Goal: Information Seeking & Learning: Learn about a topic

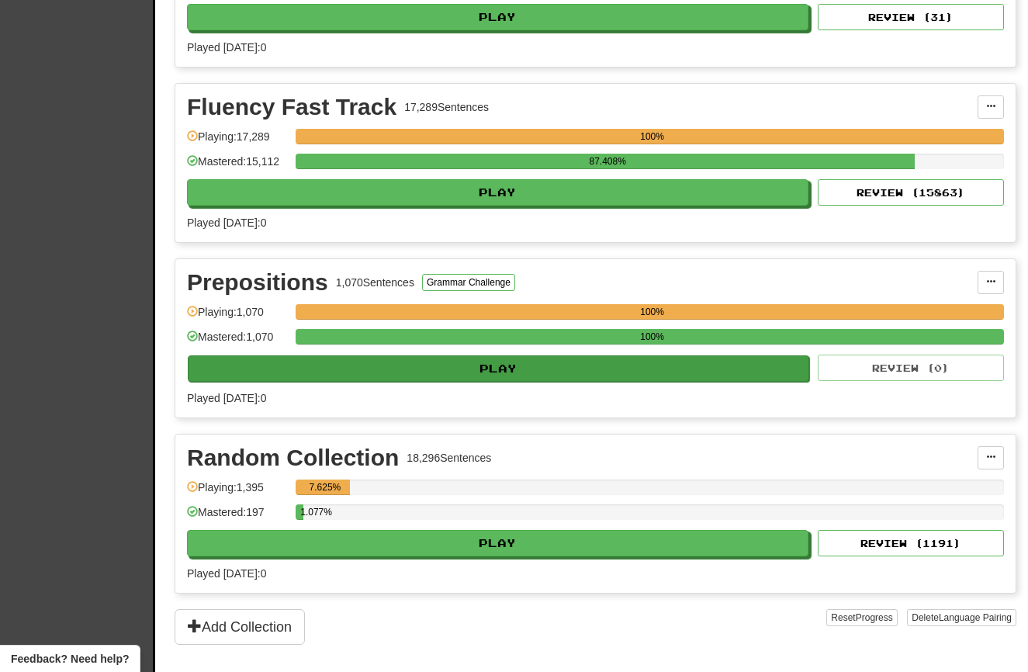
scroll to position [662, 1]
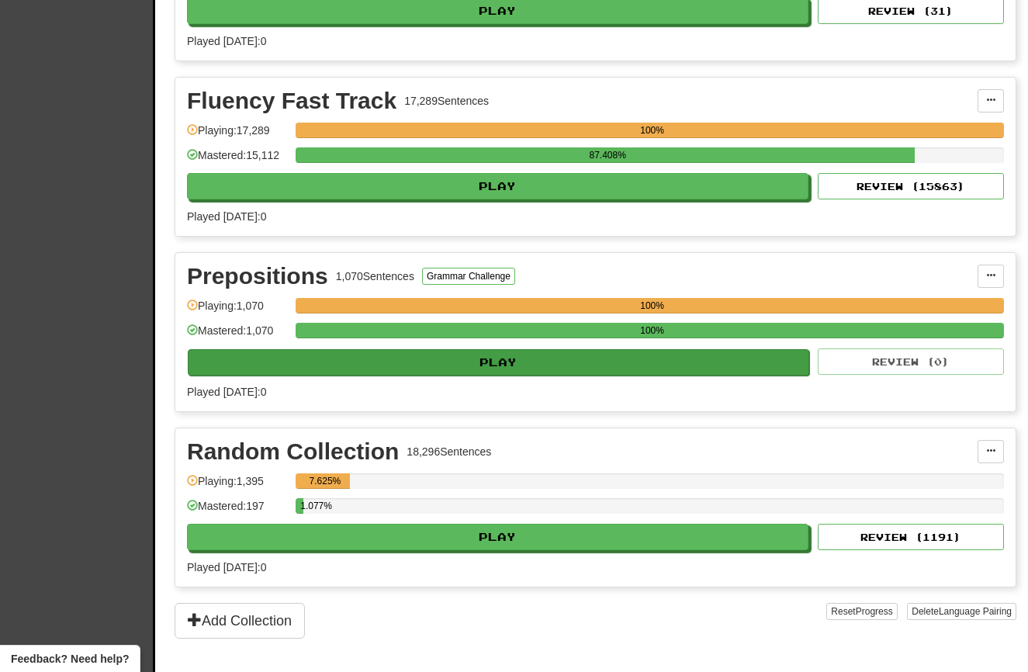
click at [339, 375] on button "Play" at bounding box center [498, 362] width 621 height 26
select select "**"
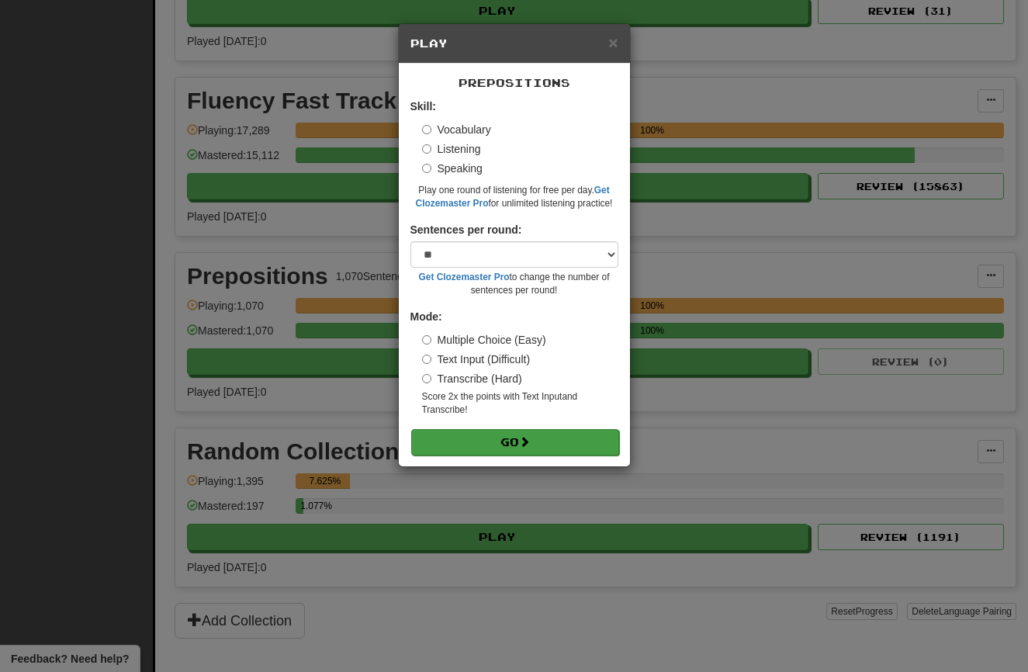
click at [484, 434] on button "Go" at bounding box center [515, 442] width 208 height 26
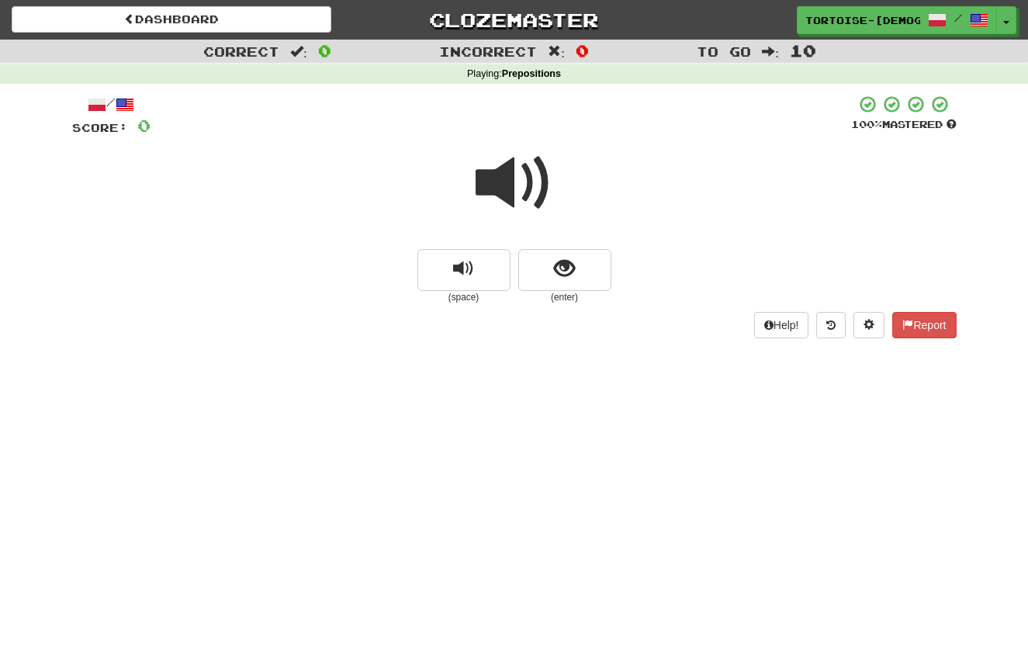
click at [505, 185] on span at bounding box center [514, 183] width 78 height 78
click at [563, 254] on button "show sentence" at bounding box center [564, 270] width 93 height 42
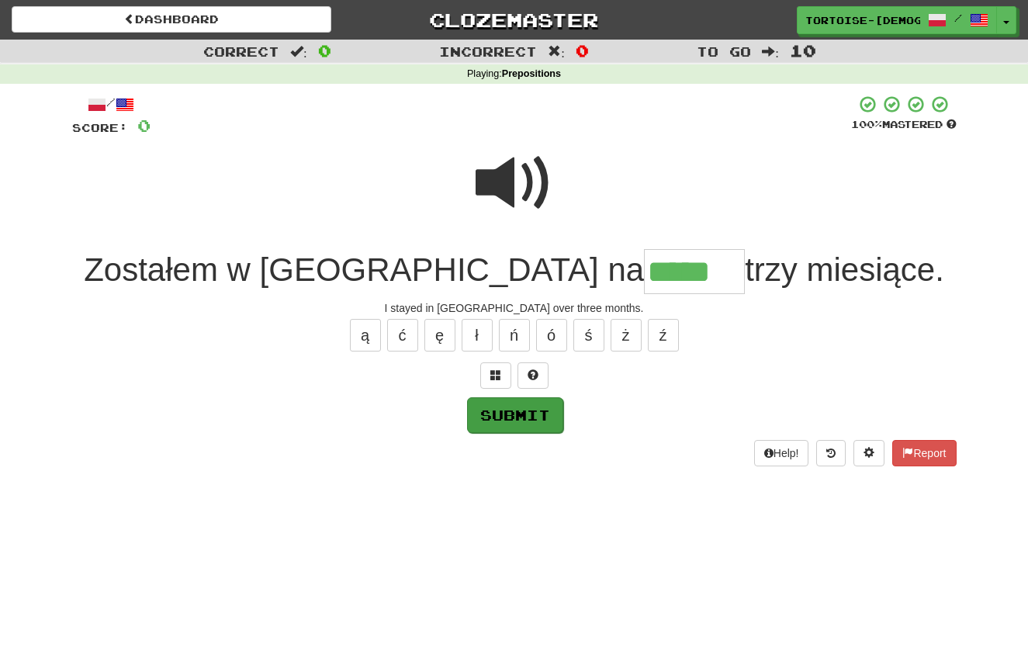
type input "*****"
click at [503, 407] on button "Submit" at bounding box center [515, 415] width 96 height 36
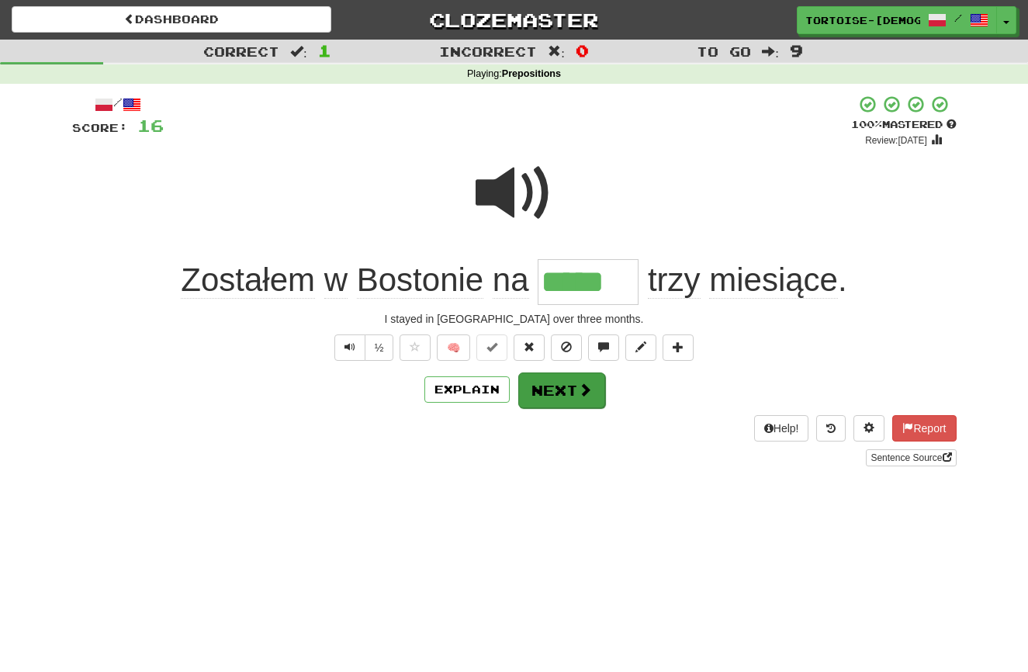
click at [566, 381] on button "Next" at bounding box center [561, 390] width 87 height 36
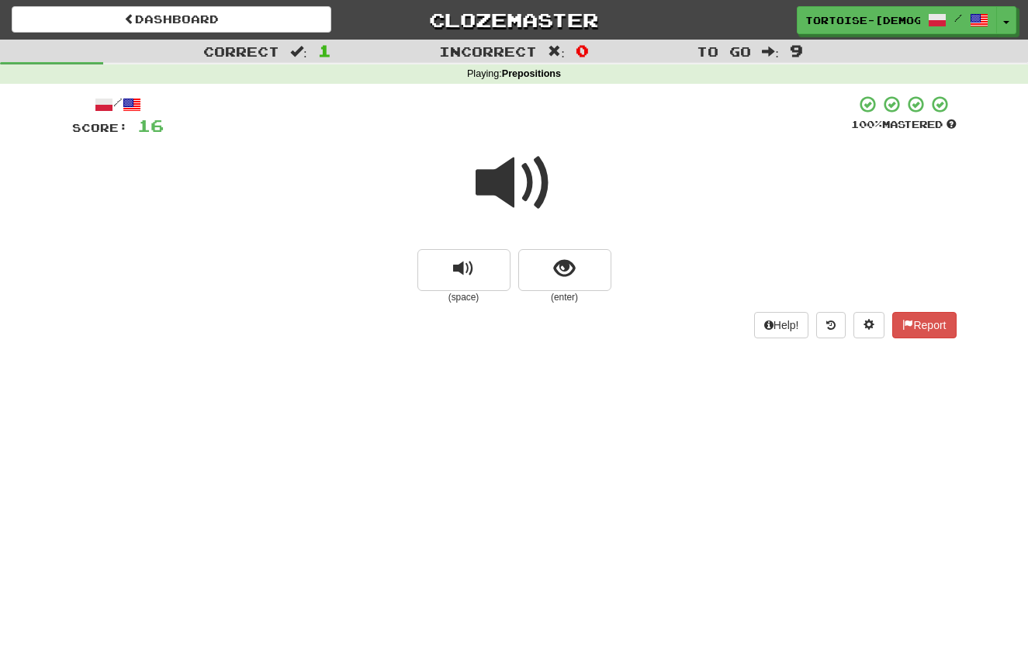
click at [509, 193] on span at bounding box center [514, 183] width 78 height 78
click at [568, 267] on span "show sentence" at bounding box center [564, 268] width 21 height 21
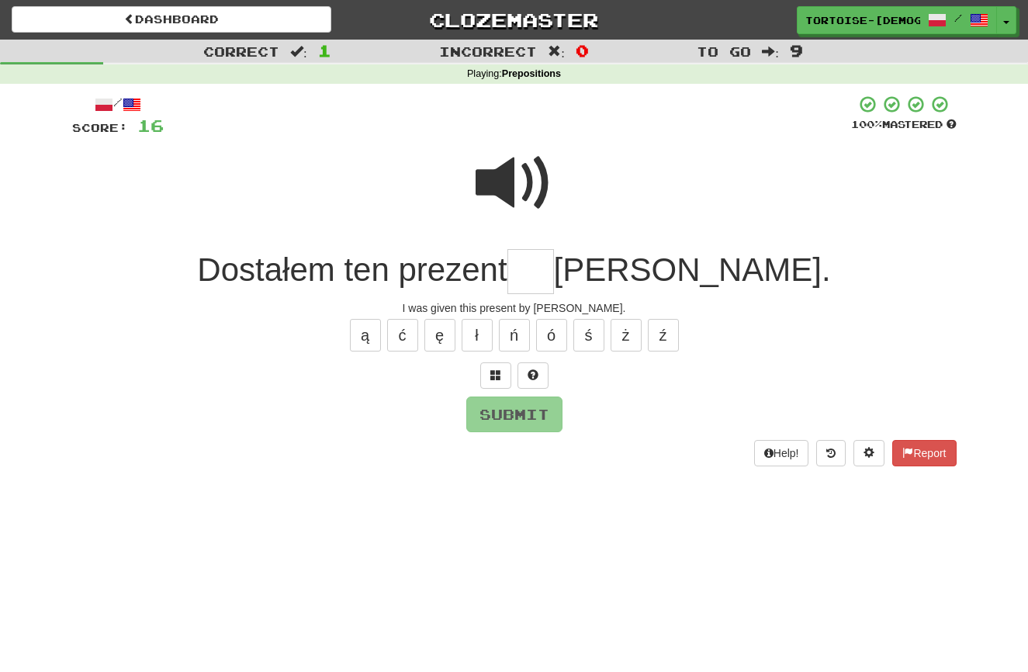
click at [502, 188] on span at bounding box center [514, 183] width 78 height 78
click at [554, 269] on input "text" at bounding box center [530, 272] width 47 height 46
type input "*"
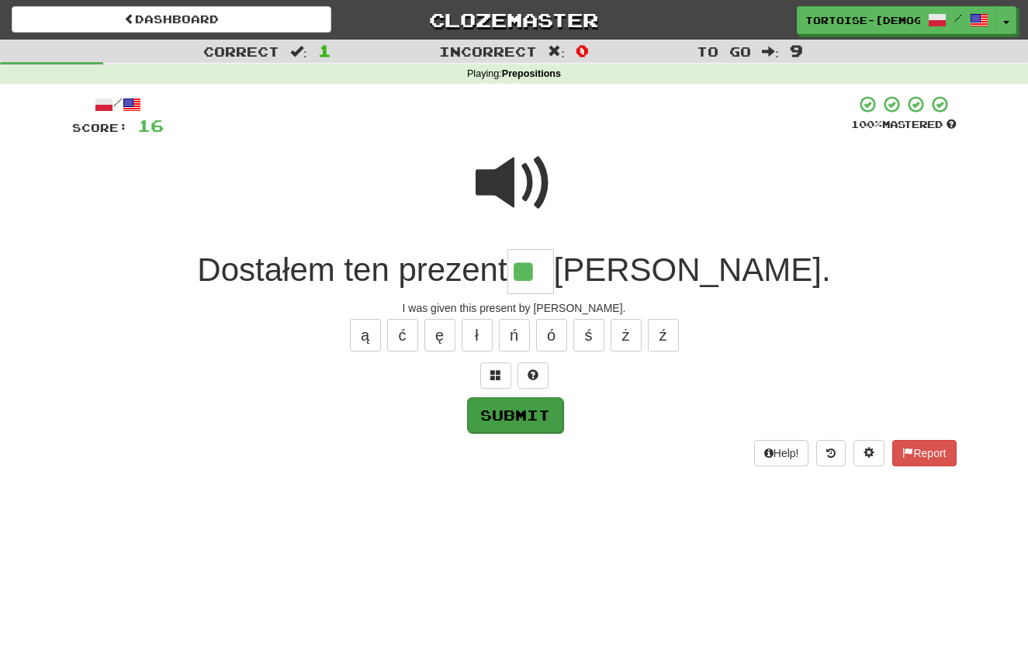
type input "**"
click at [501, 413] on button "Submit" at bounding box center [515, 415] width 96 height 36
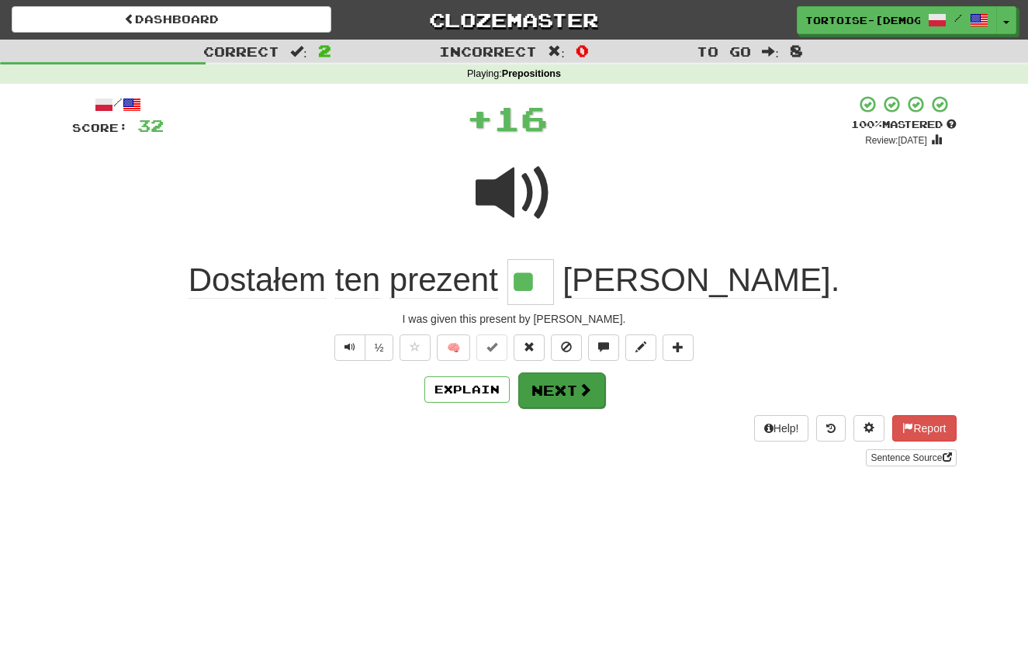
click at [546, 388] on button "Next" at bounding box center [561, 390] width 87 height 36
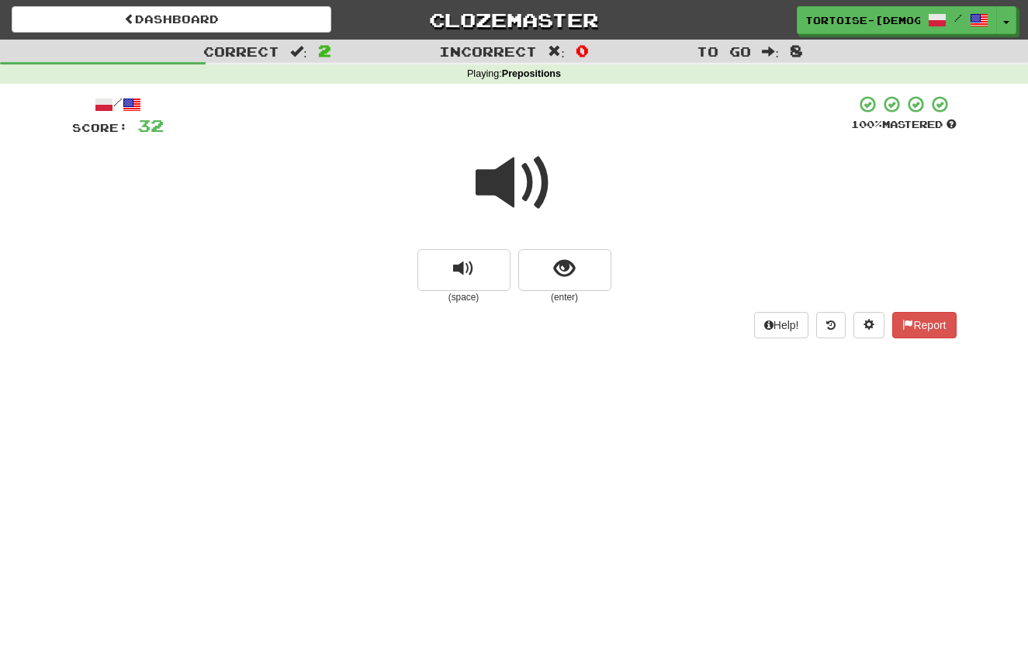
click at [510, 185] on span at bounding box center [514, 183] width 78 height 78
click at [555, 273] on span "show sentence" at bounding box center [564, 268] width 21 height 21
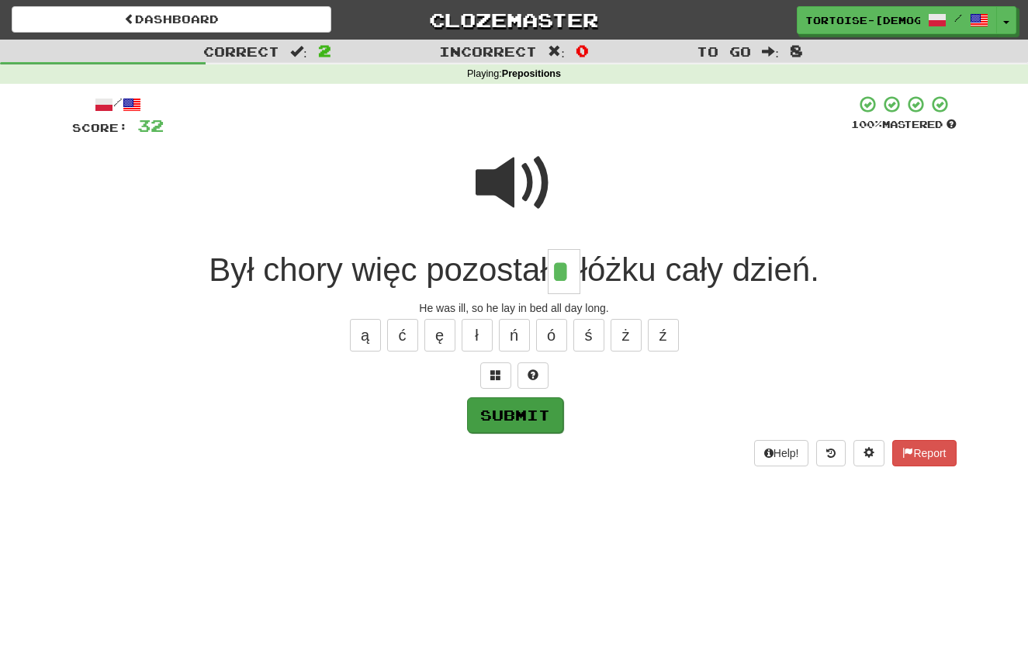
type input "*"
click at [482, 407] on button "Submit" at bounding box center [515, 415] width 96 height 36
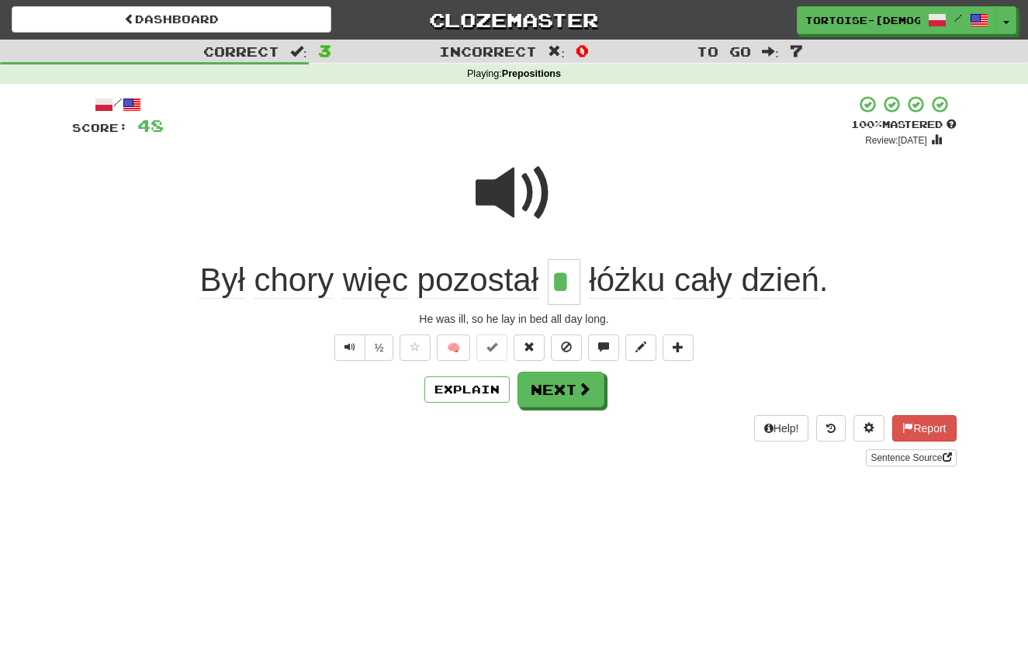
drag, startPoint x: 584, startPoint y: 384, endPoint x: 576, endPoint y: 380, distance: 8.7
click at [583, 384] on span at bounding box center [584, 389] width 14 height 14
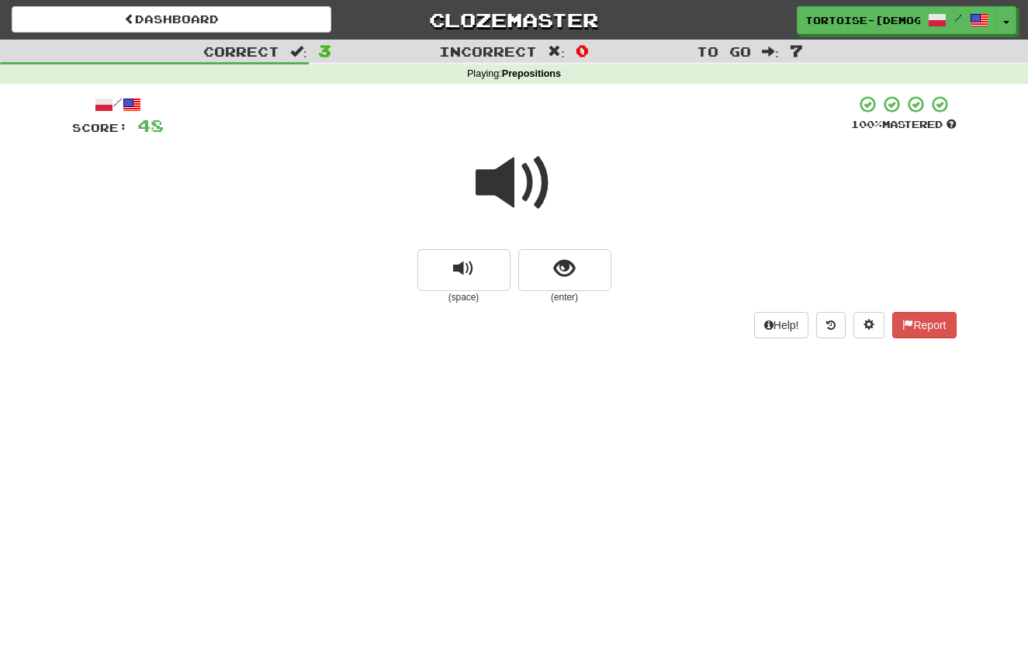
click at [506, 194] on span at bounding box center [514, 183] width 78 height 78
click at [562, 266] on span "show sentence" at bounding box center [564, 268] width 21 height 21
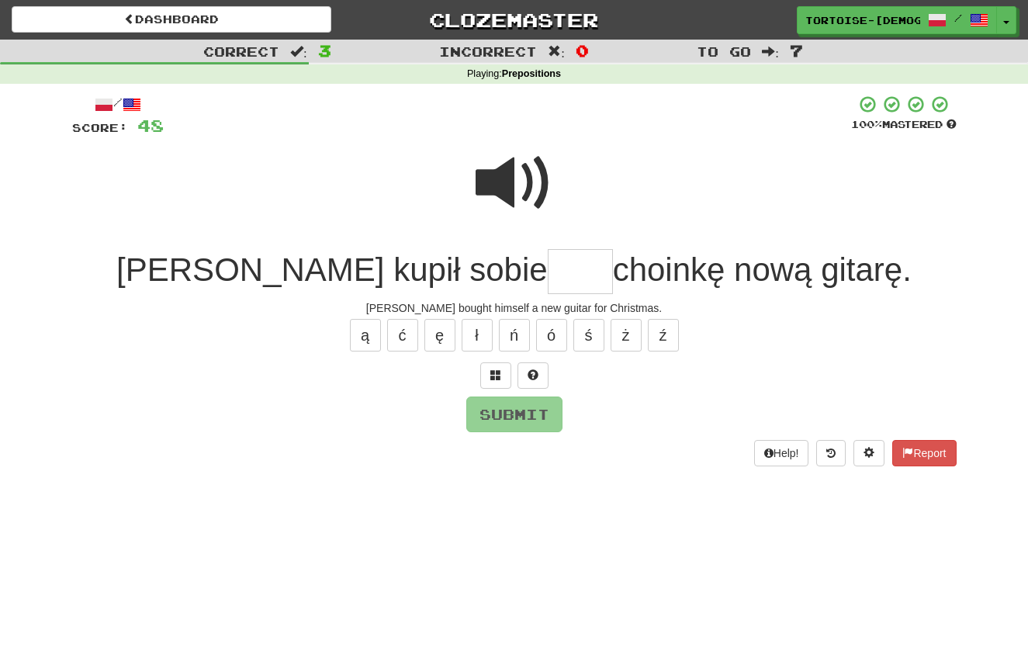
click at [504, 188] on span at bounding box center [514, 183] width 78 height 78
click at [548, 264] on input "text" at bounding box center [580, 272] width 65 height 46
type input "***"
click at [499, 406] on button "Submit" at bounding box center [514, 414] width 96 height 36
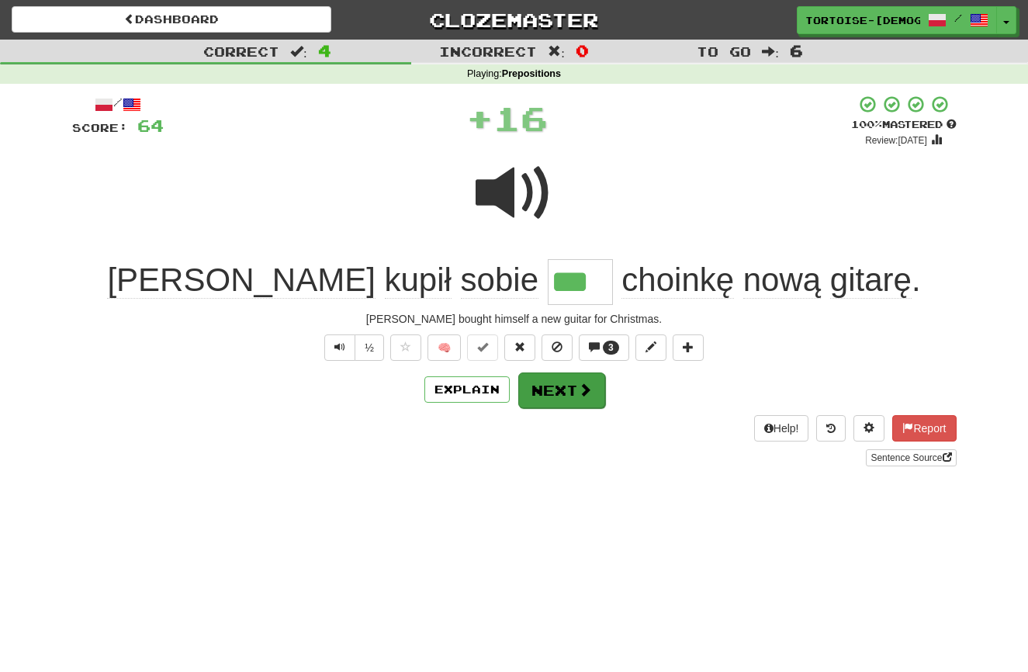
click at [574, 384] on button "Next" at bounding box center [561, 390] width 87 height 36
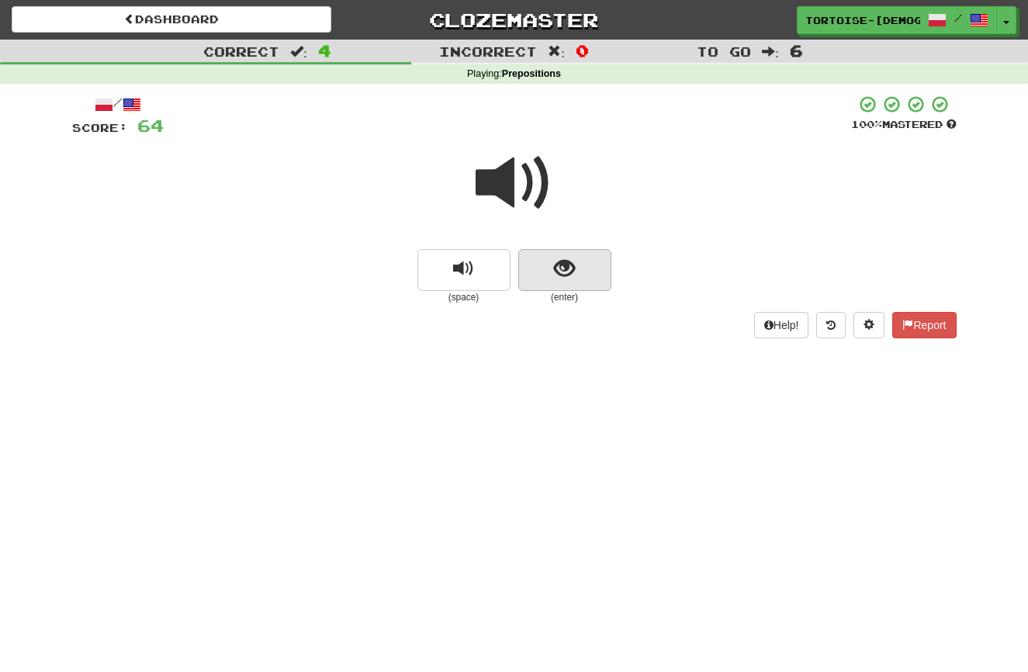
click at [574, 272] on span "show sentence" at bounding box center [564, 268] width 21 height 21
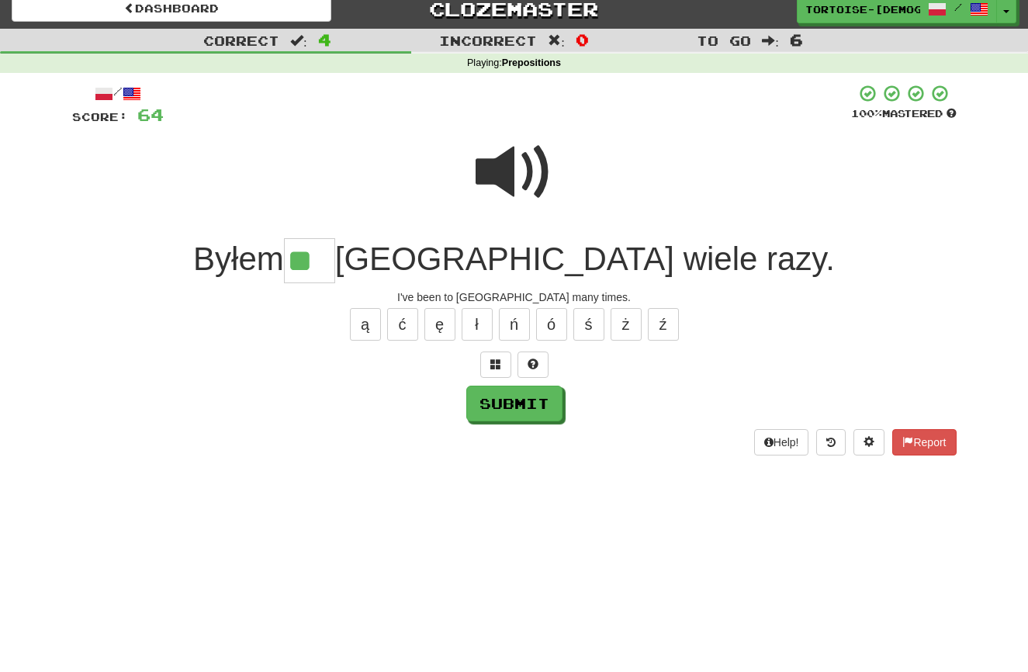
scroll to position [23, 0]
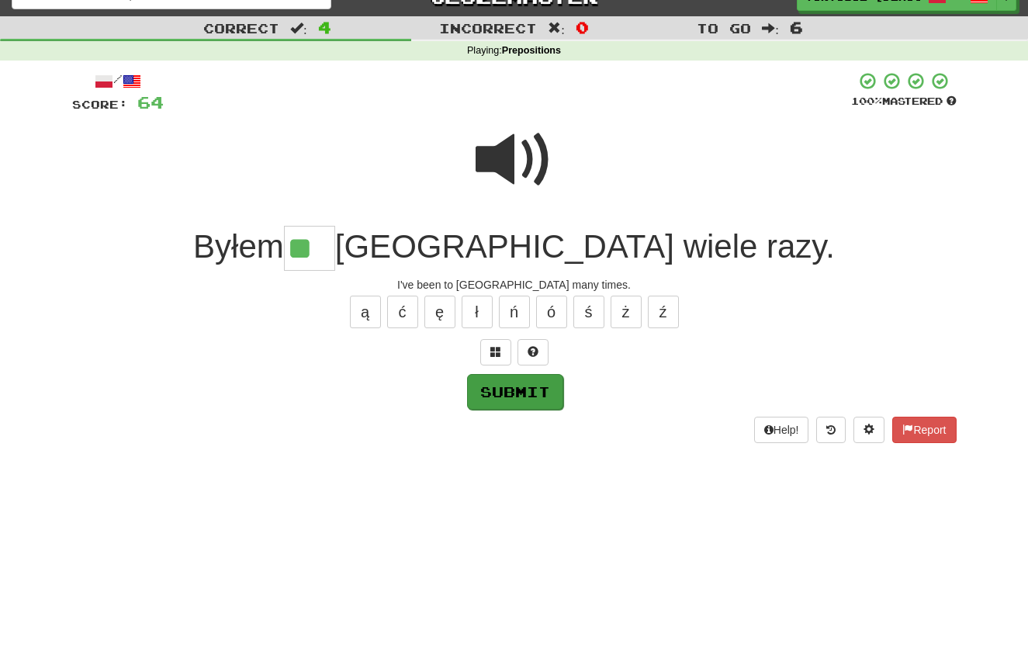
type input "**"
click at [496, 389] on button "Submit" at bounding box center [515, 392] width 96 height 36
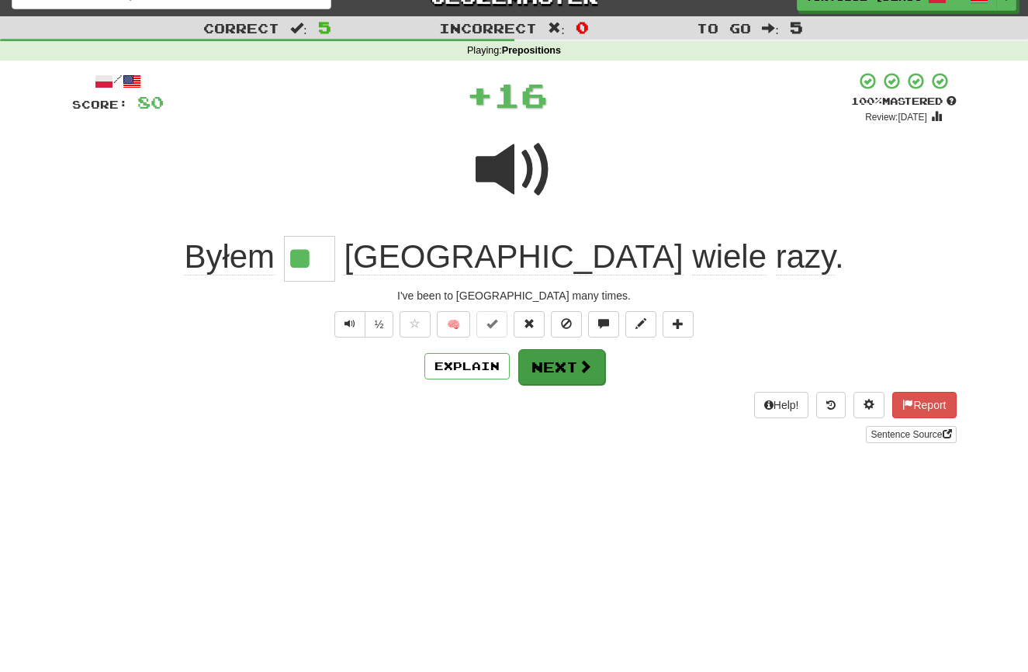
click at [538, 369] on button "Next" at bounding box center [561, 367] width 87 height 36
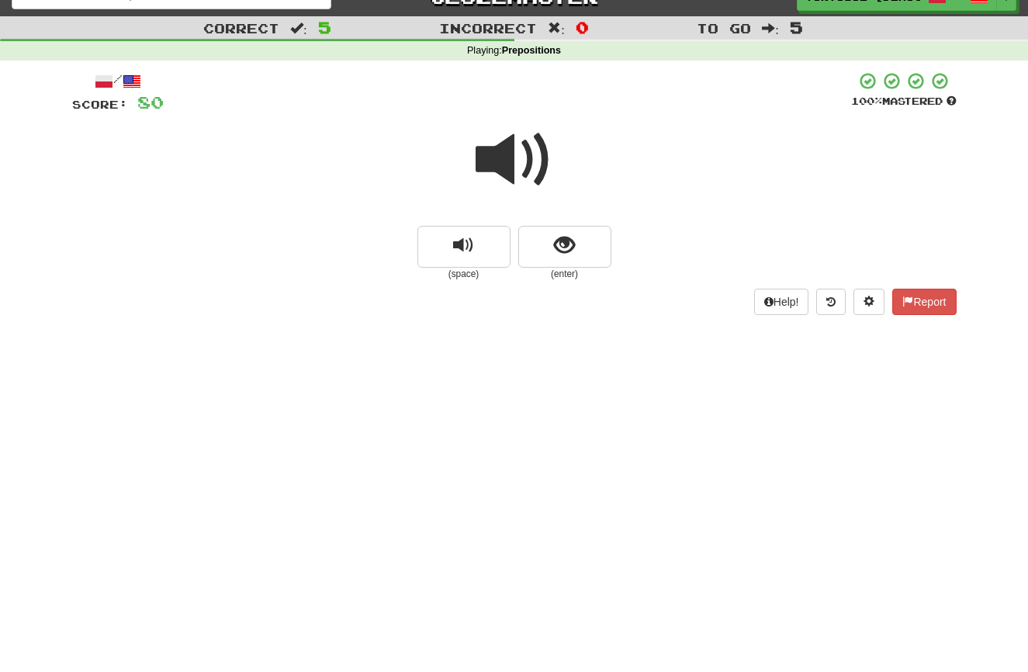
click at [510, 170] on span at bounding box center [514, 160] width 78 height 78
click at [558, 257] on button "show sentence" at bounding box center [564, 247] width 93 height 42
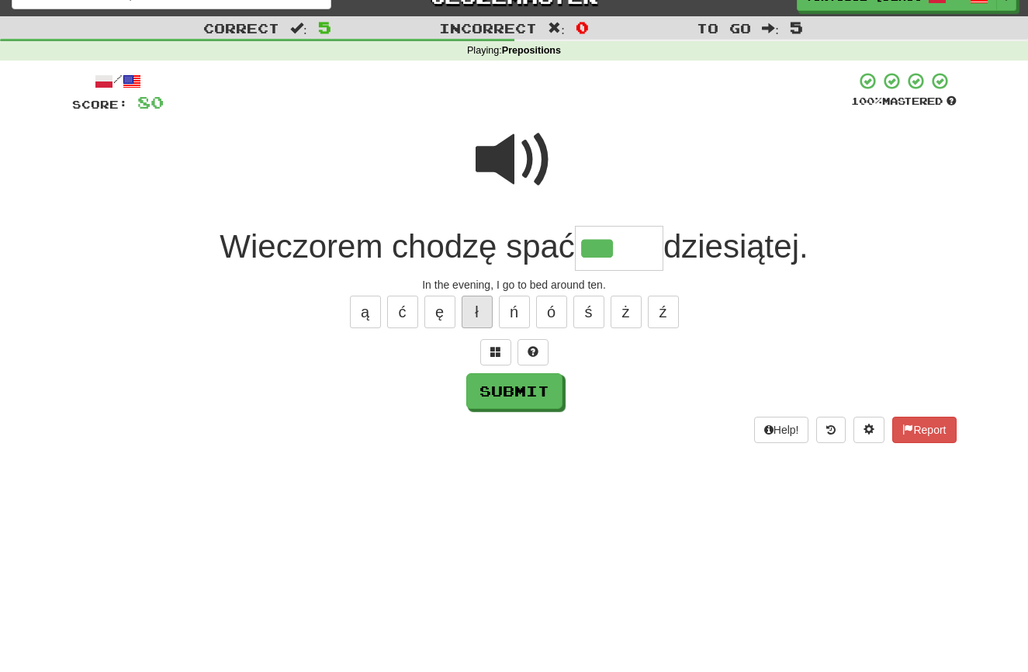
click at [479, 316] on button "ł" at bounding box center [476, 311] width 31 height 33
type input "*****"
click at [506, 389] on button "Submit" at bounding box center [515, 392] width 96 height 36
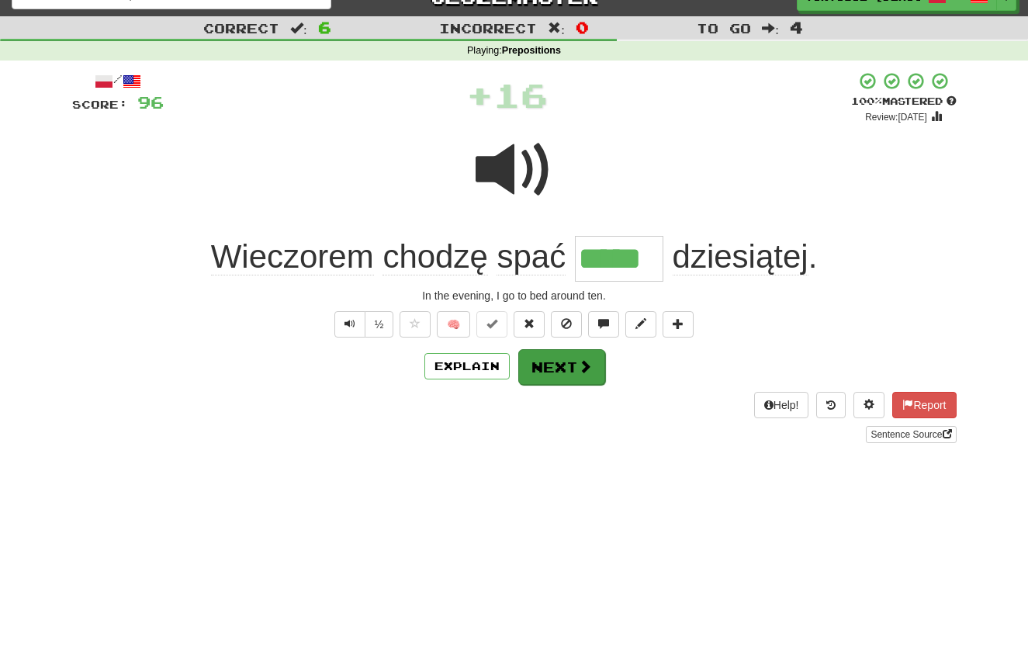
click at [545, 371] on button "Next" at bounding box center [561, 367] width 87 height 36
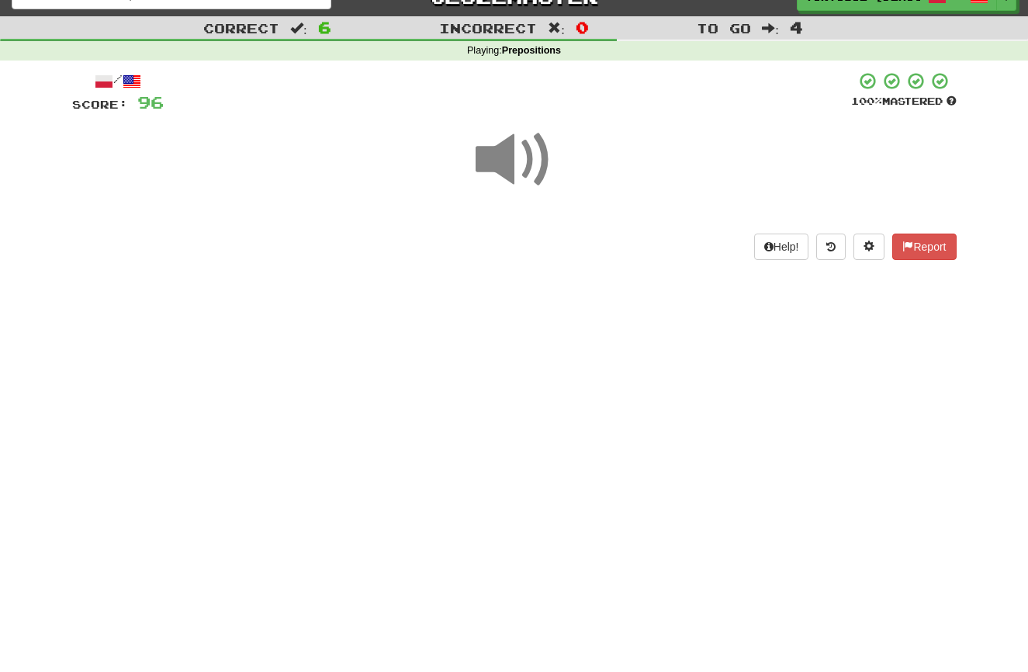
scroll to position [26, 0]
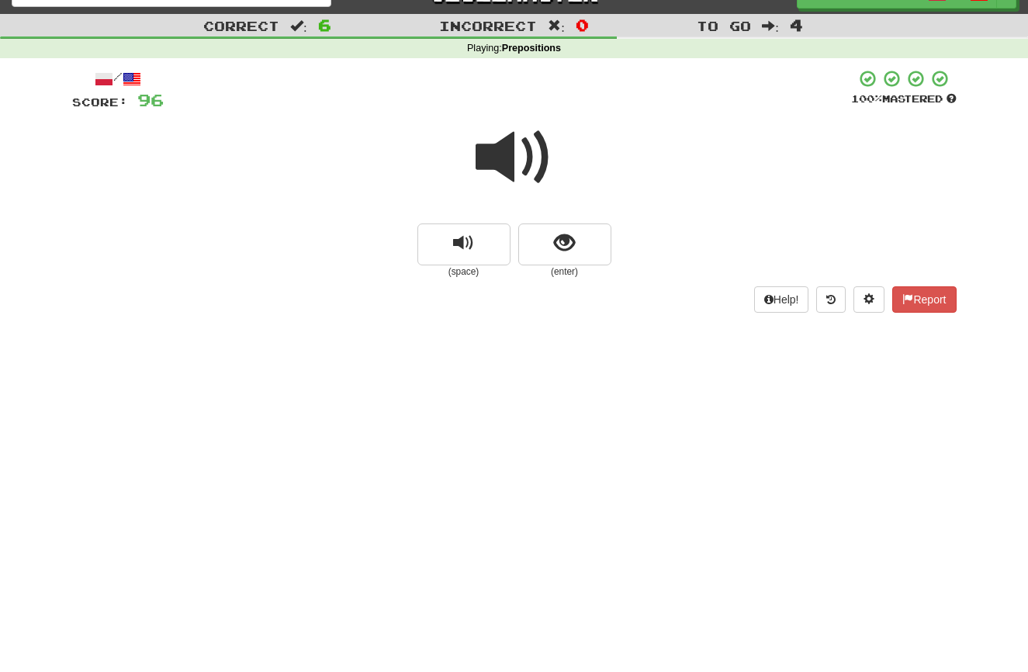
click at [512, 165] on span at bounding box center [514, 158] width 78 height 78
click at [555, 254] on button "show sentence" at bounding box center [564, 244] width 93 height 42
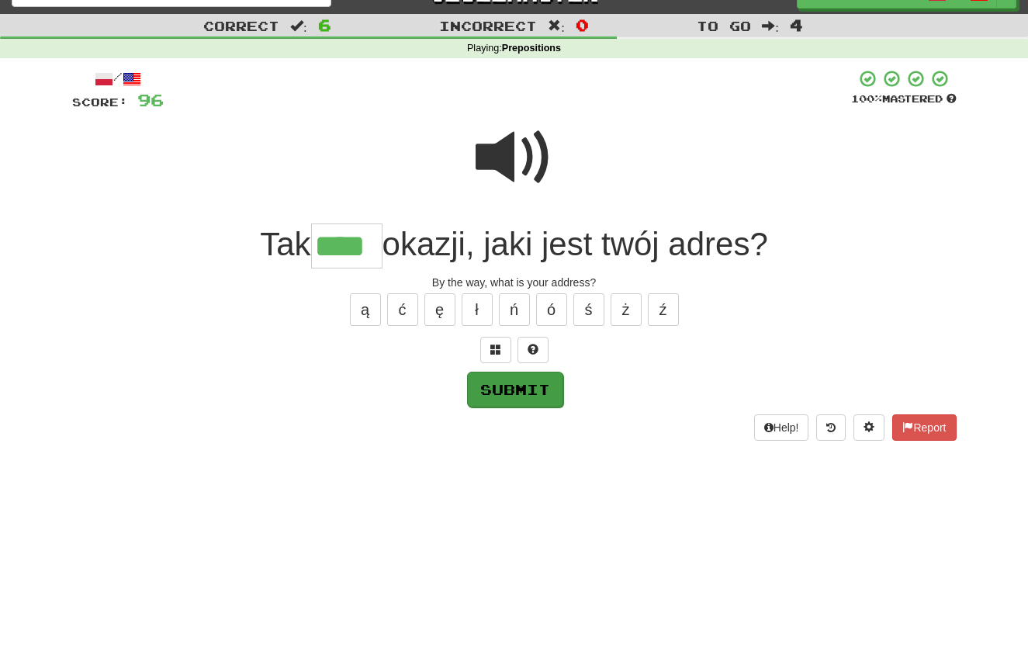
type input "****"
click at [481, 388] on button "Submit" at bounding box center [515, 389] width 96 height 36
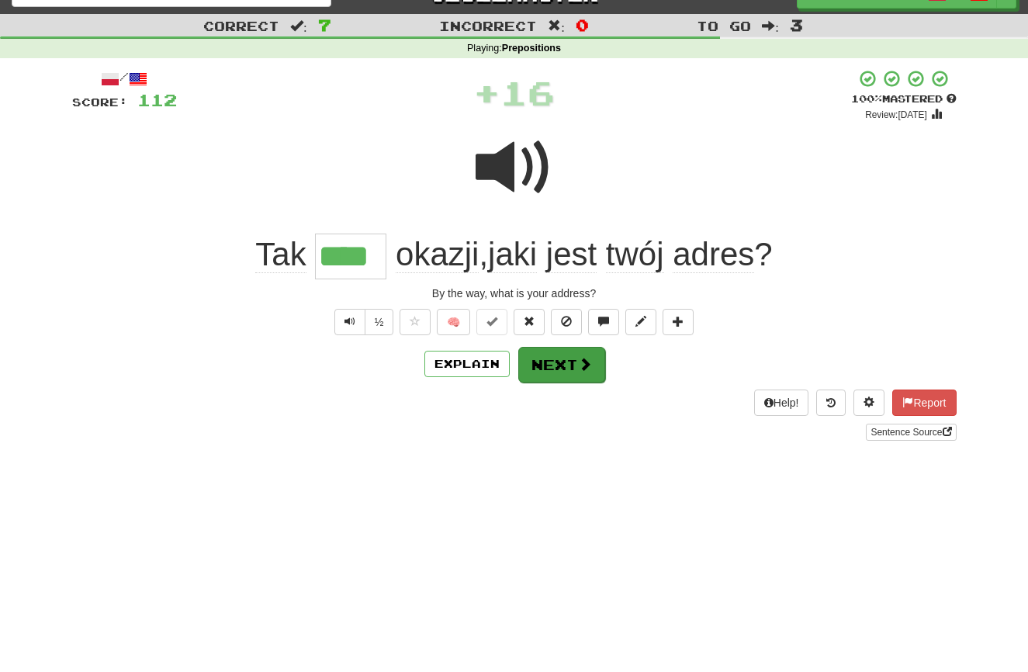
click at [539, 361] on button "Next" at bounding box center [561, 365] width 87 height 36
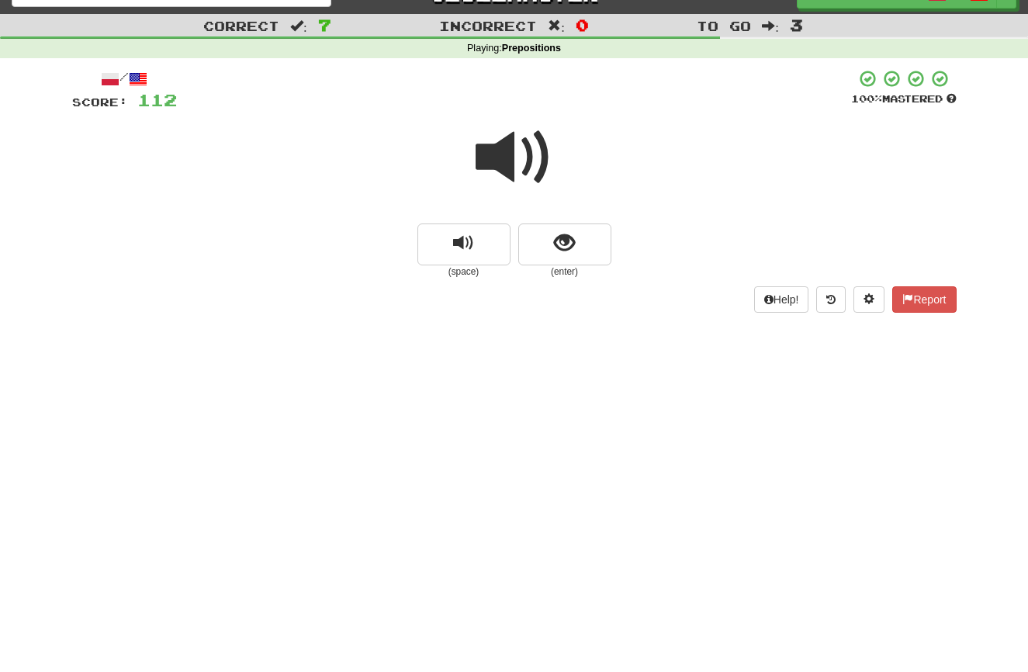
click at [509, 165] on span at bounding box center [514, 158] width 78 height 78
click at [558, 237] on span "show sentence" at bounding box center [564, 243] width 21 height 21
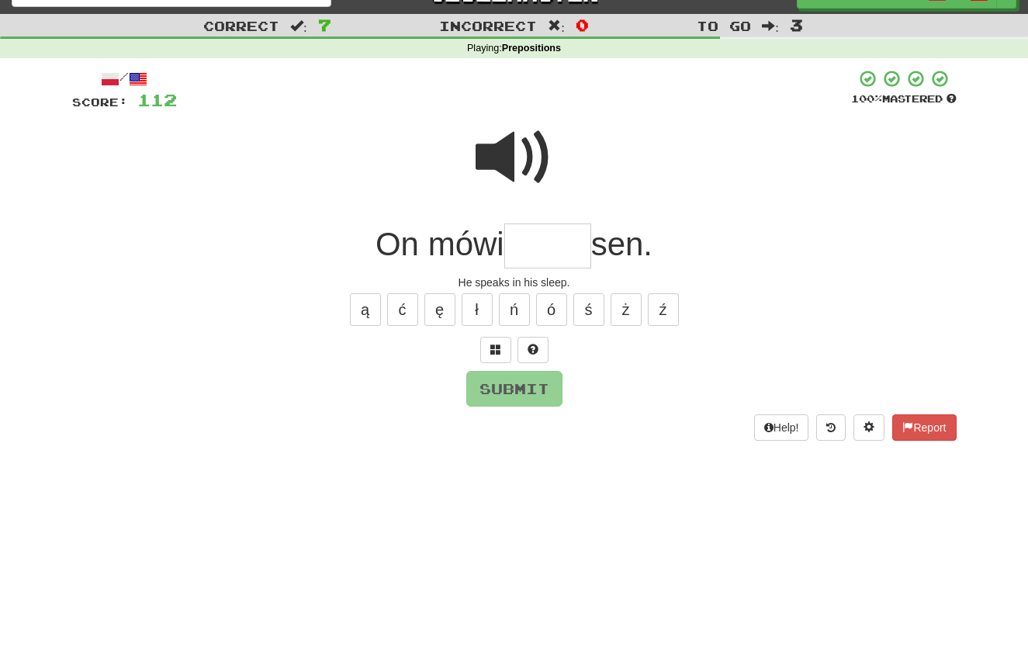
click at [505, 164] on span at bounding box center [514, 158] width 78 height 78
click at [535, 250] on input "text" at bounding box center [547, 246] width 87 height 46
type input "*****"
click at [521, 391] on button "Submit" at bounding box center [515, 389] width 96 height 36
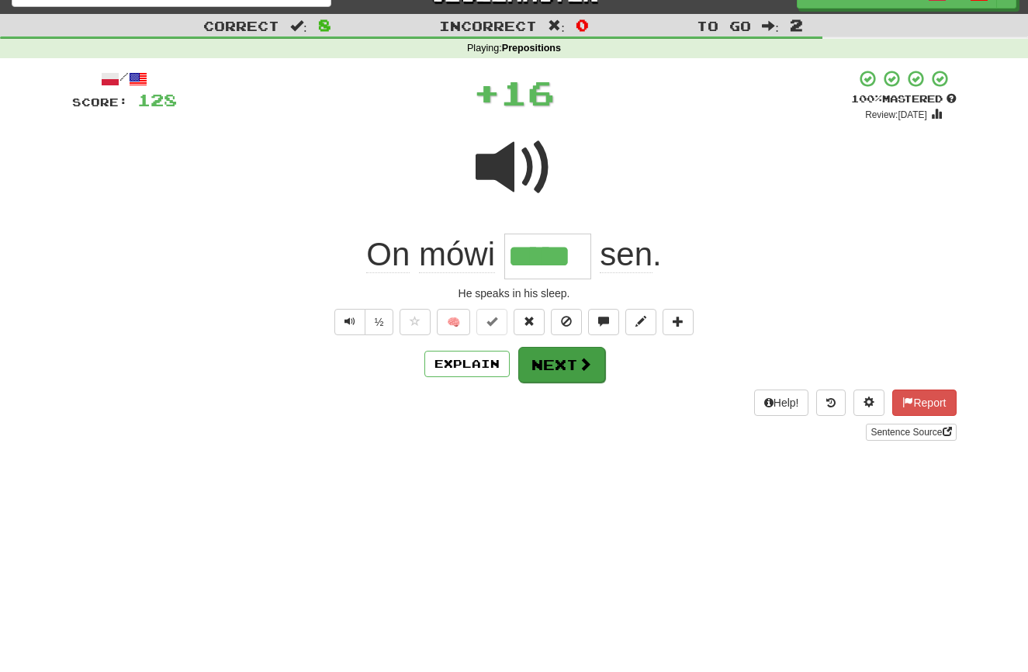
click at [537, 365] on button "Next" at bounding box center [561, 365] width 87 height 36
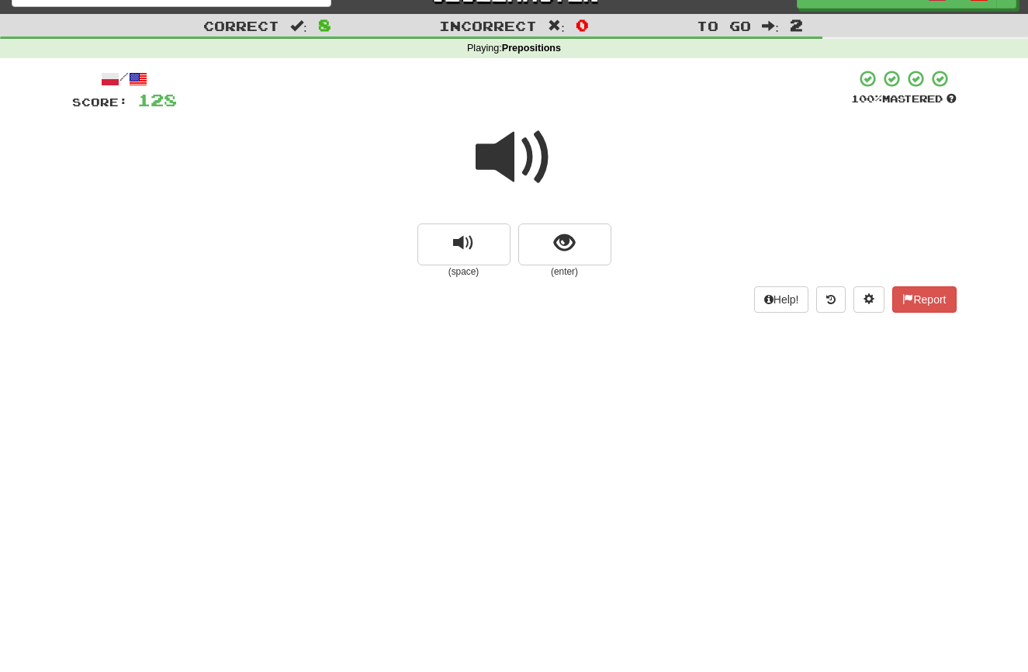
click at [513, 168] on span at bounding box center [514, 158] width 78 height 78
click at [555, 236] on span "show sentence" at bounding box center [564, 243] width 21 height 21
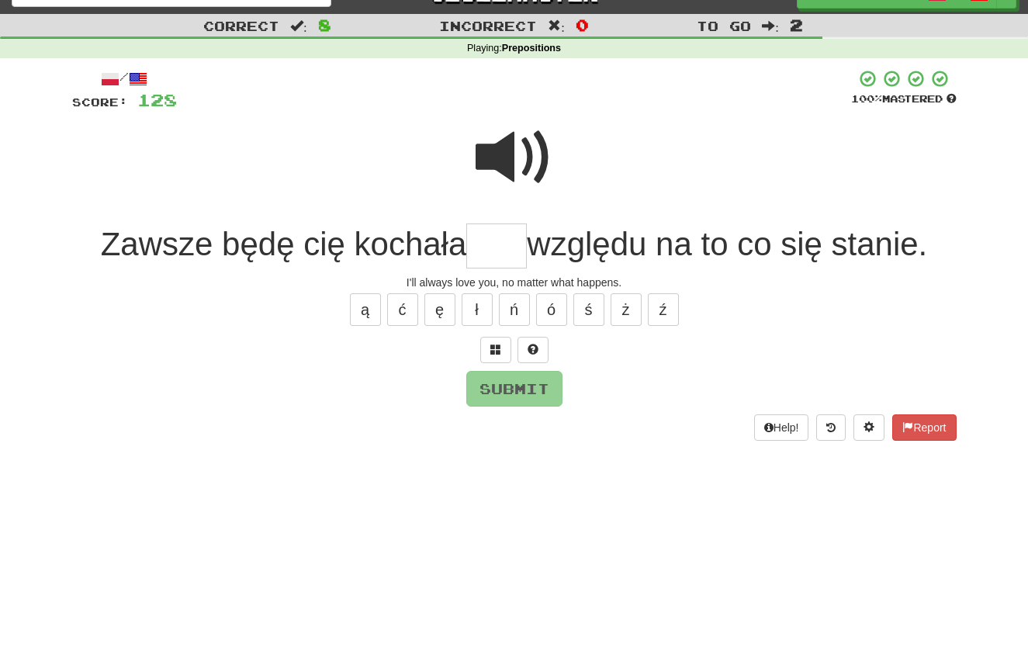
click at [513, 163] on span at bounding box center [514, 158] width 78 height 78
click at [509, 257] on input "text" at bounding box center [496, 246] width 60 height 46
type input "***"
click at [523, 386] on button "Submit" at bounding box center [515, 389] width 96 height 36
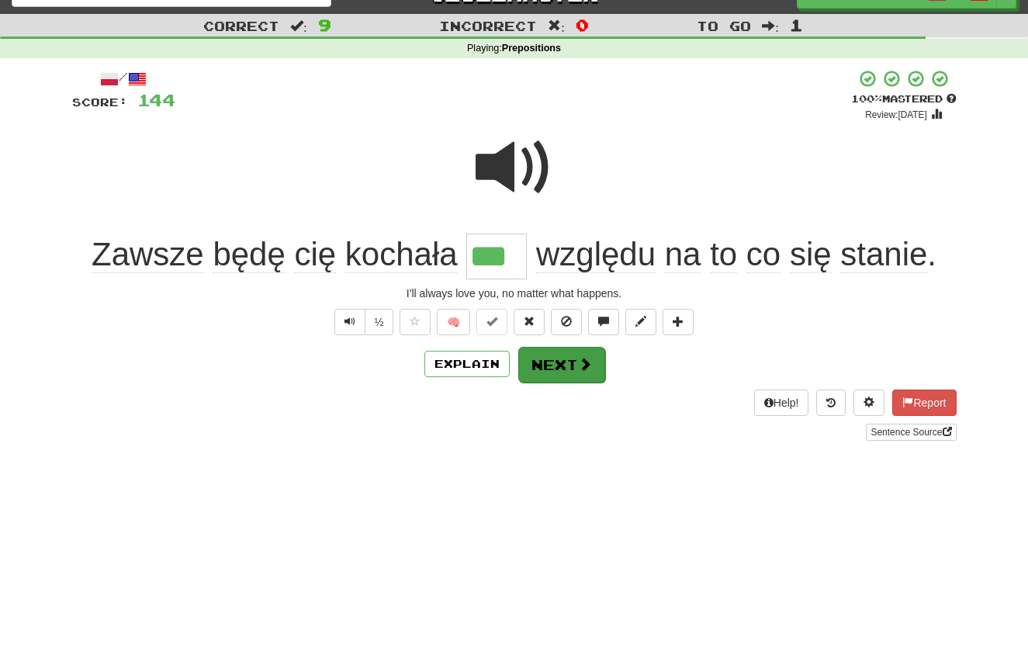
click at [558, 362] on button "Next" at bounding box center [561, 365] width 87 height 36
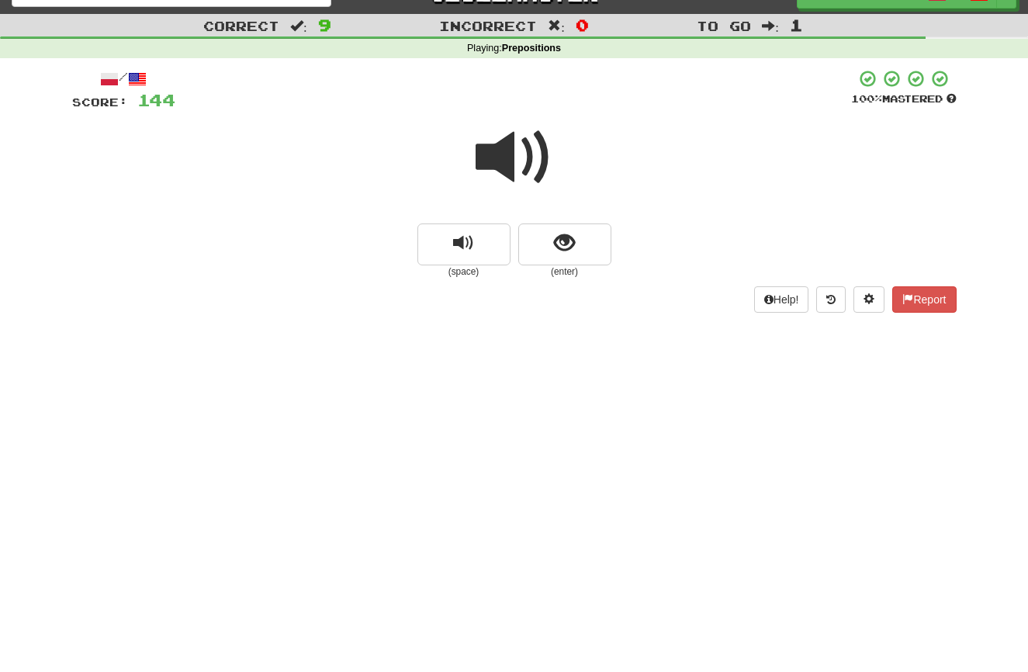
click at [510, 157] on span at bounding box center [514, 158] width 78 height 78
click at [555, 248] on span "show sentence" at bounding box center [564, 243] width 21 height 21
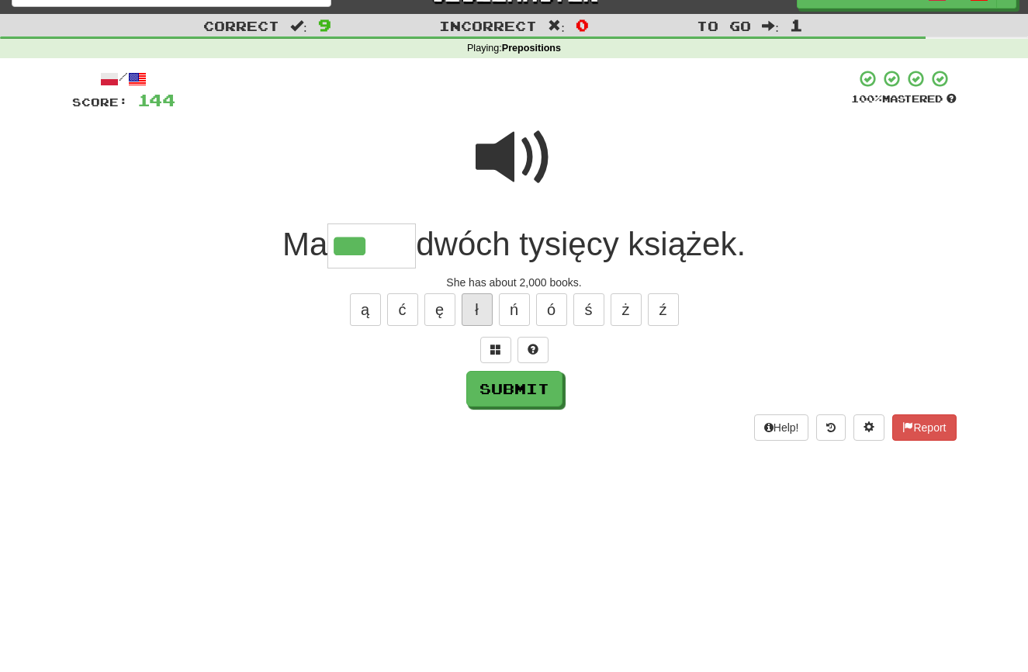
click at [482, 306] on button "ł" at bounding box center [476, 309] width 31 height 33
type input "*****"
click at [512, 383] on button "Submit" at bounding box center [515, 389] width 96 height 36
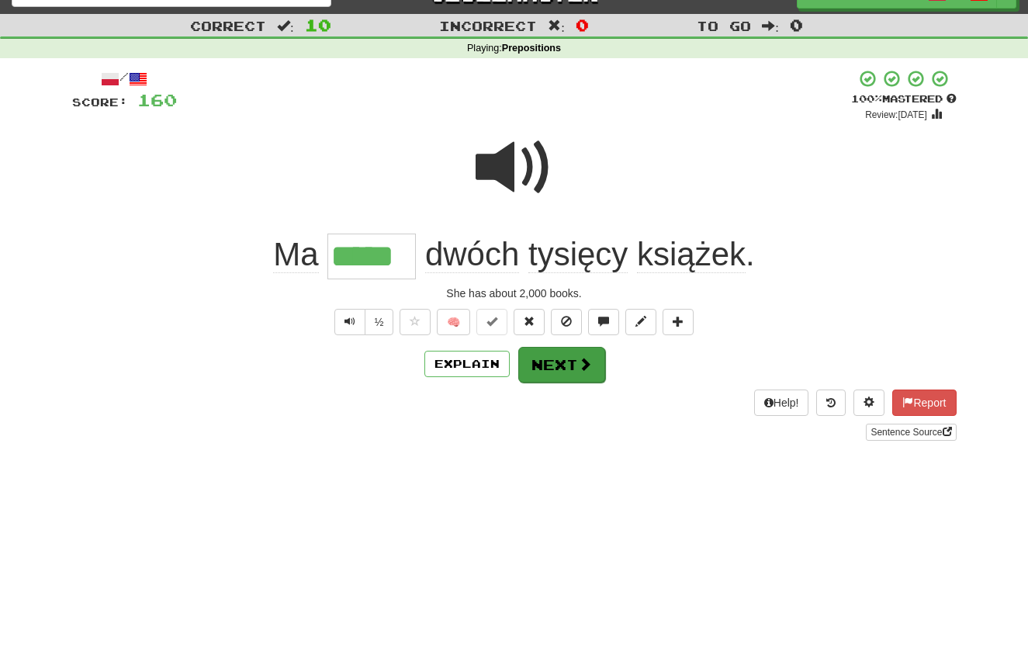
click at [540, 370] on button "Next" at bounding box center [561, 365] width 87 height 36
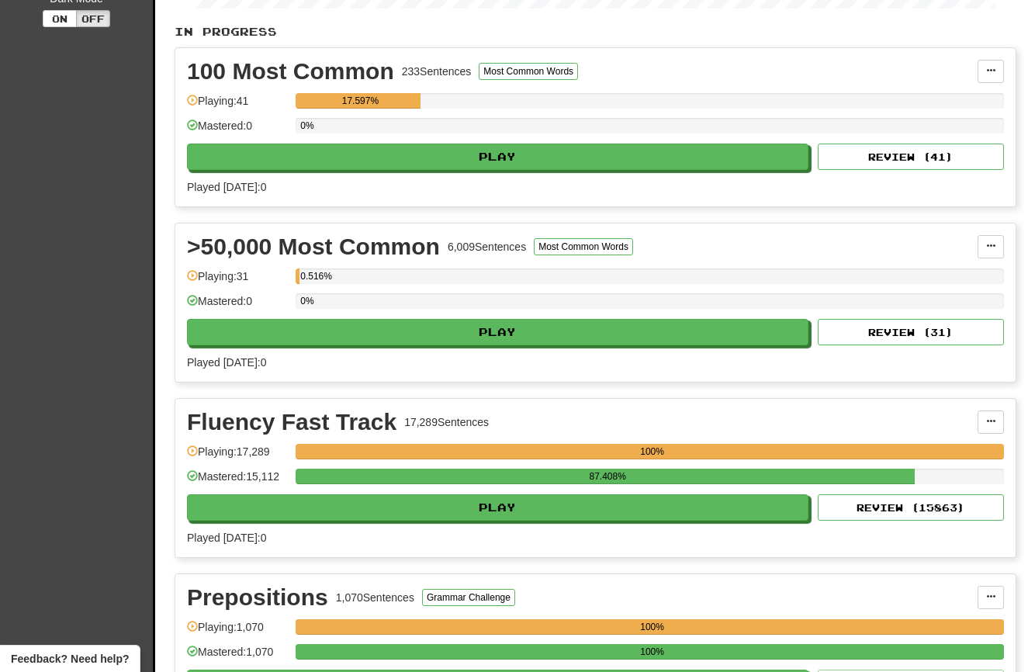
scroll to position [357, 0]
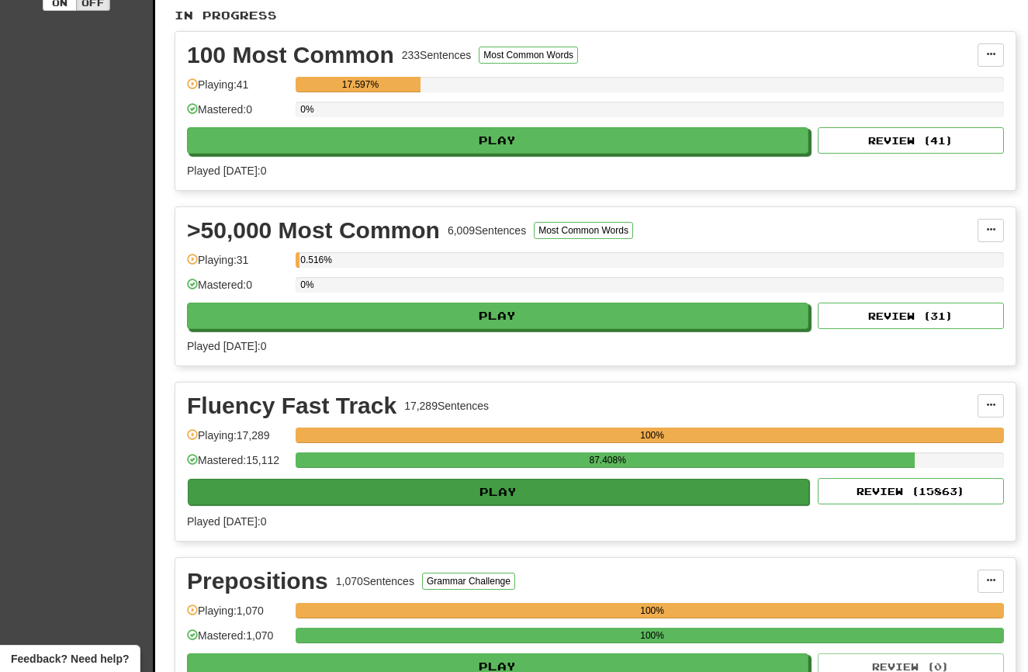
click at [378, 496] on button "Play" at bounding box center [498, 491] width 621 height 26
select select "**"
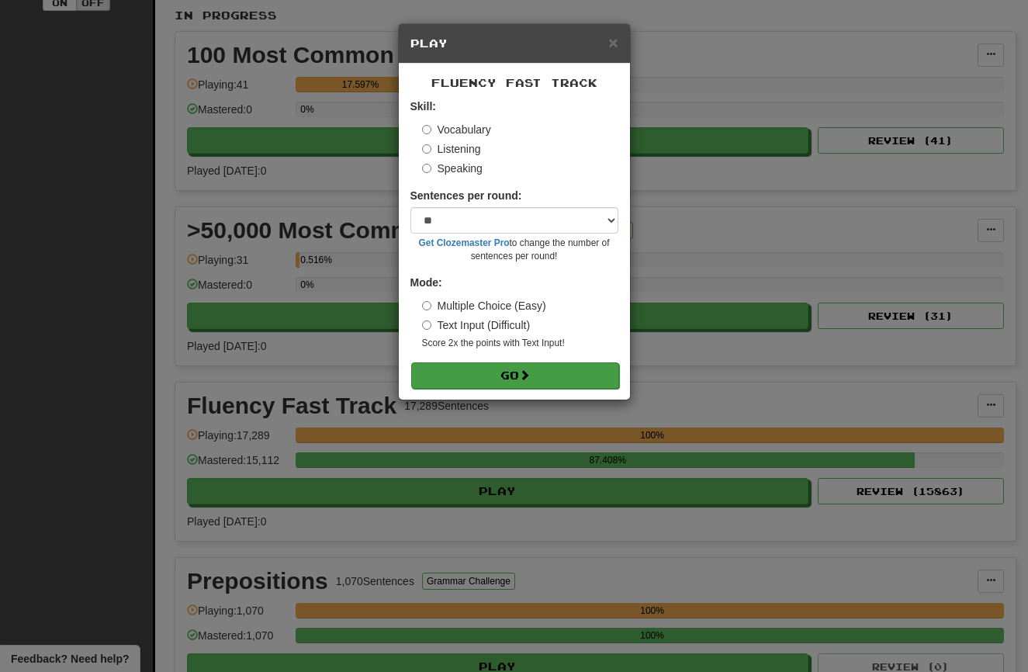
click at [451, 366] on button "Go" at bounding box center [515, 375] width 208 height 26
click at [295, 503] on div "× Play Fluency Fast Track Skill: Vocabulary Listening Speaking Sentences per ro…" at bounding box center [514, 336] width 1028 height 672
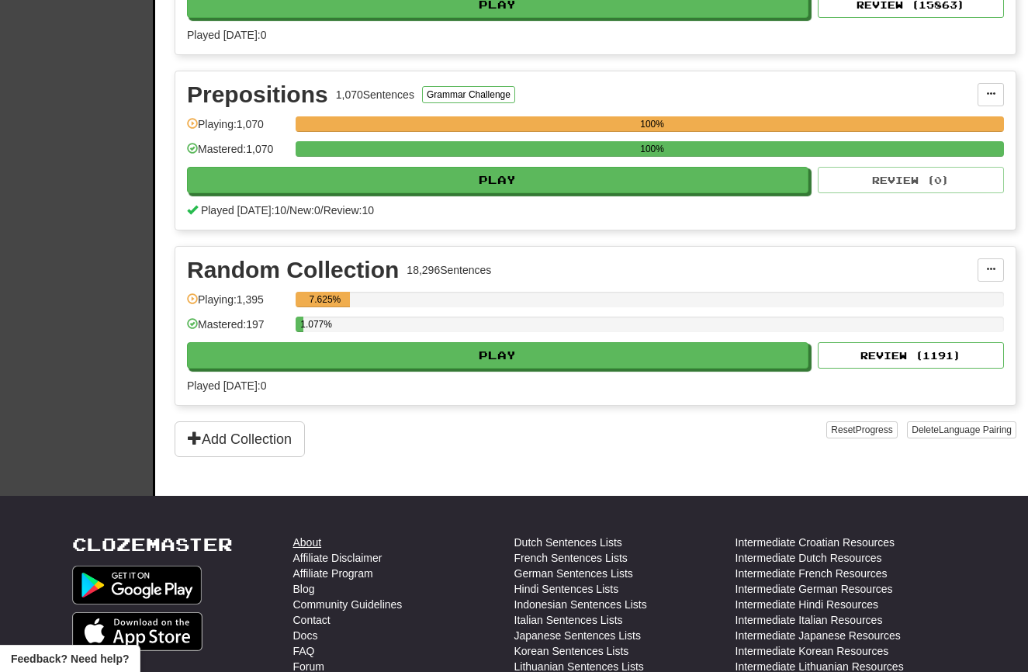
scroll to position [892, 0]
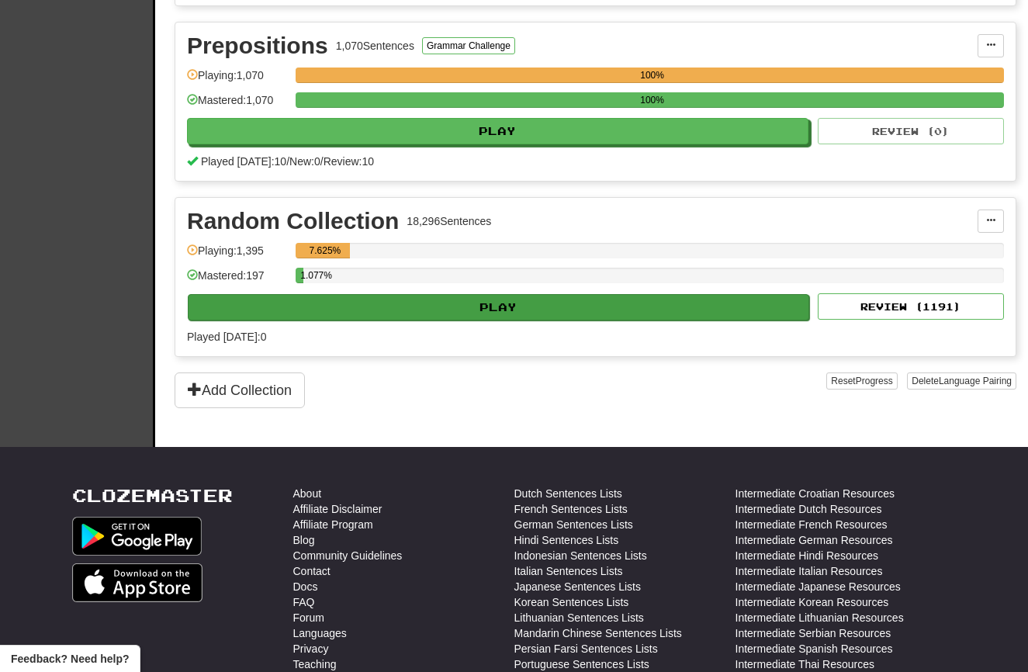
click at [339, 313] on button "Play" at bounding box center [498, 307] width 621 height 26
select select "**"
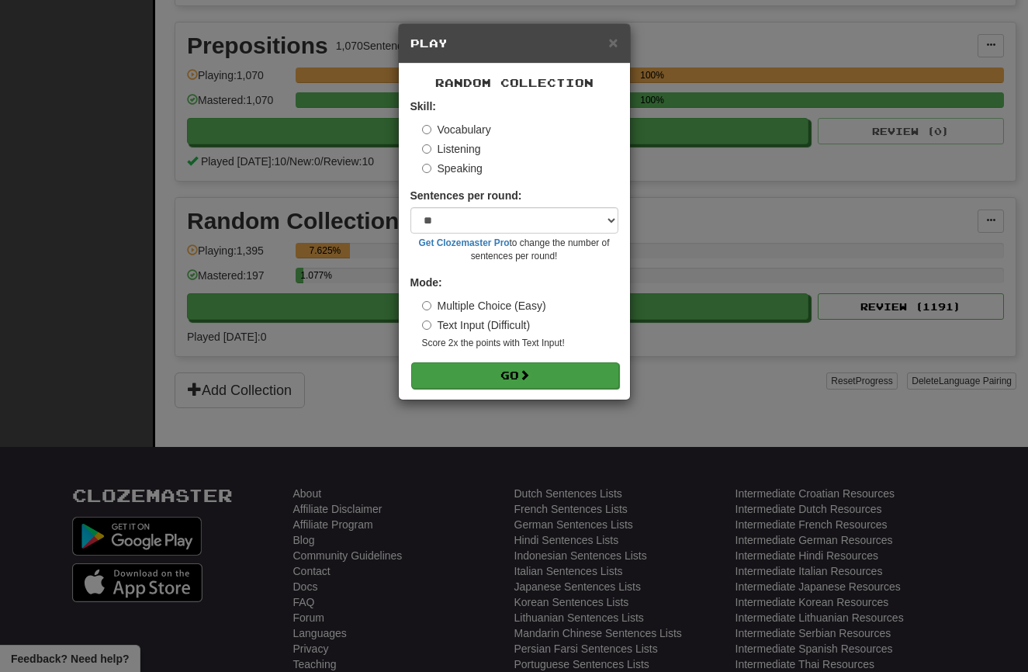
click at [492, 378] on button "Go" at bounding box center [515, 375] width 208 height 26
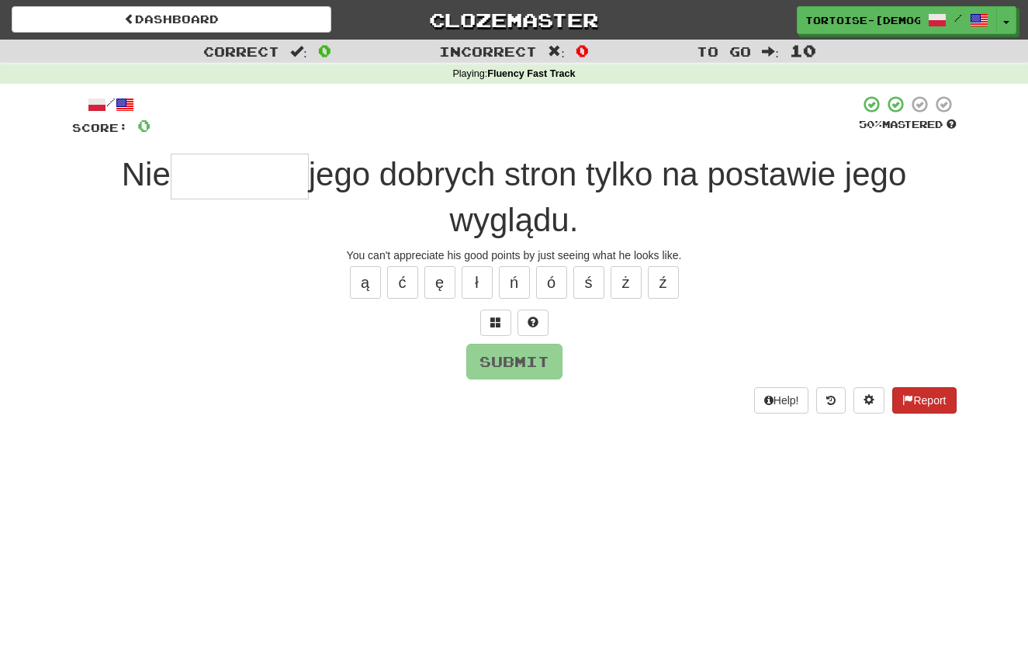
click at [921, 396] on button "Report" at bounding box center [924, 400] width 64 height 26
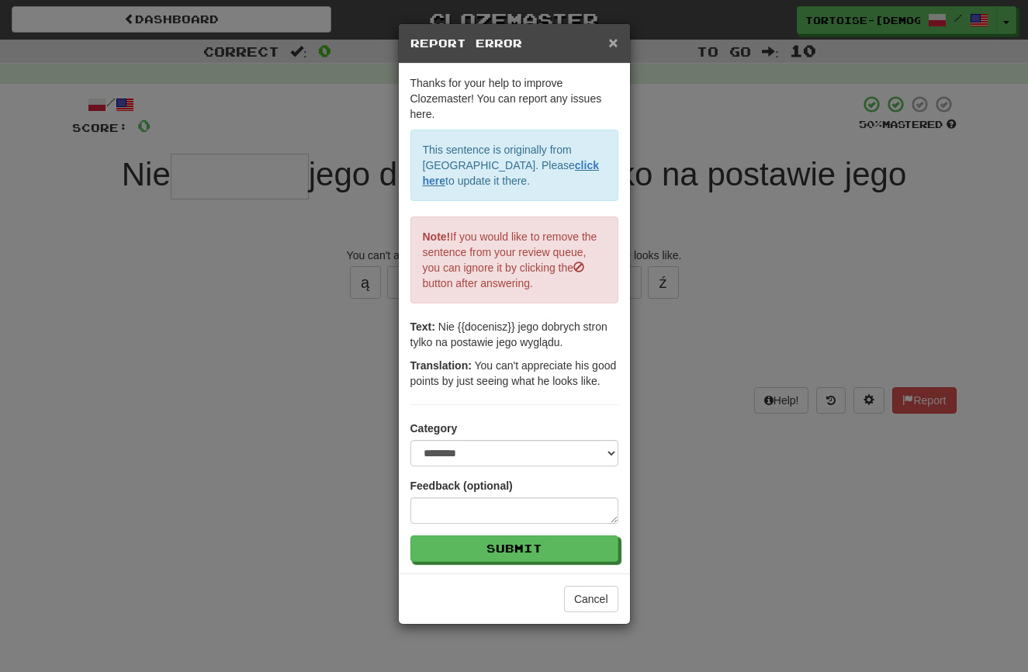
click at [616, 36] on span "×" at bounding box center [612, 42] width 9 height 18
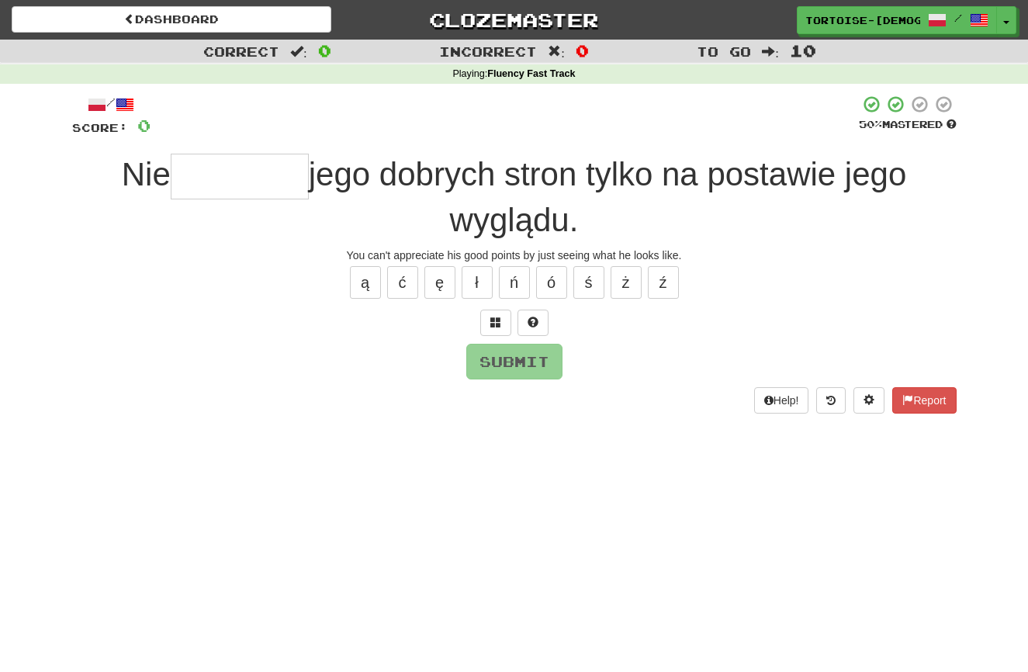
drag, startPoint x: 296, startPoint y: 186, endPoint x: 291, endPoint y: 178, distance: 10.1
click at [295, 181] on input "text" at bounding box center [240, 177] width 138 height 46
type input "********"
click at [481, 361] on button "Submit" at bounding box center [515, 362] width 96 height 36
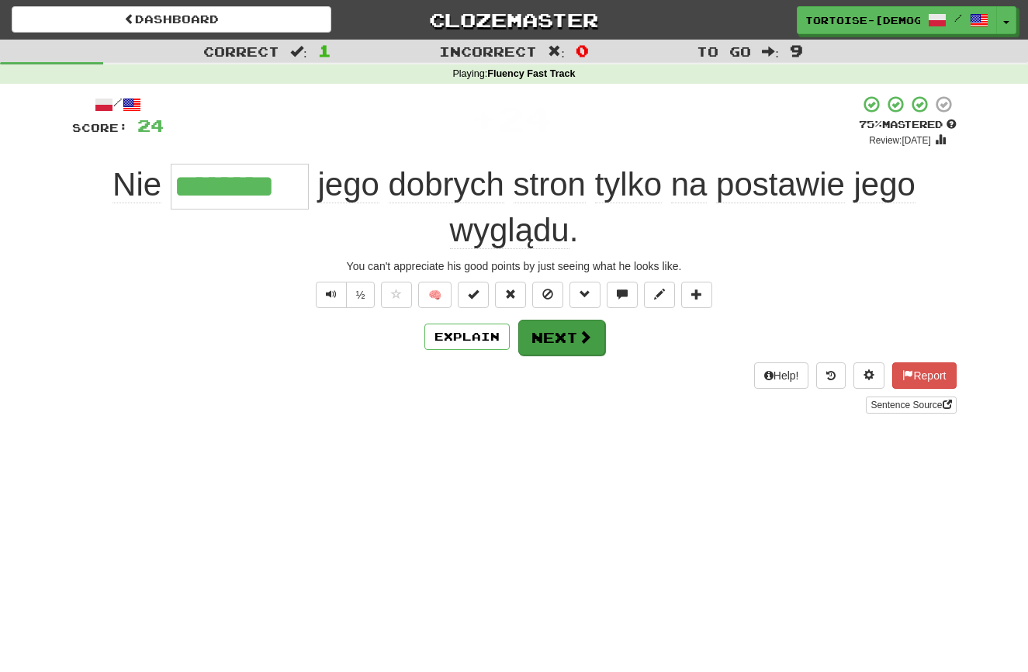
scroll to position [0, 1]
click at [550, 337] on button "Next" at bounding box center [561, 338] width 87 height 36
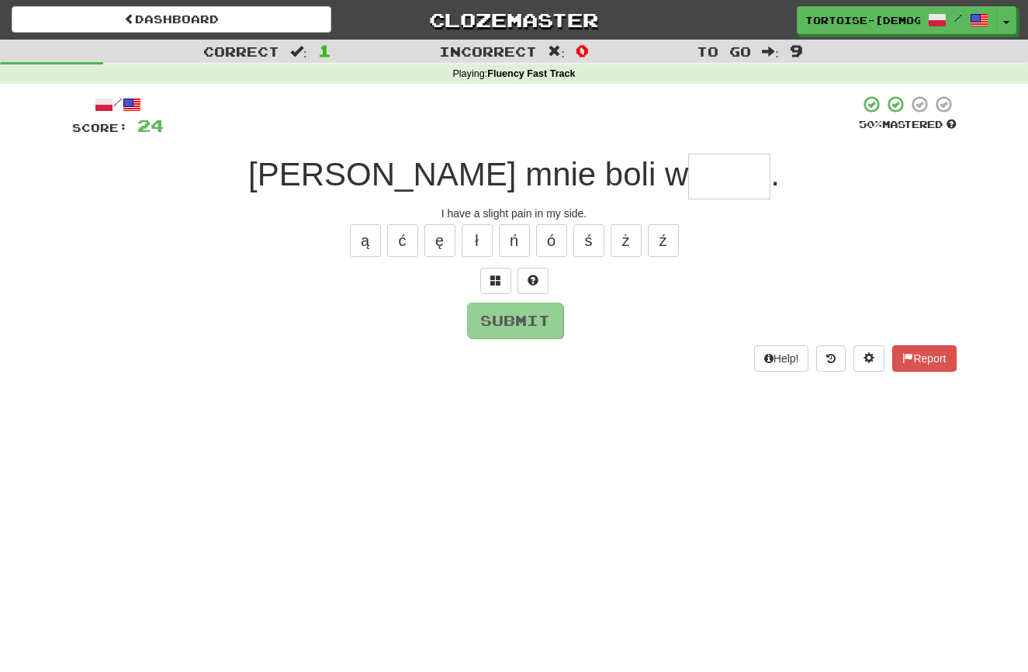
scroll to position [0, 0]
click at [912, 351] on button "Report" at bounding box center [924, 358] width 64 height 26
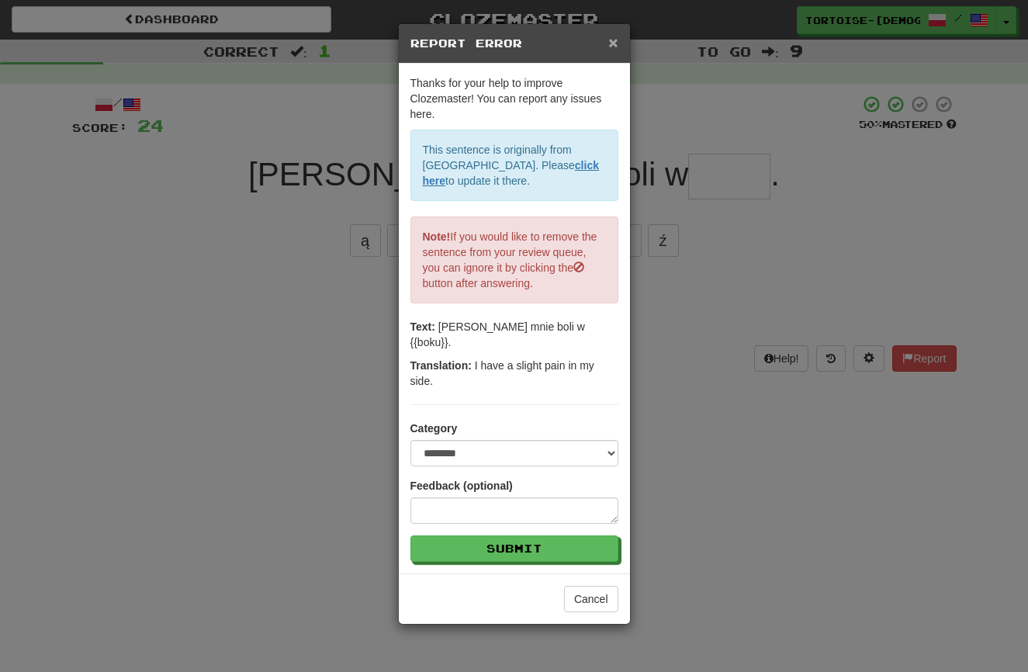
click at [617, 41] on span "×" at bounding box center [612, 42] width 9 height 18
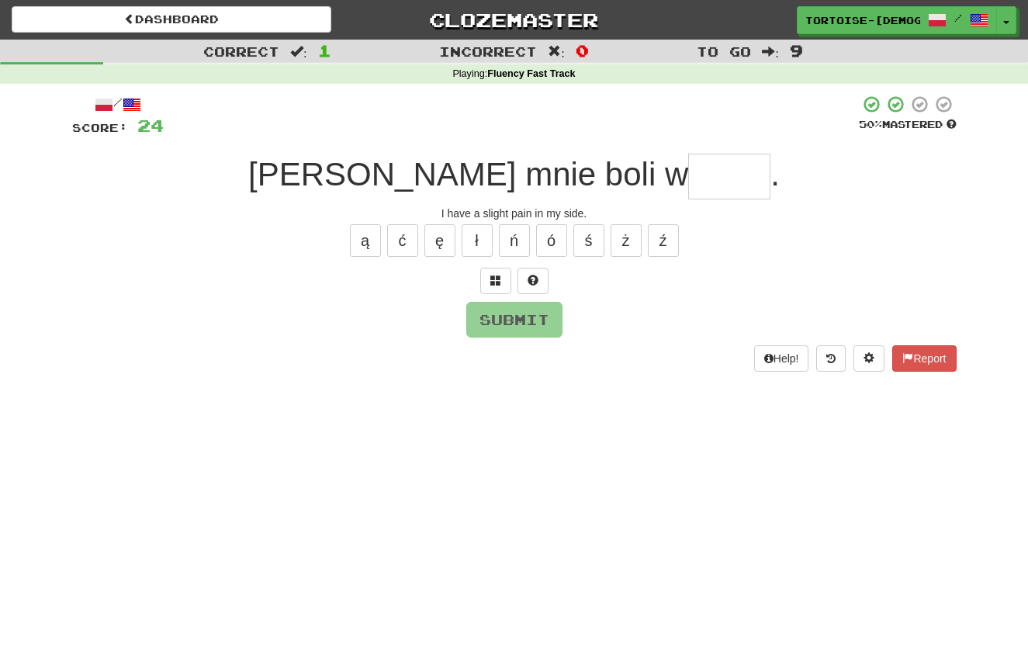
click at [688, 179] on input "text" at bounding box center [729, 177] width 82 height 46
type input "****"
click at [537, 314] on button "Submit" at bounding box center [514, 320] width 96 height 36
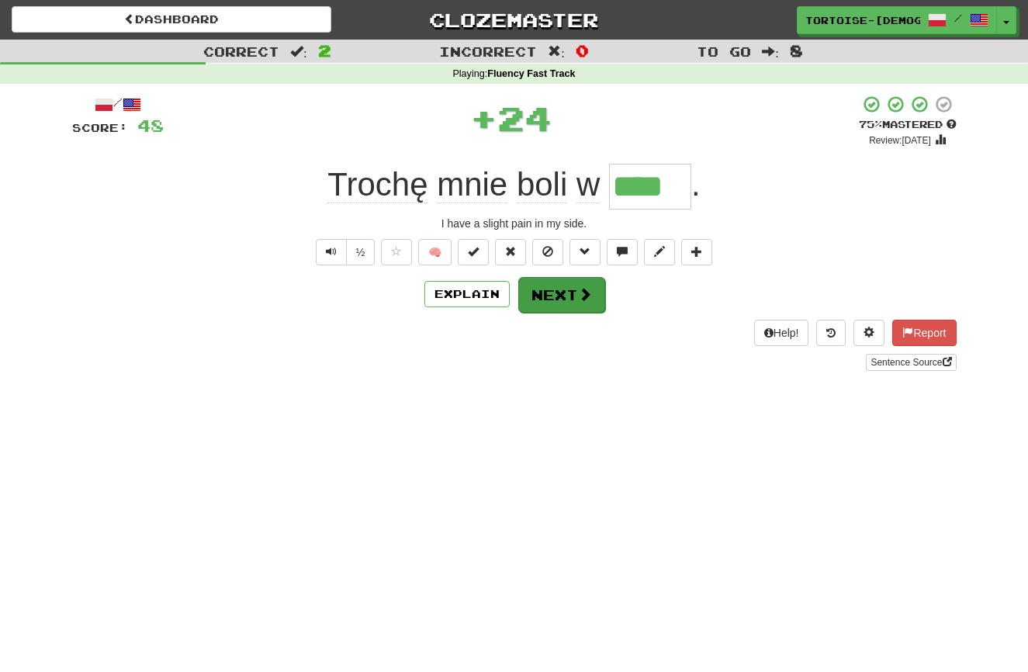
click at [548, 288] on button "Next" at bounding box center [561, 295] width 87 height 36
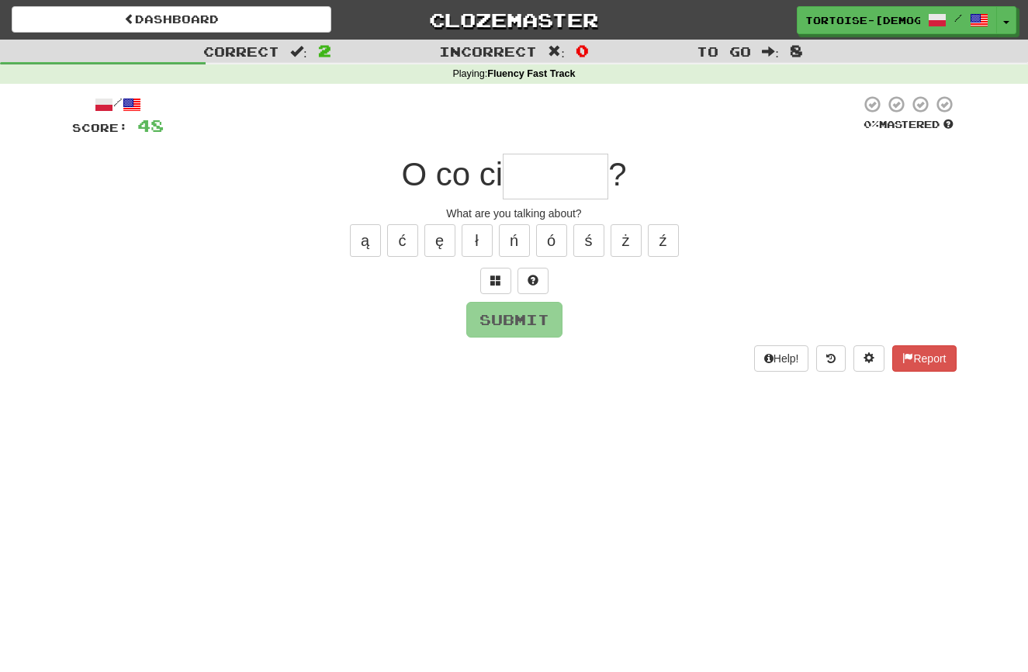
type input "*"
click at [911, 358] on button "Report" at bounding box center [924, 358] width 64 height 26
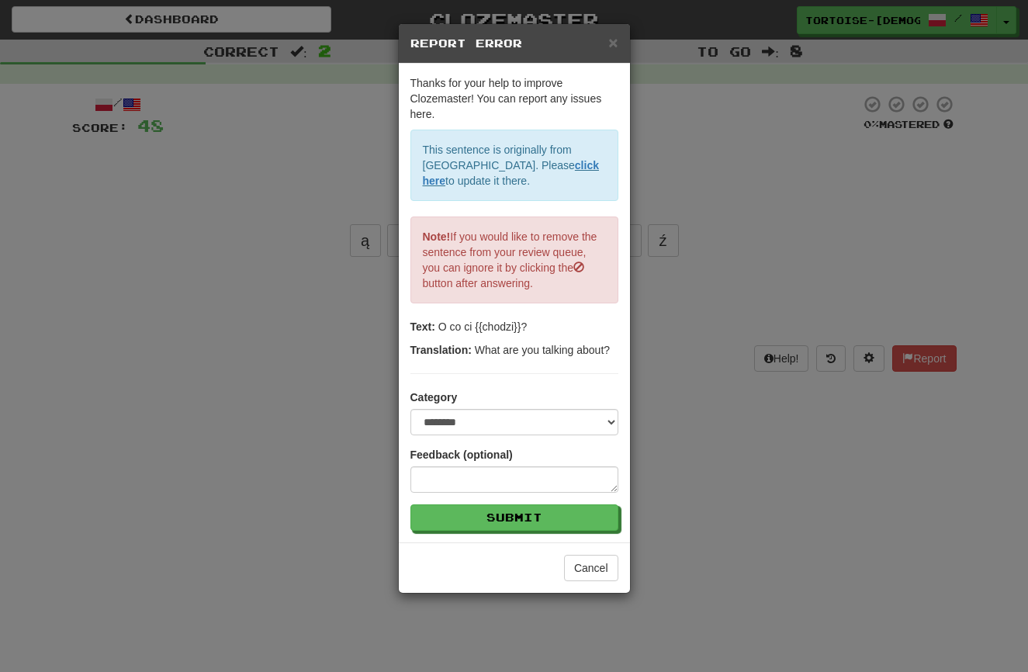
click at [613, 41] on span "×" at bounding box center [612, 42] width 9 height 18
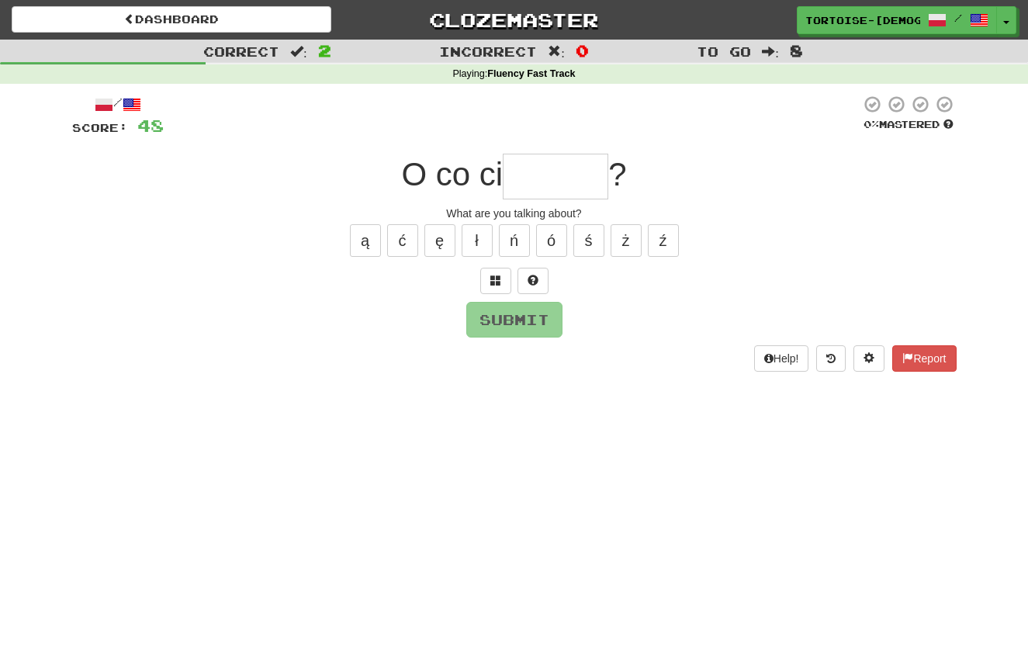
click at [527, 183] on input "text" at bounding box center [555, 177] width 105 height 46
type input "******"
click at [510, 312] on button "Submit" at bounding box center [515, 320] width 96 height 36
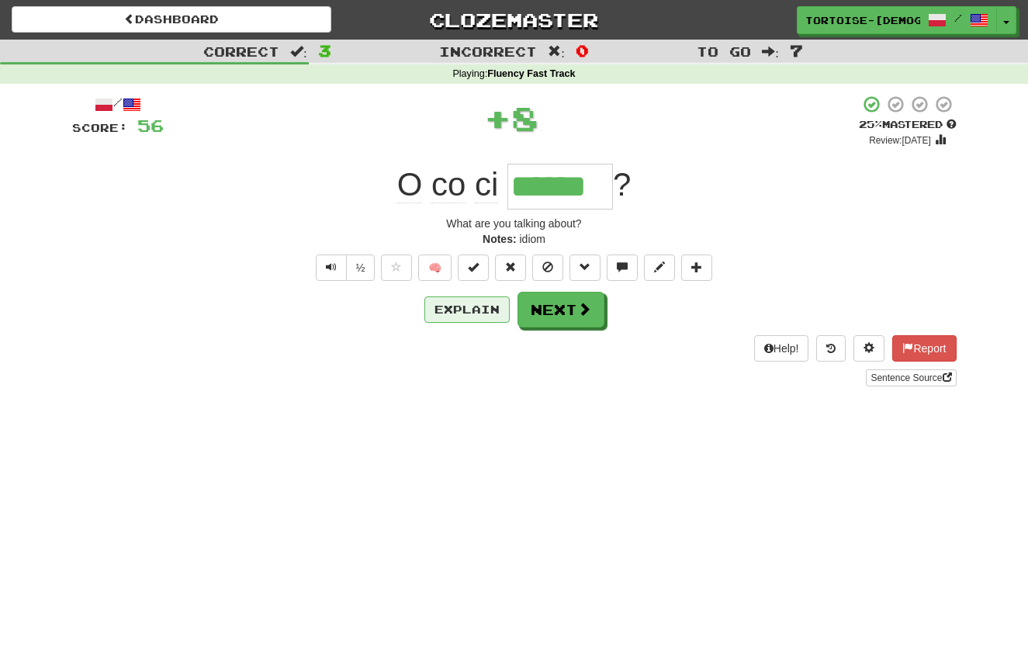
click at [434, 300] on button "Explain" at bounding box center [466, 309] width 85 height 26
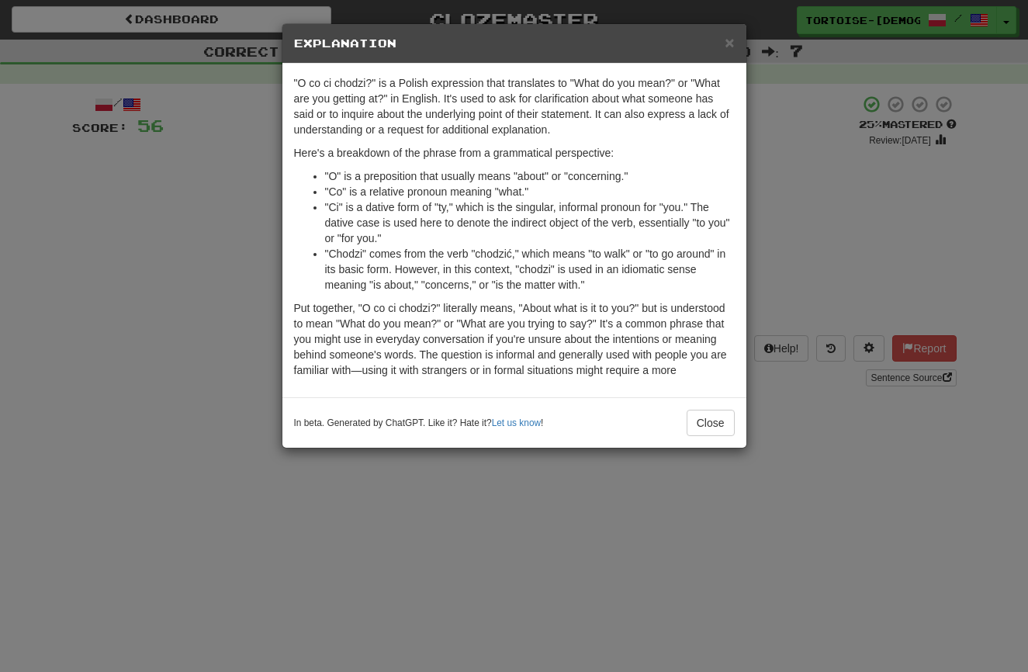
click at [730, 39] on span "×" at bounding box center [728, 42] width 9 height 18
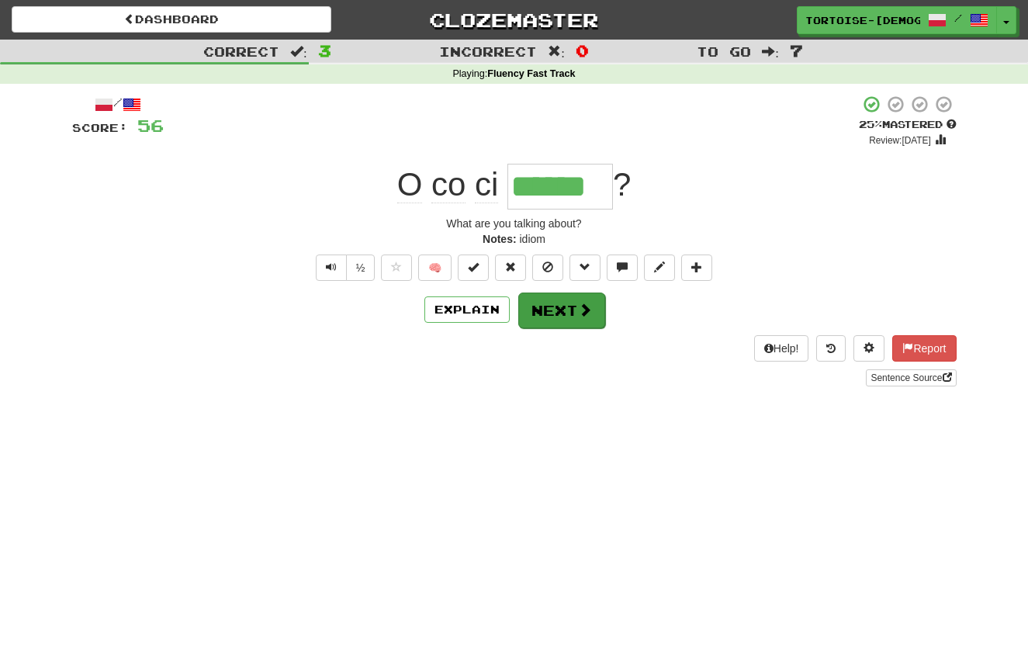
click at [558, 309] on button "Next" at bounding box center [561, 310] width 87 height 36
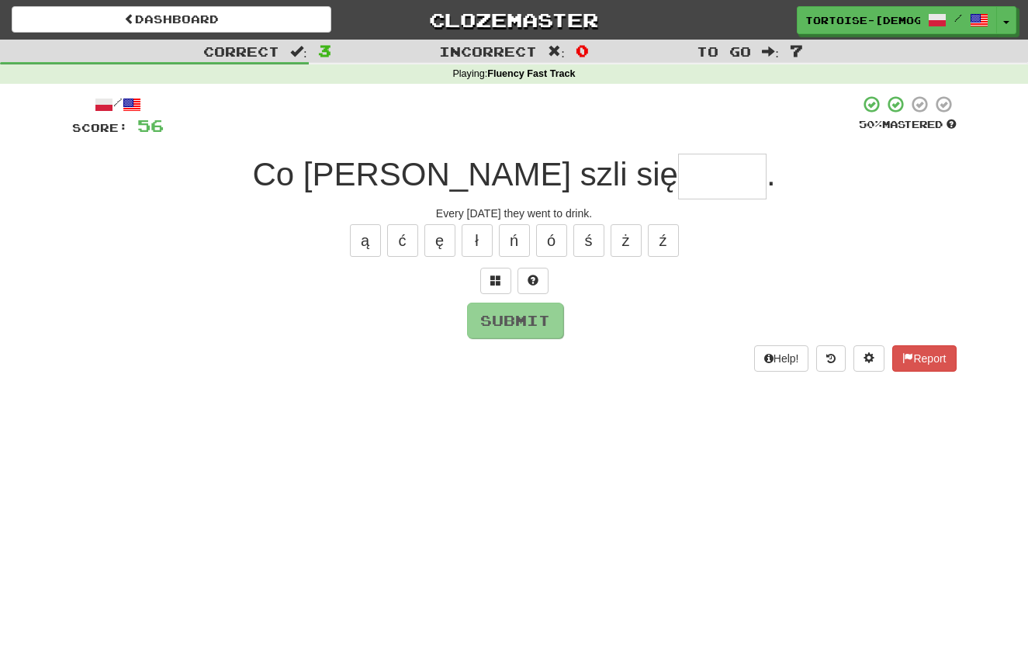
type input "*"
click at [901, 347] on button "Report" at bounding box center [924, 358] width 64 height 26
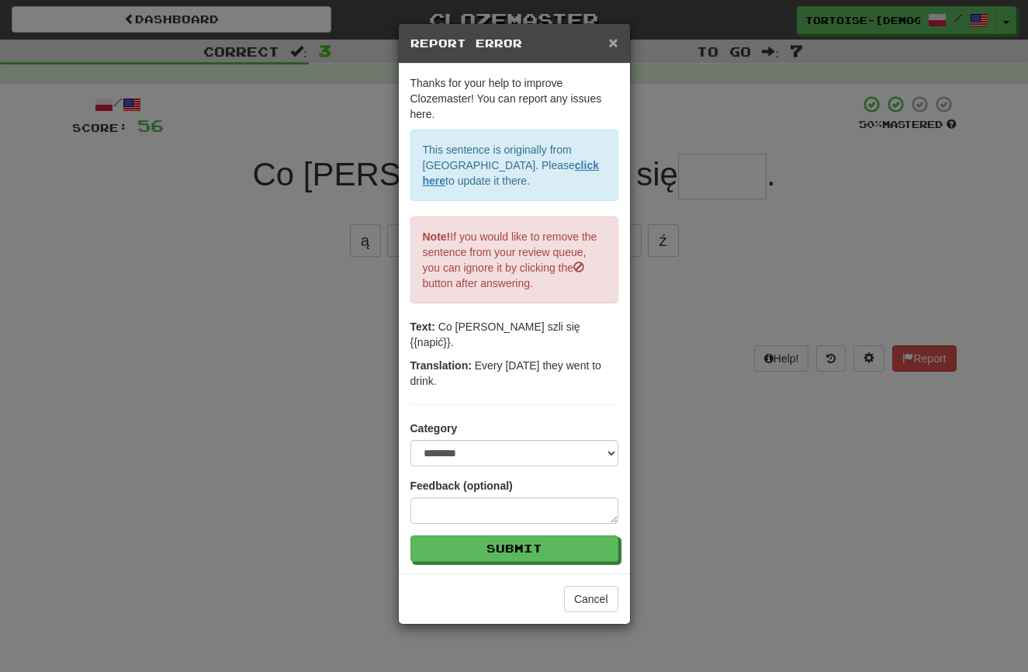
click at [610, 42] on span "×" at bounding box center [612, 42] width 9 height 18
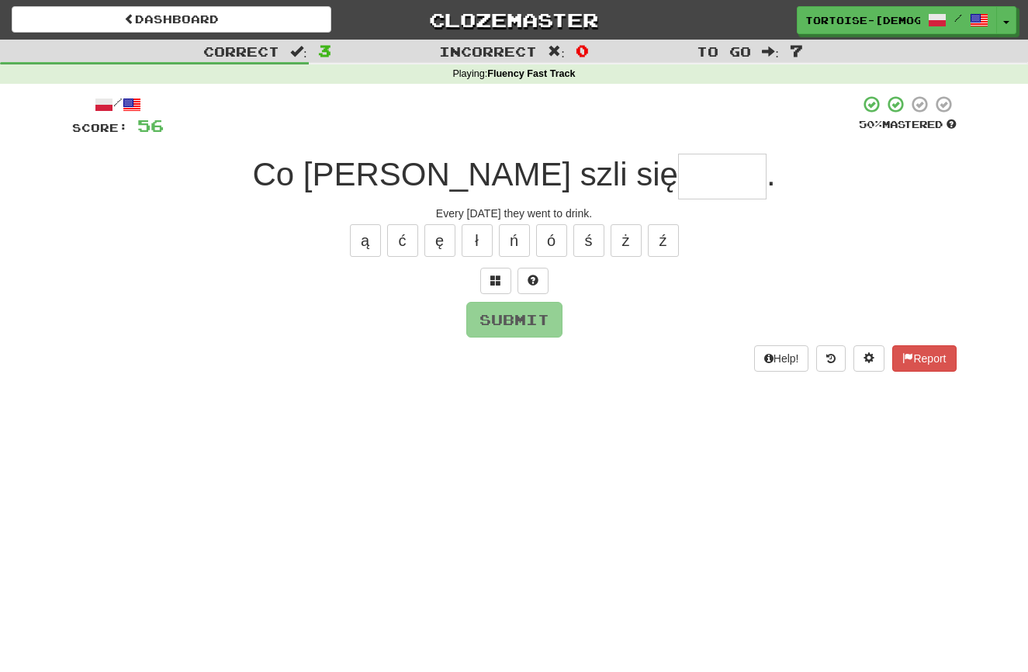
click at [678, 179] on input "text" at bounding box center [722, 177] width 88 height 46
drag, startPoint x: 406, startPoint y: 237, endPoint x: 437, endPoint y: 258, distance: 37.4
click at [409, 238] on button "ć" at bounding box center [402, 240] width 31 height 33
type input "*****"
click at [496, 313] on button "Submit" at bounding box center [515, 320] width 96 height 36
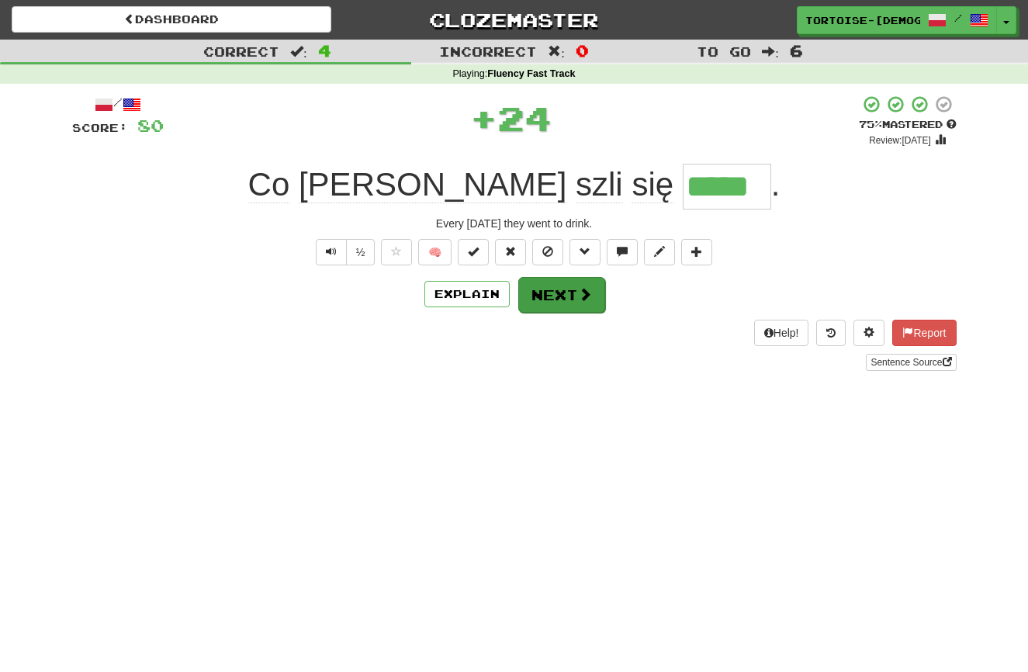
click at [563, 298] on button "Next" at bounding box center [561, 295] width 87 height 36
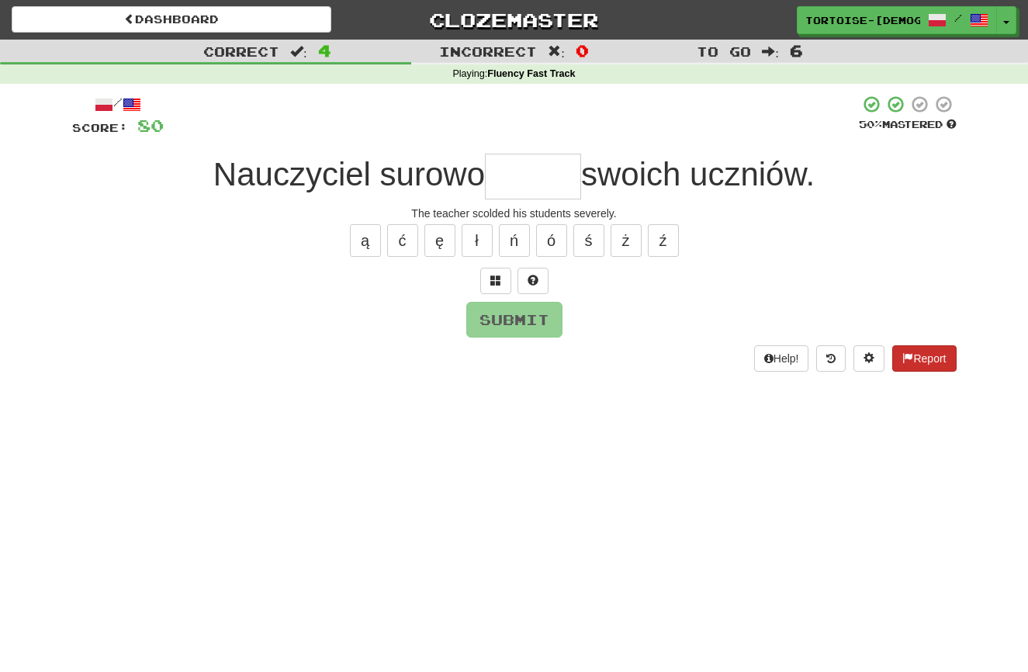
click at [903, 358] on span at bounding box center [907, 357] width 11 height 11
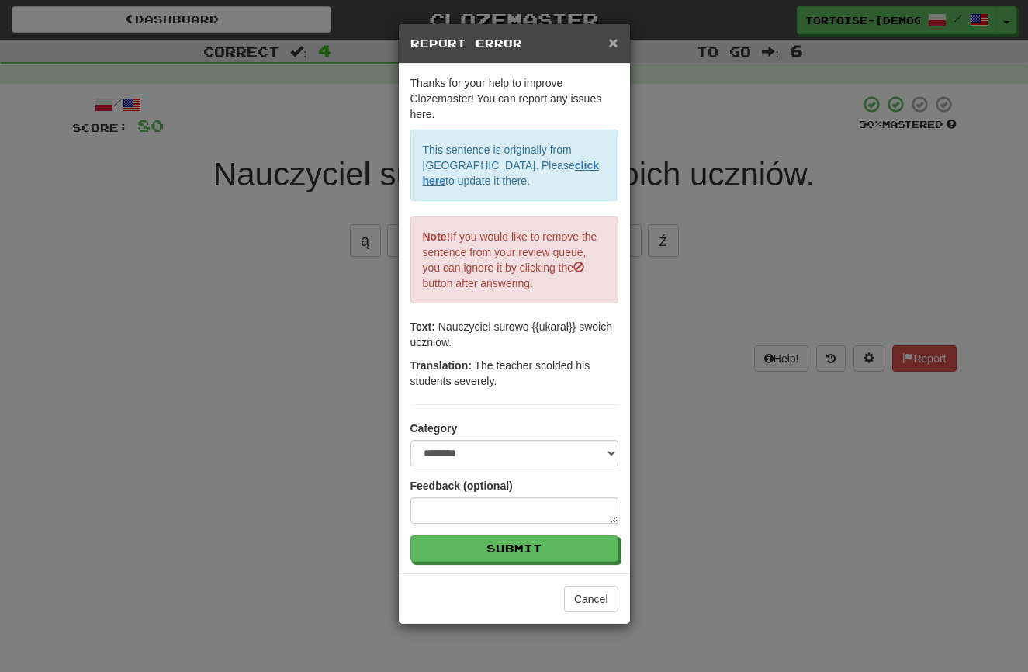
click at [613, 38] on span "×" at bounding box center [612, 42] width 9 height 18
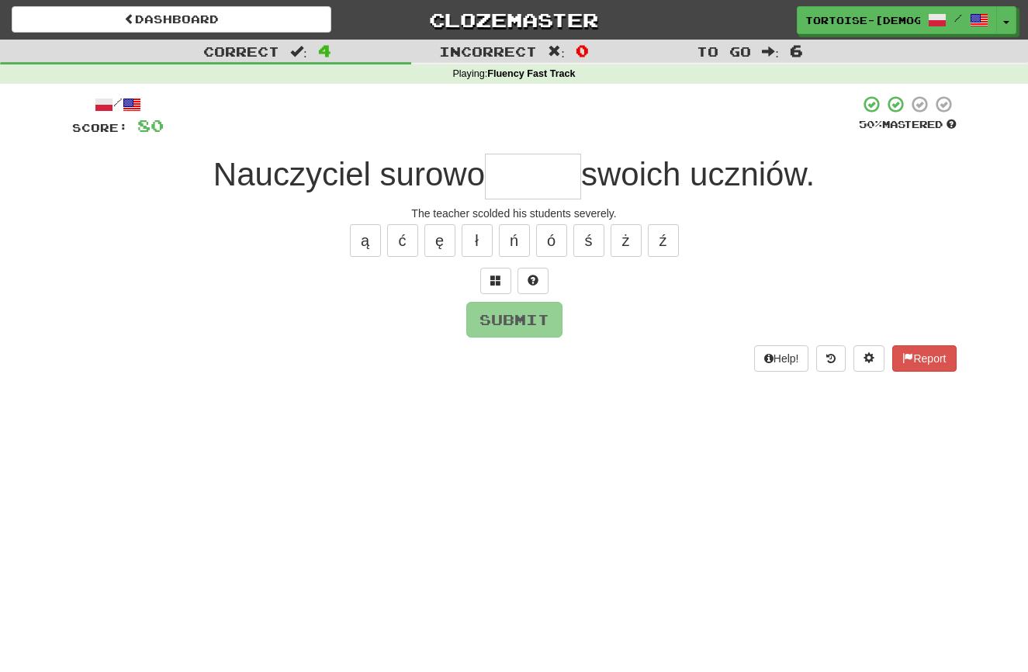
click at [530, 179] on input "text" at bounding box center [533, 177] width 96 height 46
click at [478, 237] on button "ł" at bounding box center [476, 240] width 31 height 33
type input "******"
click at [492, 311] on button "Submit" at bounding box center [515, 320] width 96 height 36
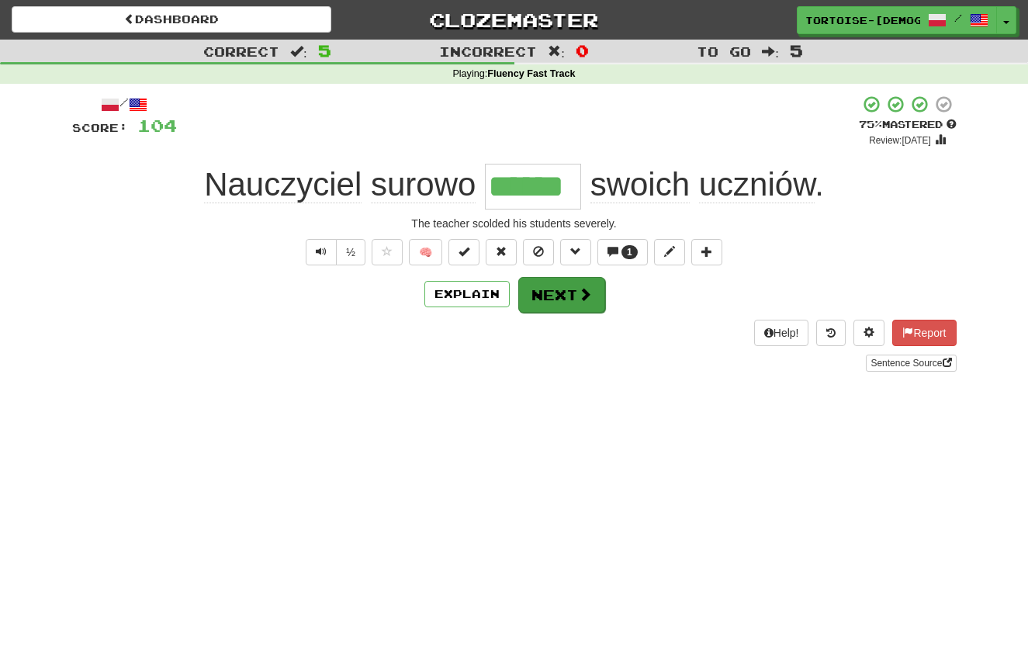
click at [550, 299] on button "Next" at bounding box center [561, 295] width 87 height 36
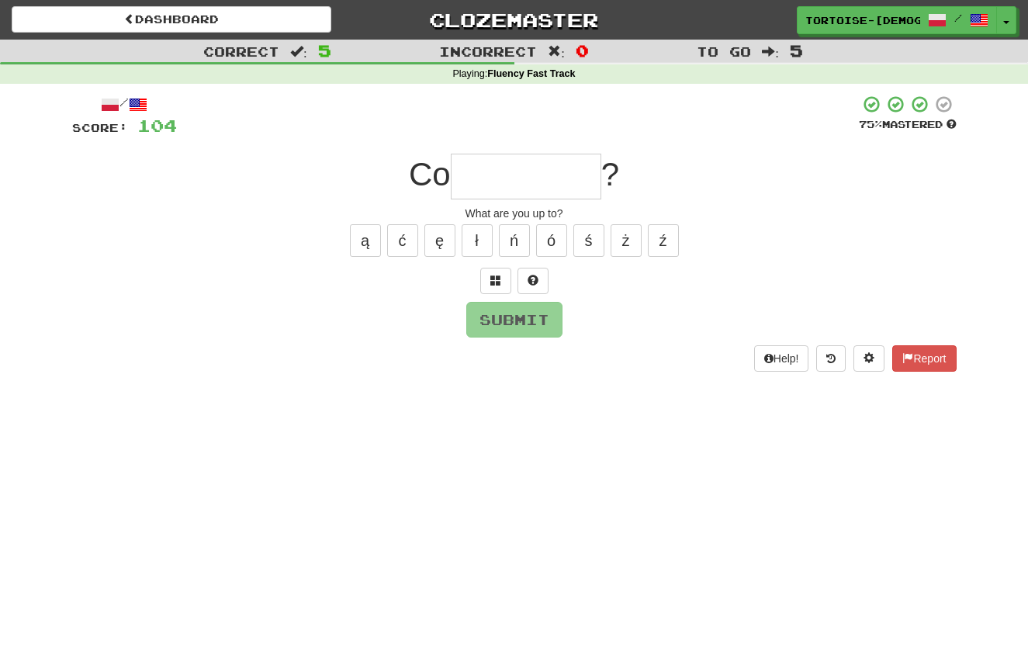
type input "*"
click at [903, 348] on button "Report" at bounding box center [924, 358] width 64 height 26
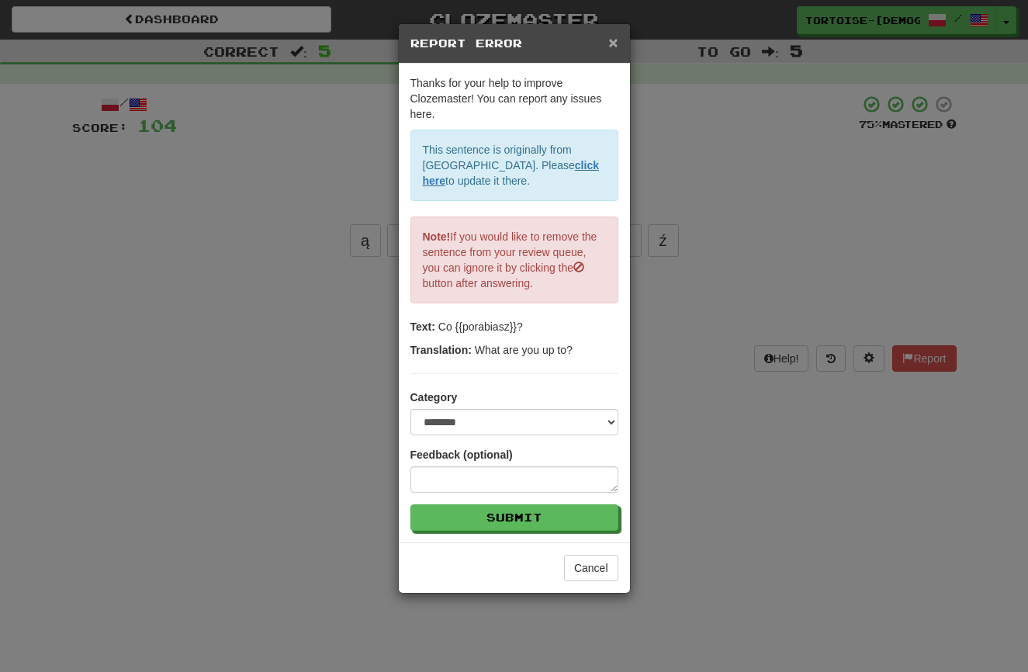
click at [613, 36] on span "×" at bounding box center [612, 42] width 9 height 18
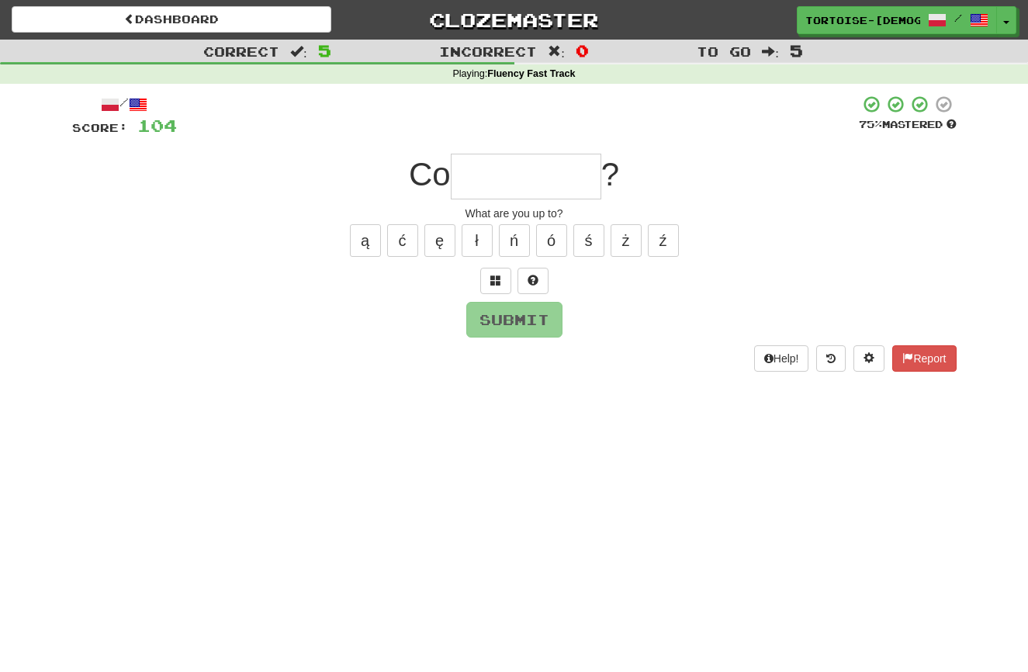
click at [543, 190] on input "text" at bounding box center [526, 177] width 150 height 46
type input "*********"
click at [509, 312] on button "Submit" at bounding box center [515, 320] width 96 height 36
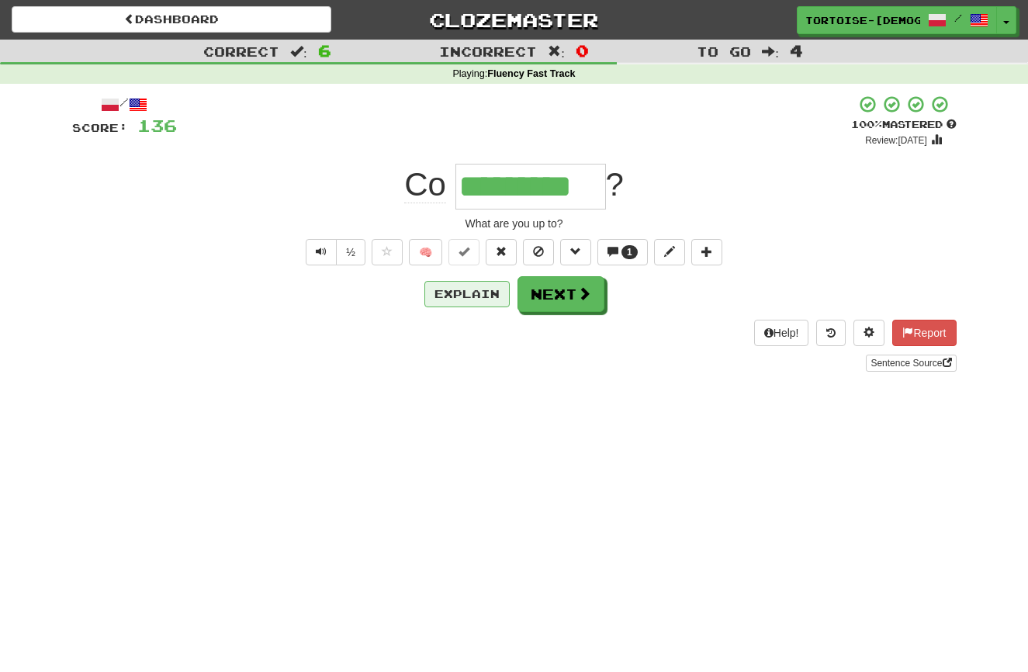
click at [481, 285] on button "Explain" at bounding box center [466, 294] width 85 height 26
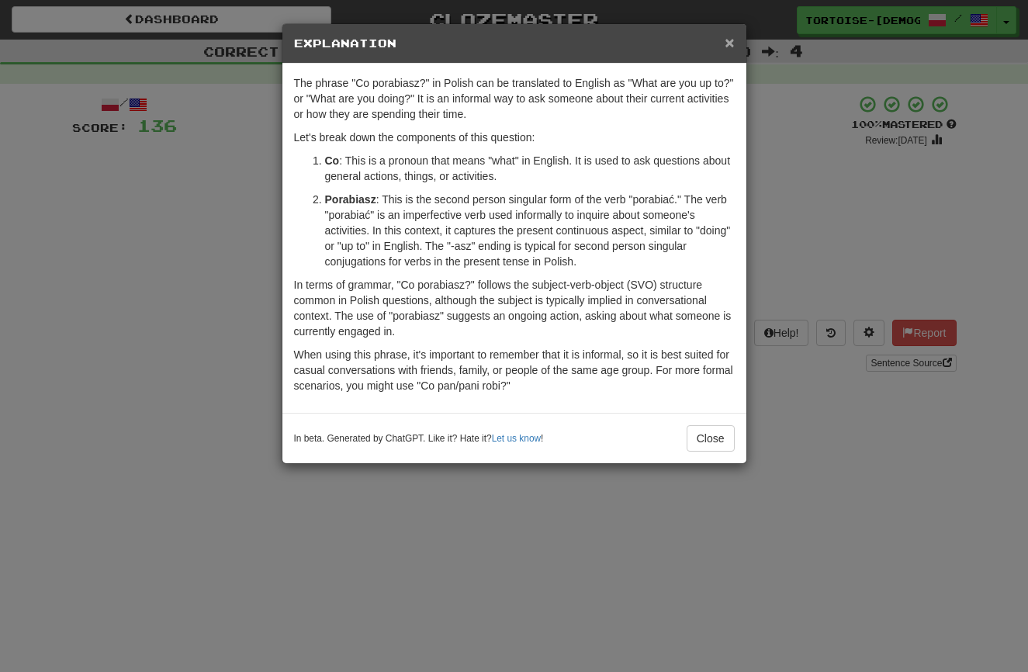
click at [731, 45] on span "×" at bounding box center [728, 42] width 9 height 18
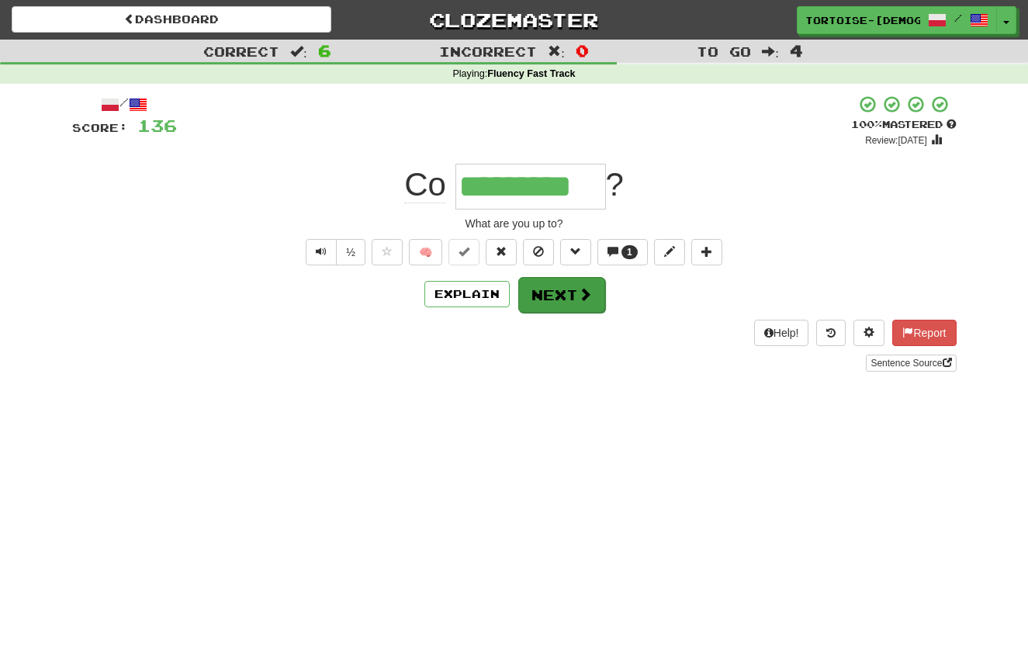
click at [567, 294] on button "Next" at bounding box center [561, 295] width 87 height 36
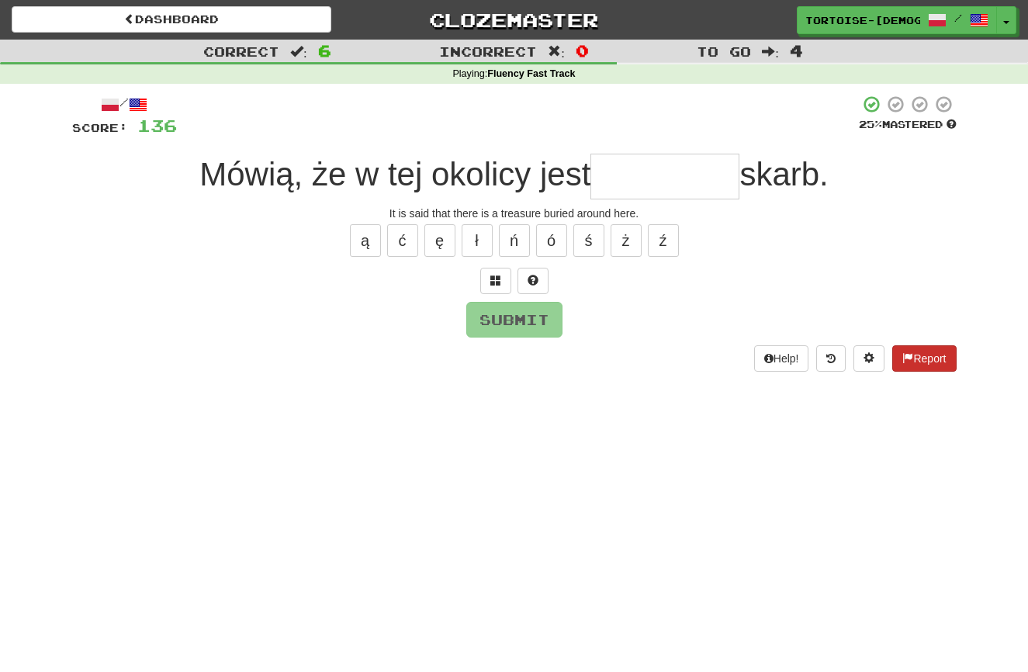
click at [921, 352] on button "Report" at bounding box center [924, 358] width 64 height 26
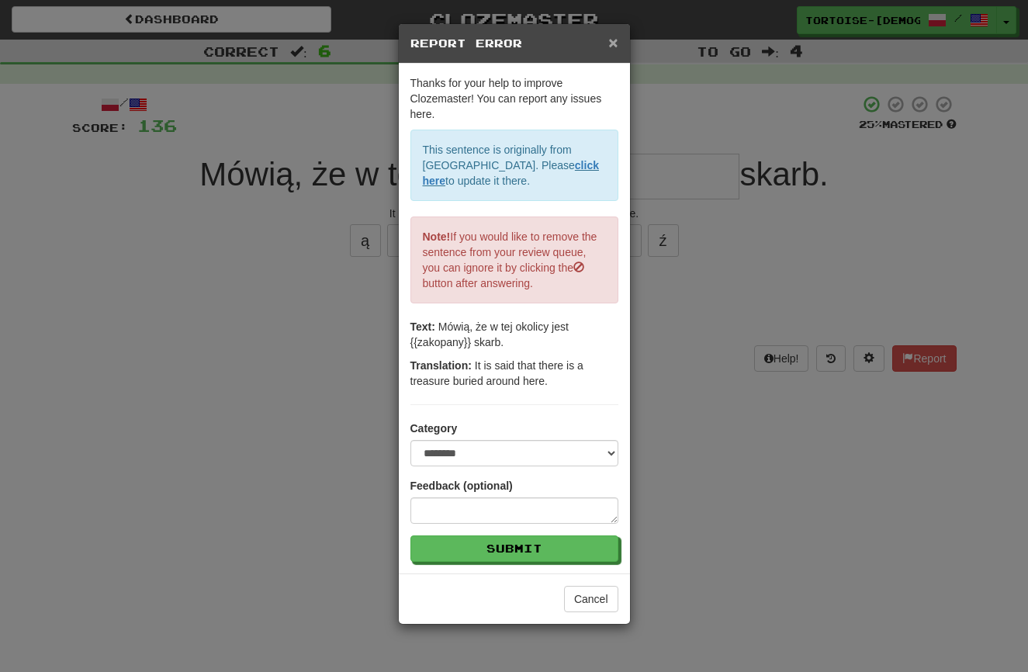
click at [613, 43] on span "×" at bounding box center [612, 42] width 9 height 18
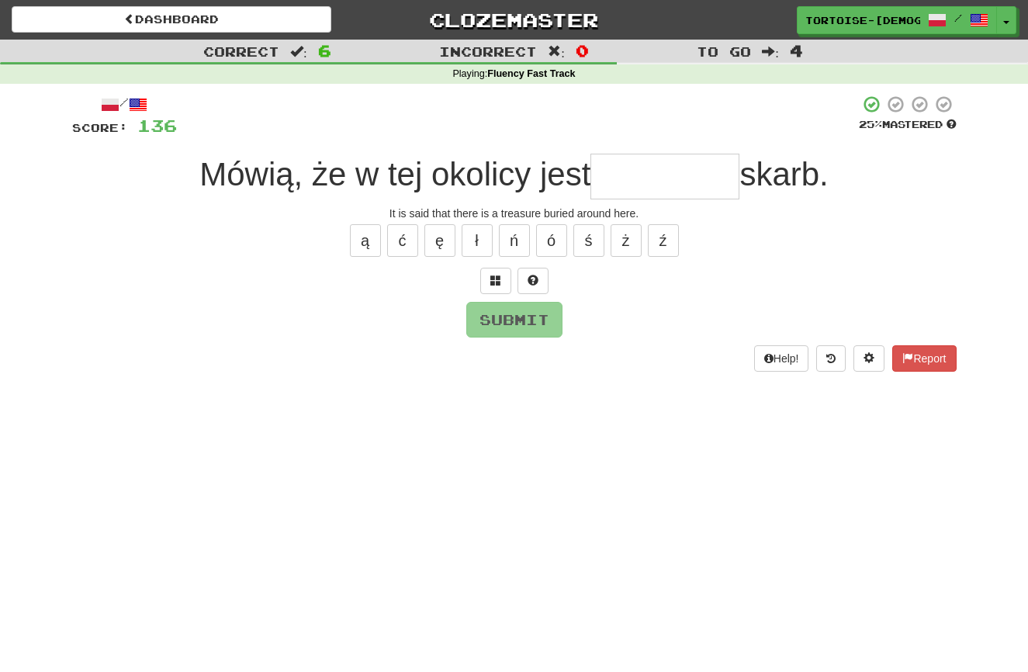
click at [641, 198] on div "/ Score: 136 25 % Mastered Mówią, że w tej okolicy jest skarb. It is said that …" at bounding box center [514, 233] width 884 height 276
click at [638, 188] on input "text" at bounding box center [664, 177] width 149 height 46
type input "********"
click at [536, 316] on button "Submit" at bounding box center [515, 320] width 96 height 36
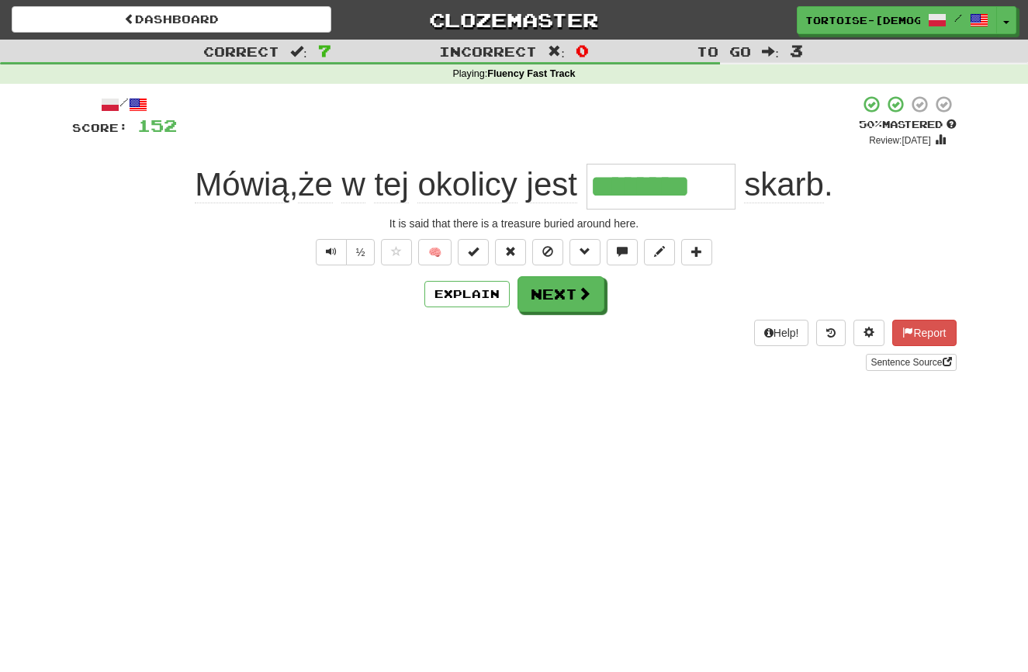
click at [556, 299] on button "Next" at bounding box center [560, 294] width 87 height 36
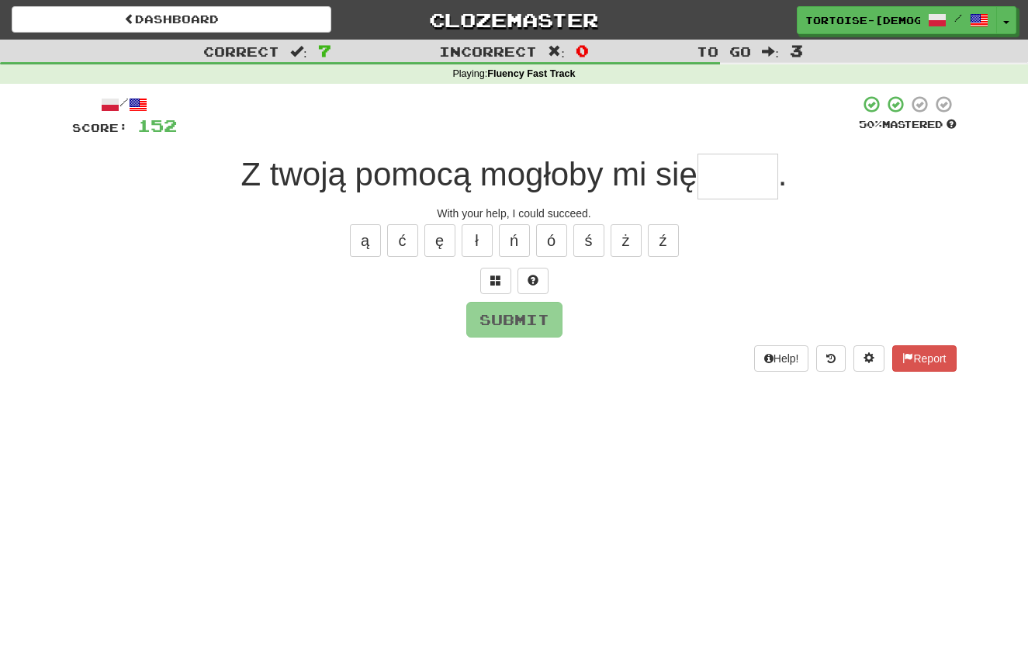
type input "*"
click at [920, 358] on button "Report" at bounding box center [924, 358] width 64 height 26
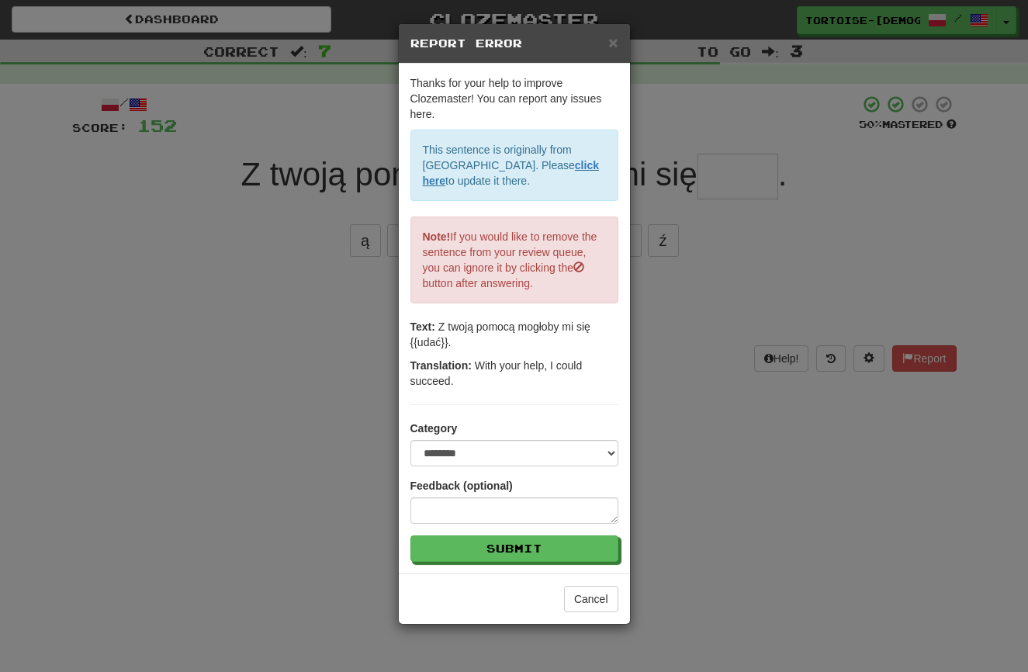
drag, startPoint x: 613, startPoint y: 40, endPoint x: 650, endPoint y: 88, distance: 60.3
click at [613, 40] on span "×" at bounding box center [612, 42] width 9 height 18
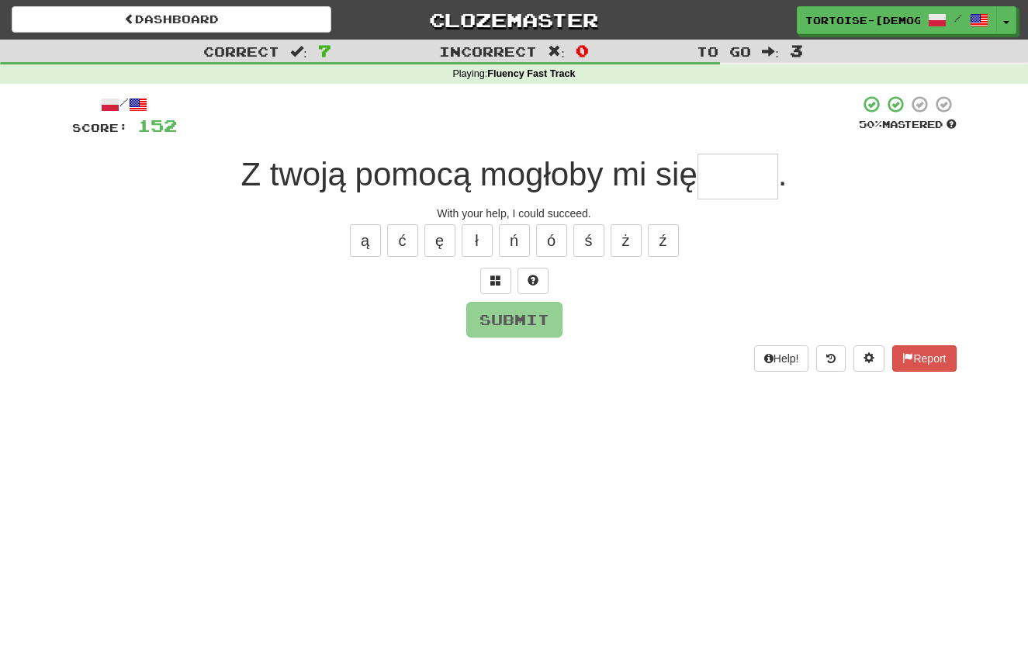
click at [720, 174] on input "text" at bounding box center [737, 177] width 81 height 46
drag, startPoint x: 399, startPoint y: 243, endPoint x: 434, endPoint y: 250, distance: 35.7
click at [405, 244] on button "ć" at bounding box center [402, 240] width 31 height 33
type input "****"
click at [488, 313] on button "Submit" at bounding box center [515, 320] width 96 height 36
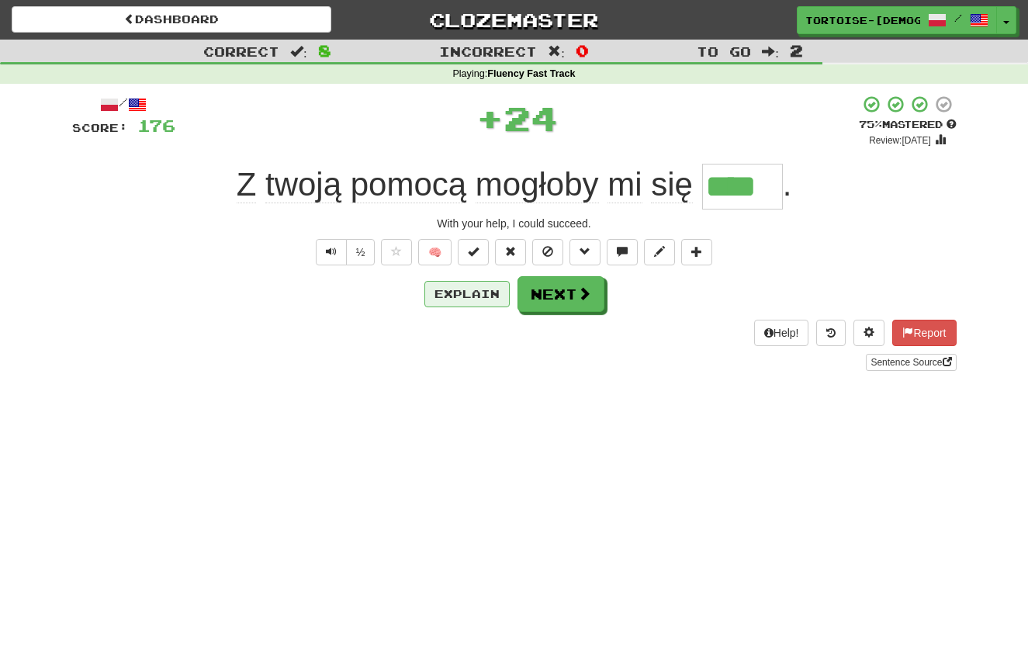
click at [464, 295] on button "Explain" at bounding box center [466, 294] width 85 height 26
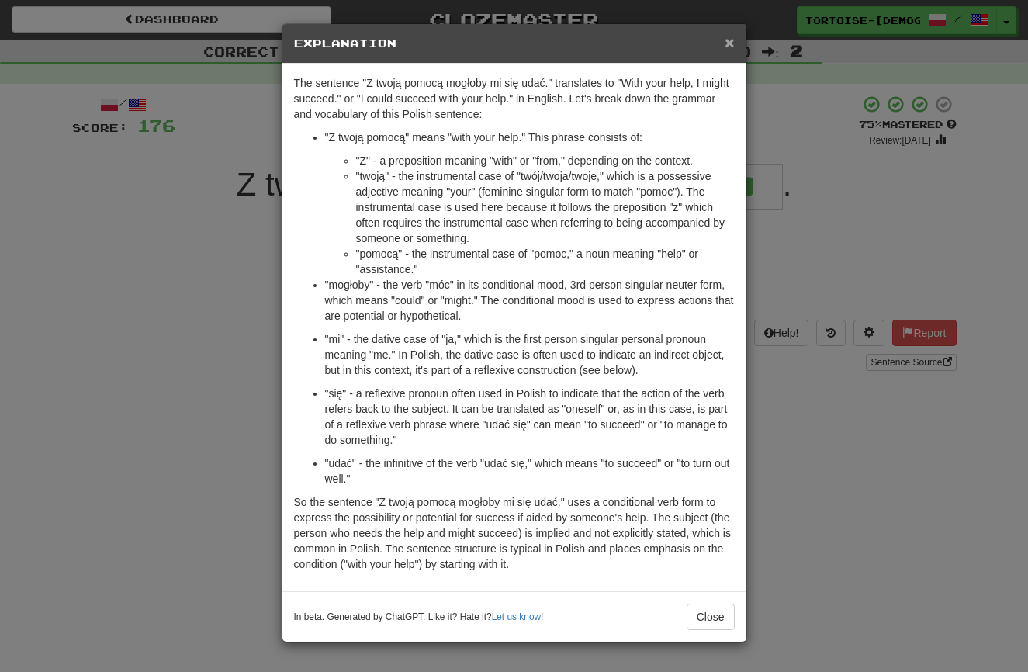
click at [726, 37] on span "×" at bounding box center [728, 42] width 9 height 18
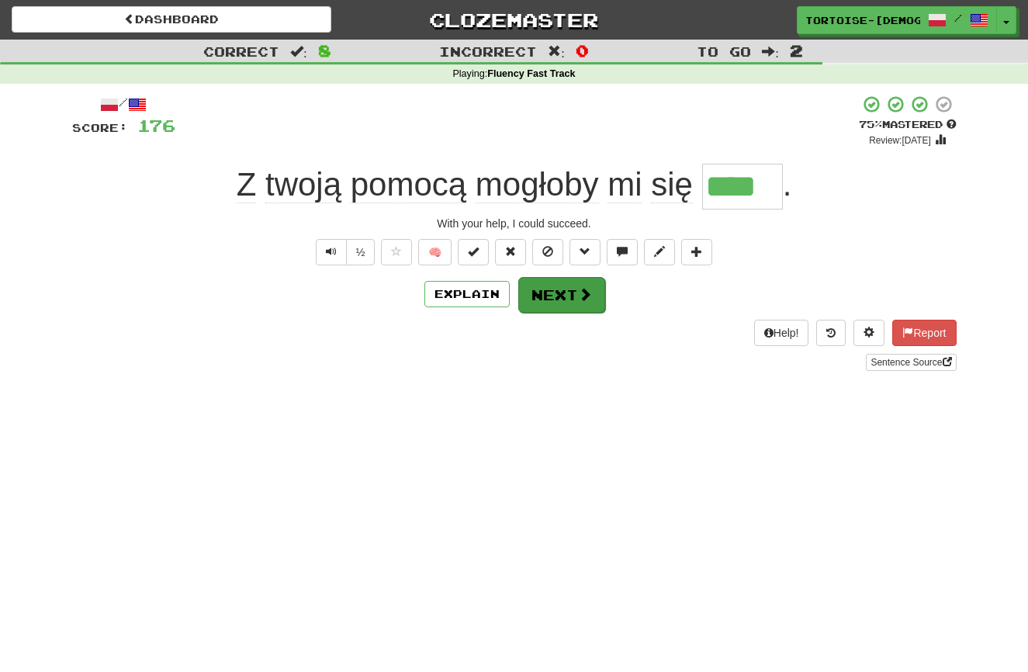
click at [579, 302] on button "Next" at bounding box center [561, 295] width 87 height 36
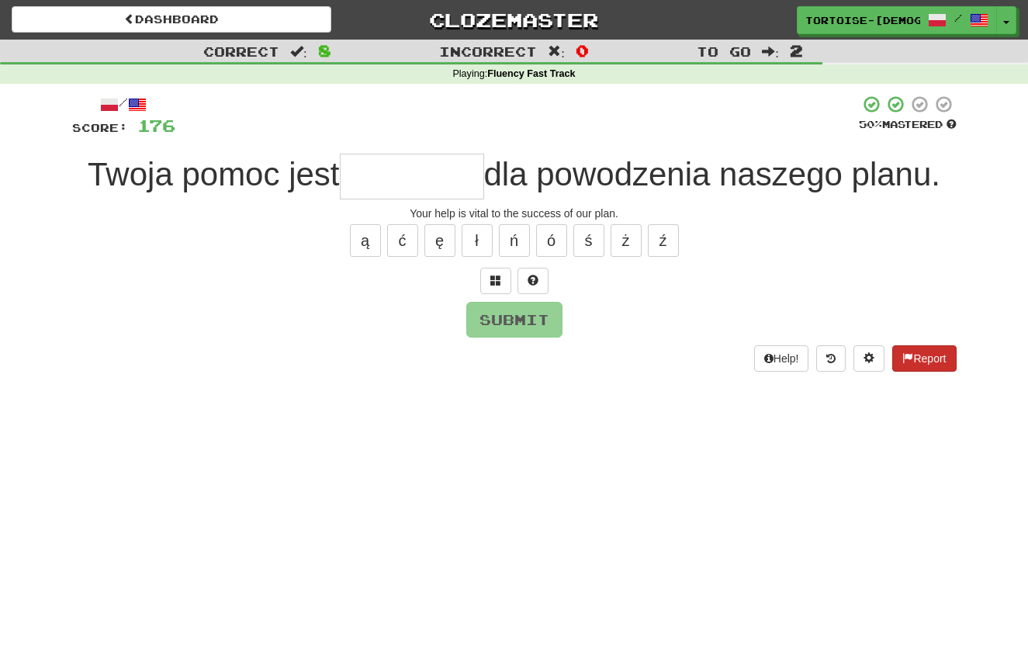
click at [902, 355] on span at bounding box center [907, 357] width 11 height 11
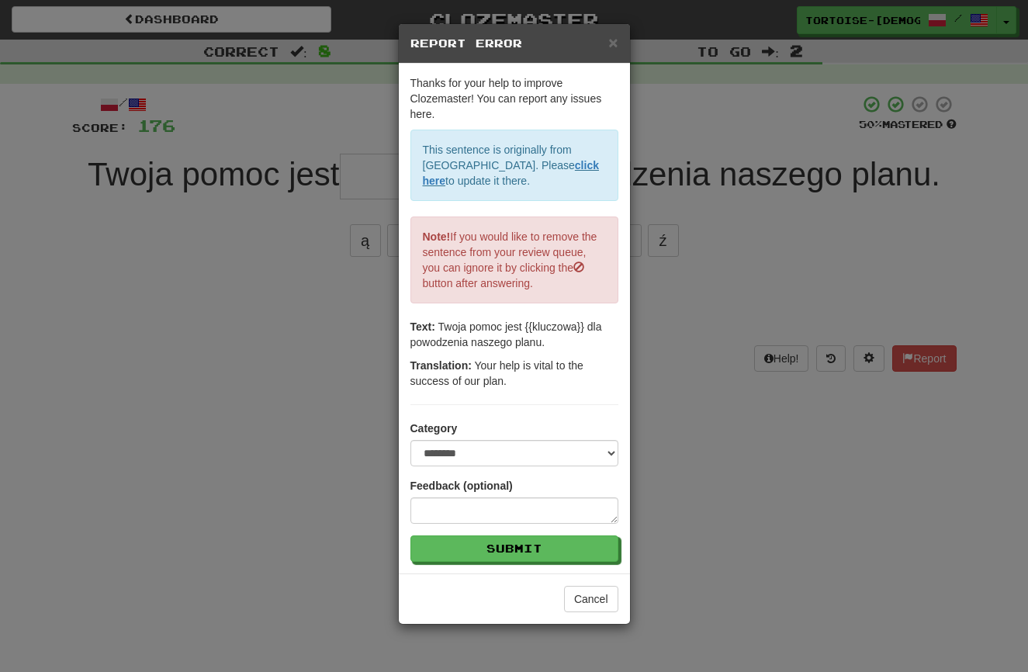
click at [617, 42] on span "×" at bounding box center [612, 42] width 9 height 18
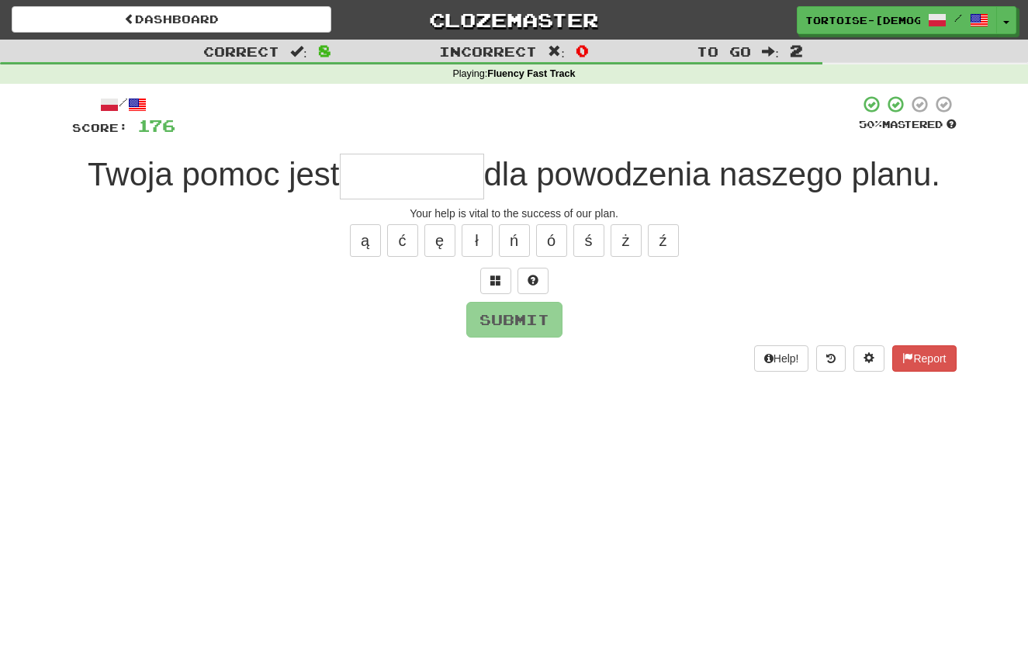
click at [429, 185] on input "text" at bounding box center [412, 177] width 144 height 46
type input "*"
type input "********"
click at [495, 318] on button "Submit" at bounding box center [515, 320] width 96 height 36
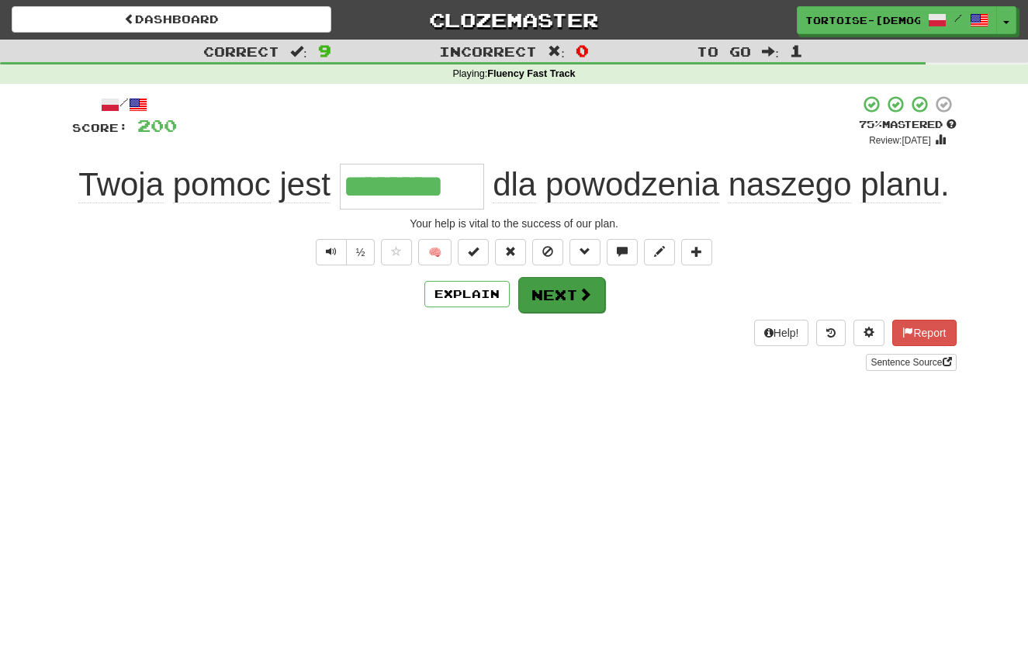
click at [561, 301] on button "Next" at bounding box center [561, 295] width 87 height 36
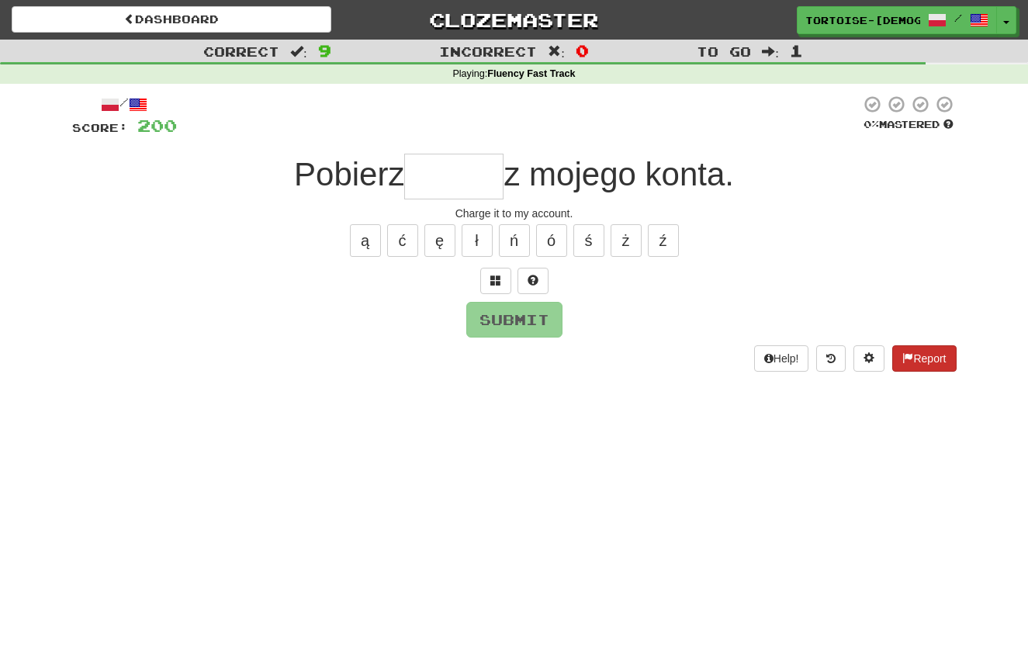
click at [925, 358] on button "Report" at bounding box center [924, 358] width 64 height 26
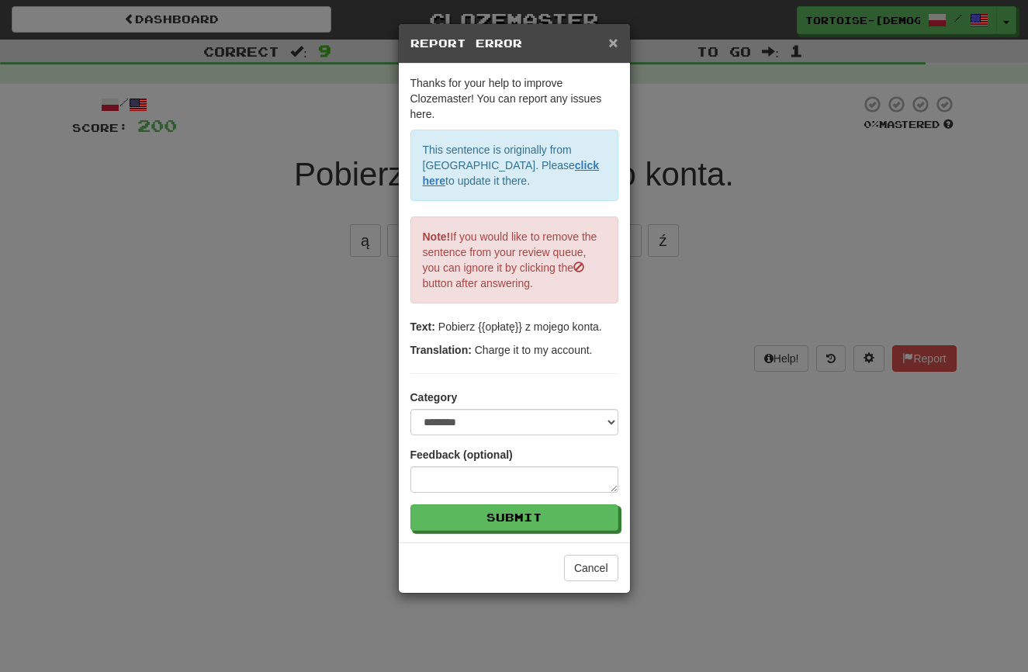
click at [611, 42] on span "×" at bounding box center [612, 42] width 9 height 18
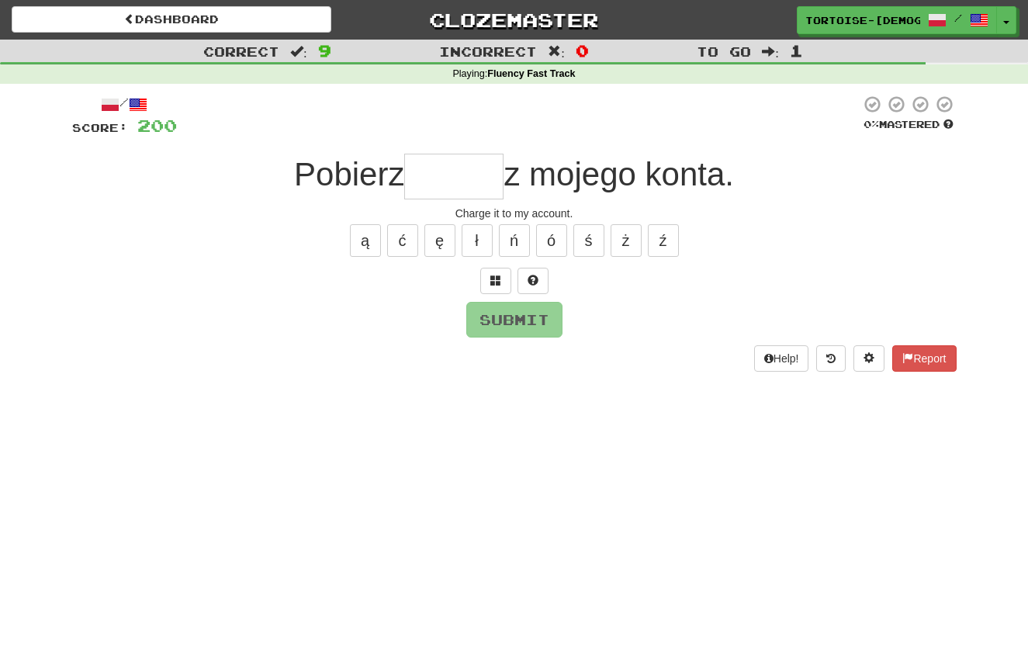
click at [438, 185] on input "text" at bounding box center [453, 177] width 99 height 46
click at [476, 233] on button "ł" at bounding box center [476, 240] width 31 height 33
click at [443, 240] on button "ę" at bounding box center [439, 240] width 31 height 33
type input "******"
click at [495, 304] on button "Submit" at bounding box center [515, 320] width 96 height 36
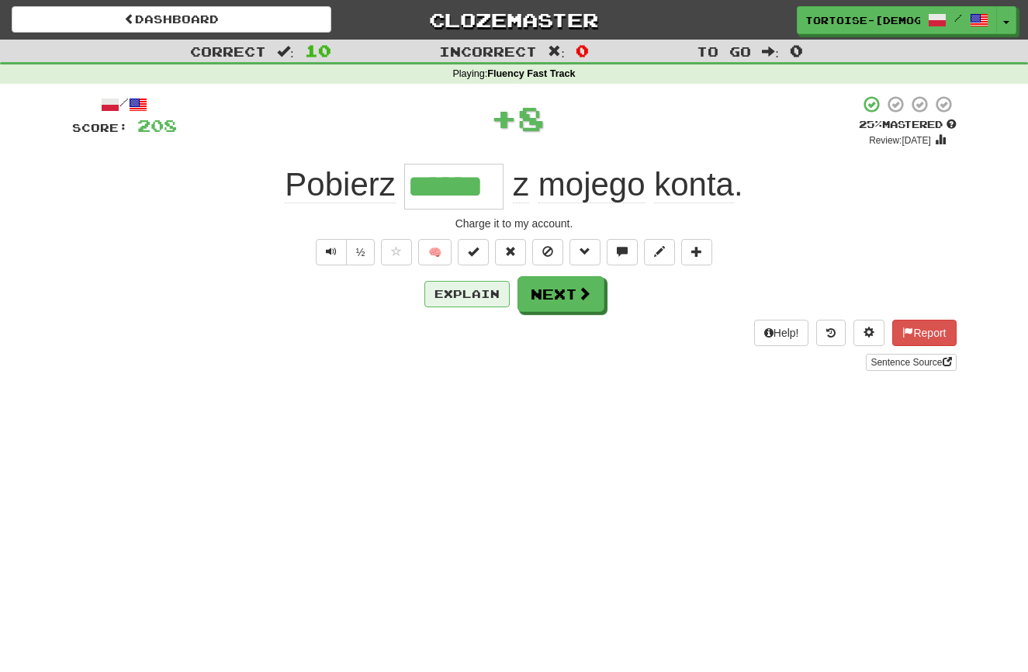
click at [491, 295] on button "Explain" at bounding box center [466, 294] width 85 height 26
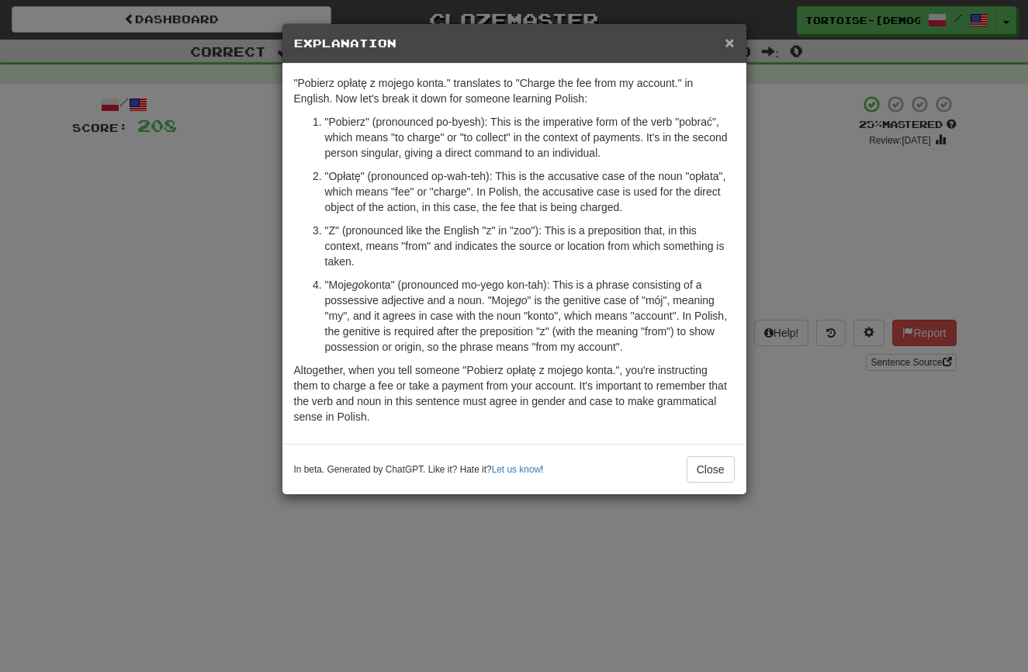
click at [731, 41] on span "×" at bounding box center [728, 42] width 9 height 18
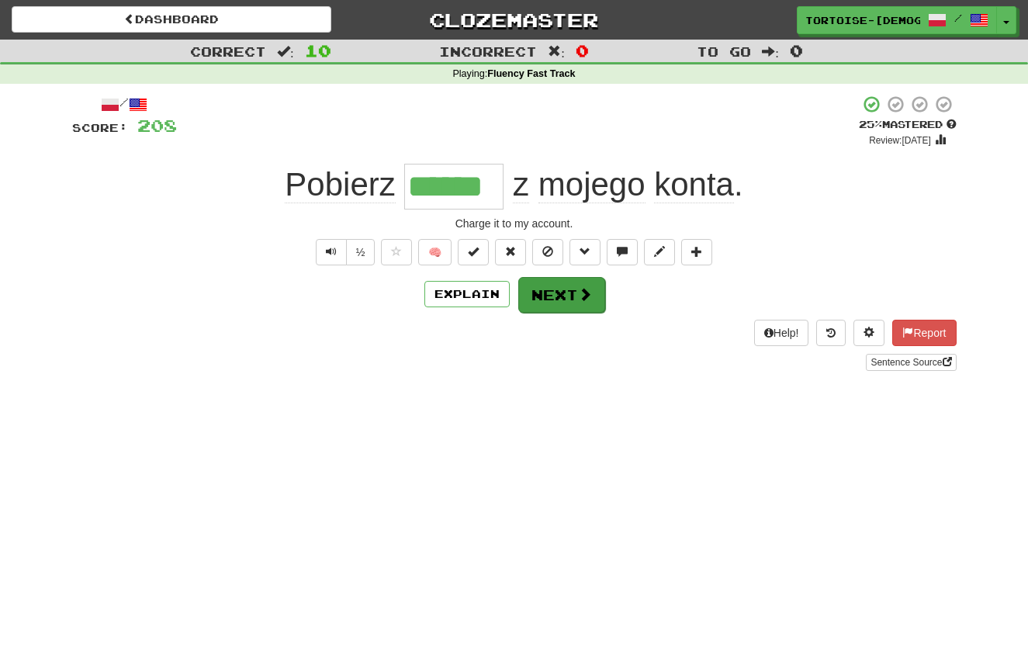
click at [554, 288] on button "Next" at bounding box center [561, 295] width 87 height 36
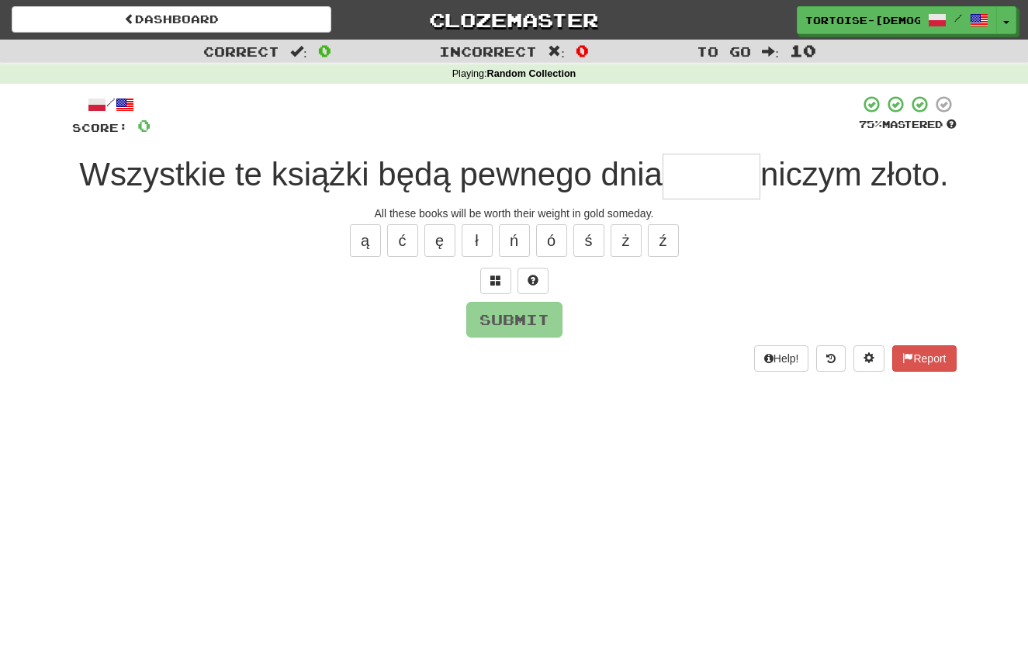
type input "*"
click at [910, 371] on button "Report" at bounding box center [924, 358] width 64 height 26
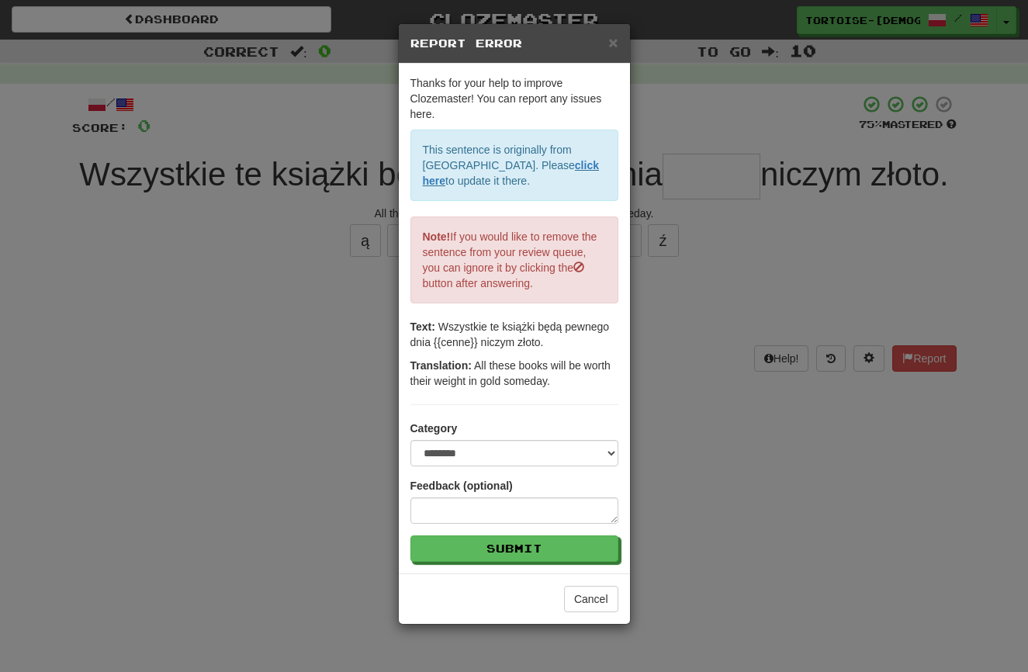
click at [606, 44] on h5 "Report Error" at bounding box center [514, 44] width 208 height 16
click at [613, 42] on span "×" at bounding box center [612, 42] width 9 height 18
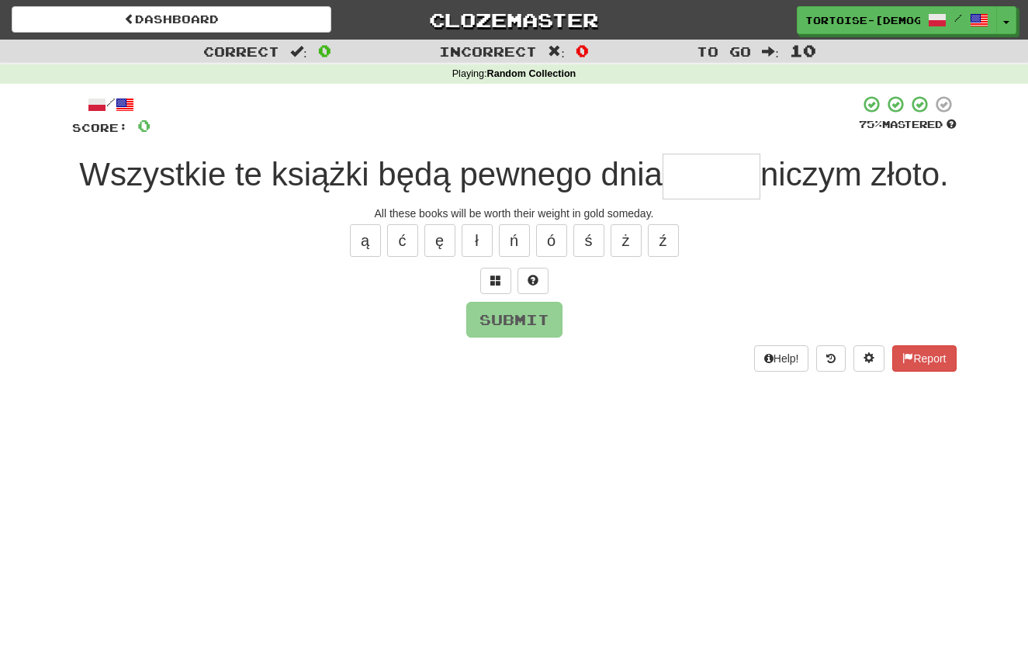
click at [736, 181] on input "text" at bounding box center [711, 177] width 98 height 46
type input "*****"
click at [528, 338] on button "Submit" at bounding box center [515, 320] width 96 height 36
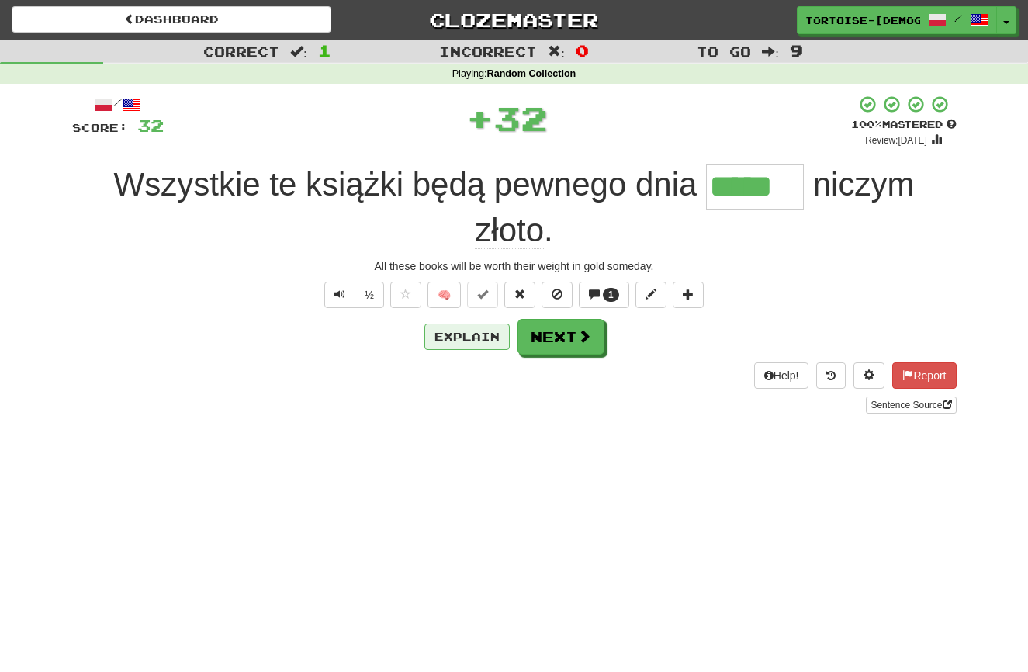
click at [458, 335] on button "Explain" at bounding box center [466, 336] width 85 height 26
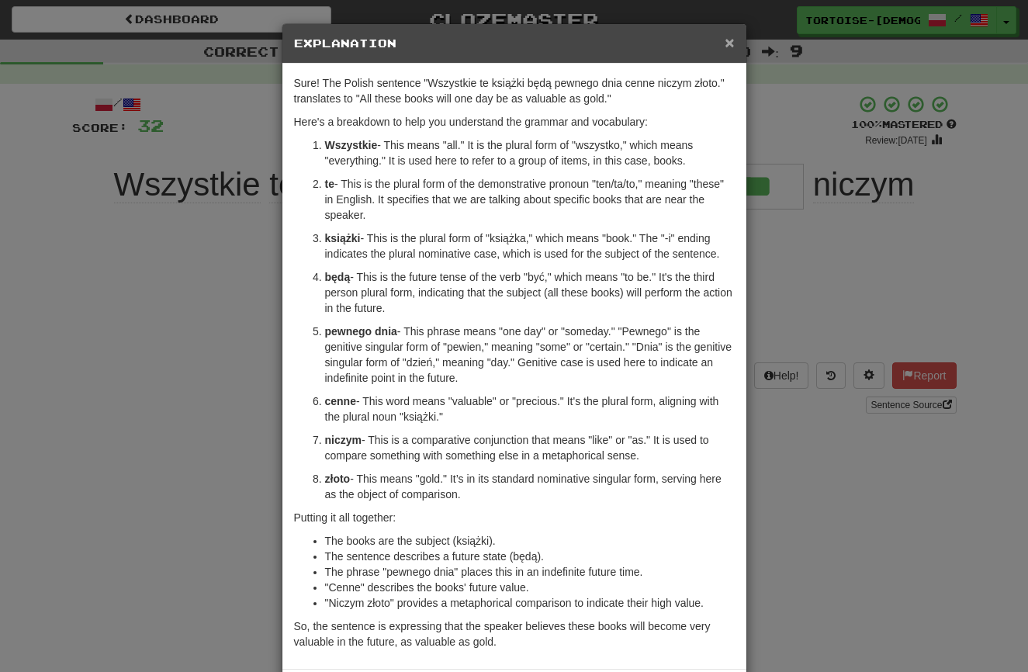
click at [729, 42] on span "×" at bounding box center [728, 42] width 9 height 18
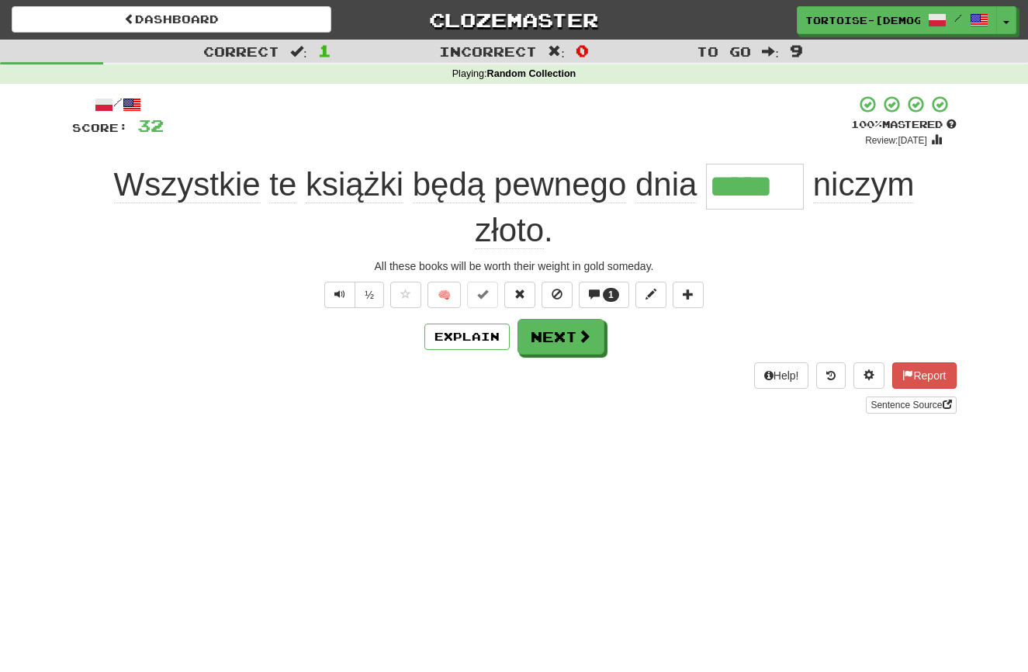
click at [558, 340] on button "Next" at bounding box center [560, 337] width 87 height 36
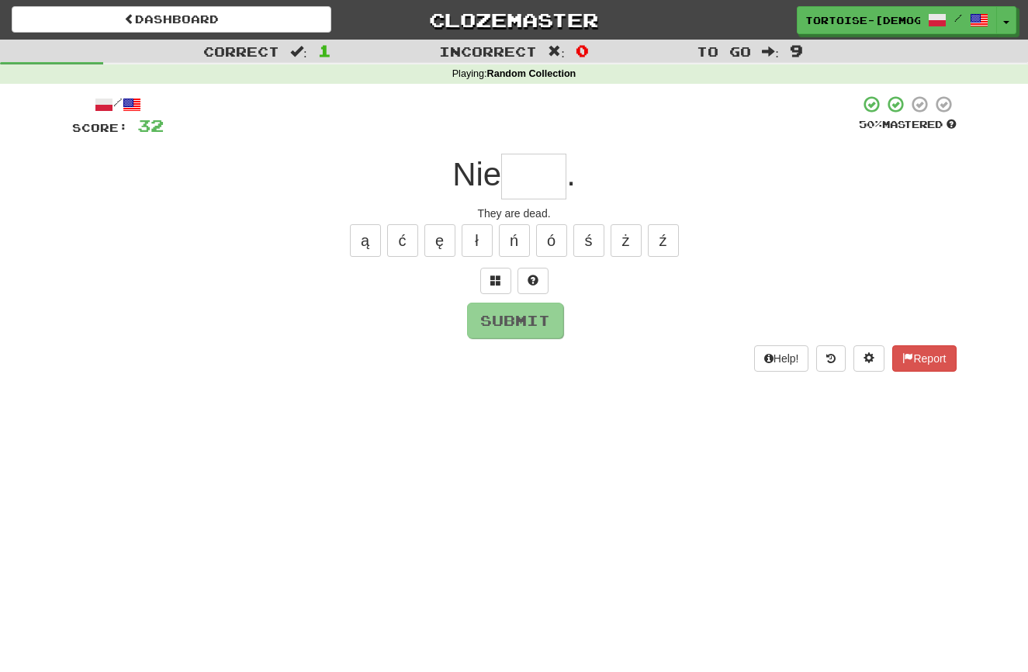
type input "*"
click at [477, 241] on button "ł" at bounding box center [476, 240] width 31 height 33
type input "*"
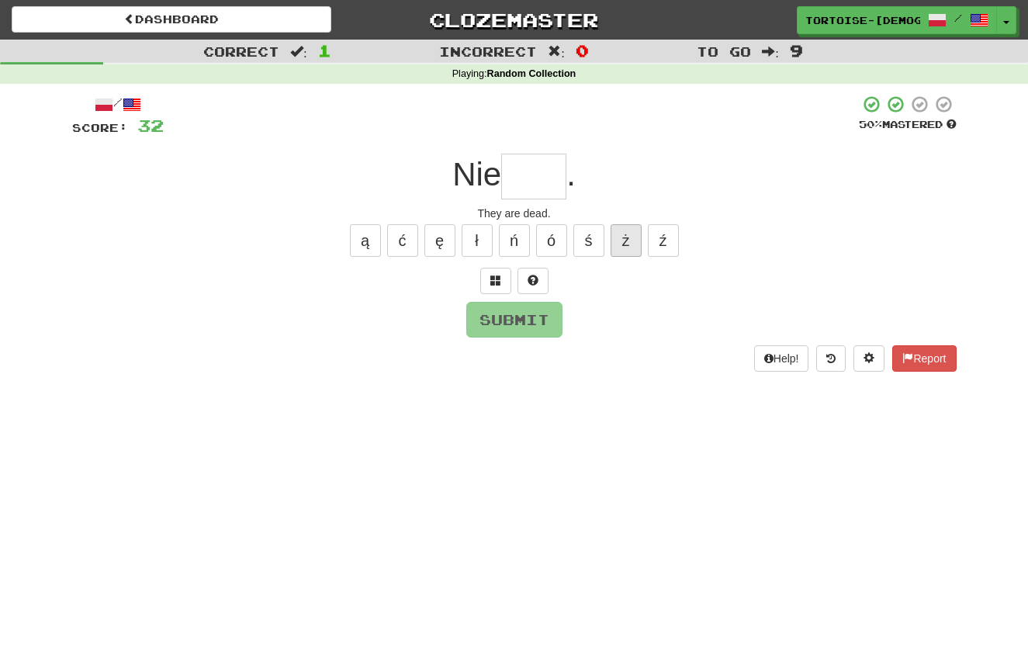
click at [619, 236] on button "ż" at bounding box center [625, 240] width 31 height 33
click at [469, 242] on button "ł" at bounding box center [476, 240] width 31 height 33
click at [899, 349] on button "Report" at bounding box center [924, 358] width 64 height 26
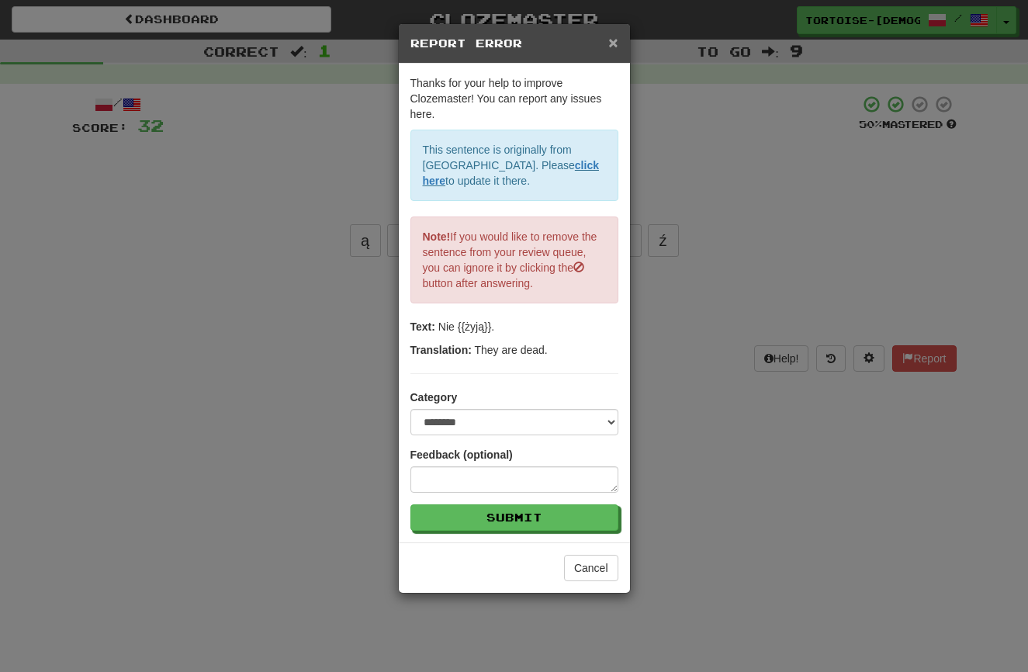
click at [610, 40] on span "×" at bounding box center [612, 42] width 9 height 18
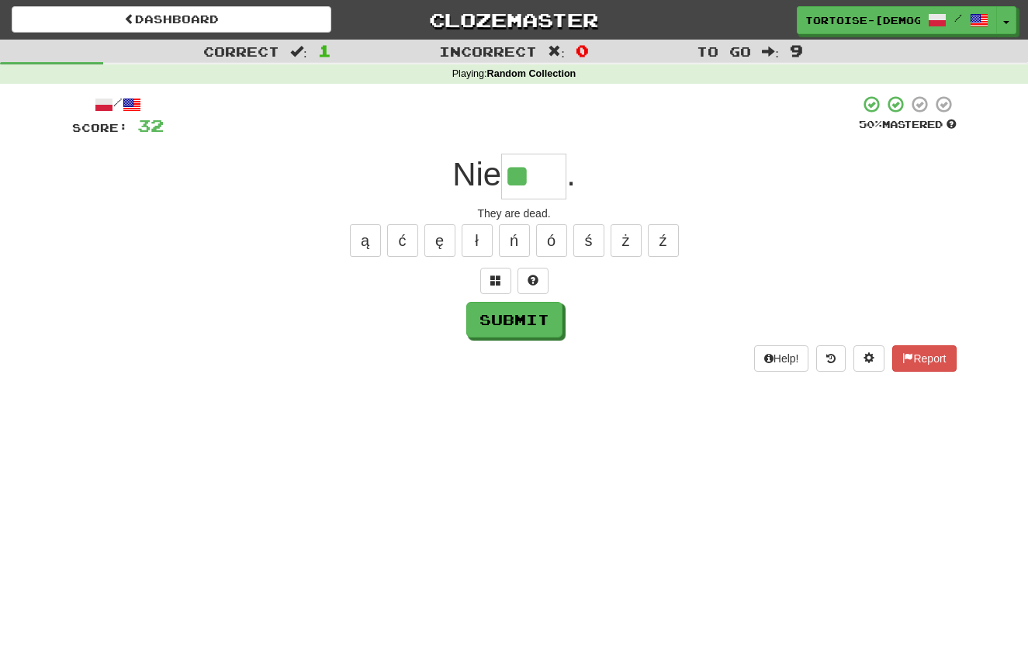
click at [561, 182] on input "**" at bounding box center [533, 177] width 65 height 46
drag, startPoint x: 359, startPoint y: 242, endPoint x: 427, endPoint y: 266, distance: 72.4
click at [361, 242] on button "ą" at bounding box center [365, 240] width 31 height 33
type input "****"
click at [532, 317] on button "Submit" at bounding box center [515, 320] width 96 height 36
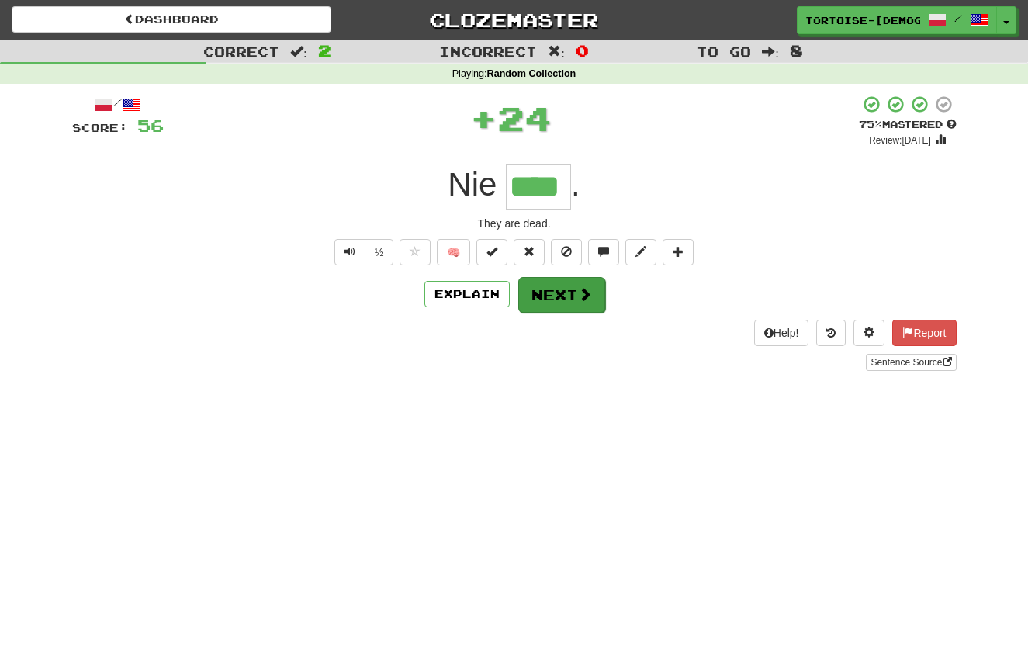
click at [540, 298] on button "Next" at bounding box center [561, 295] width 87 height 36
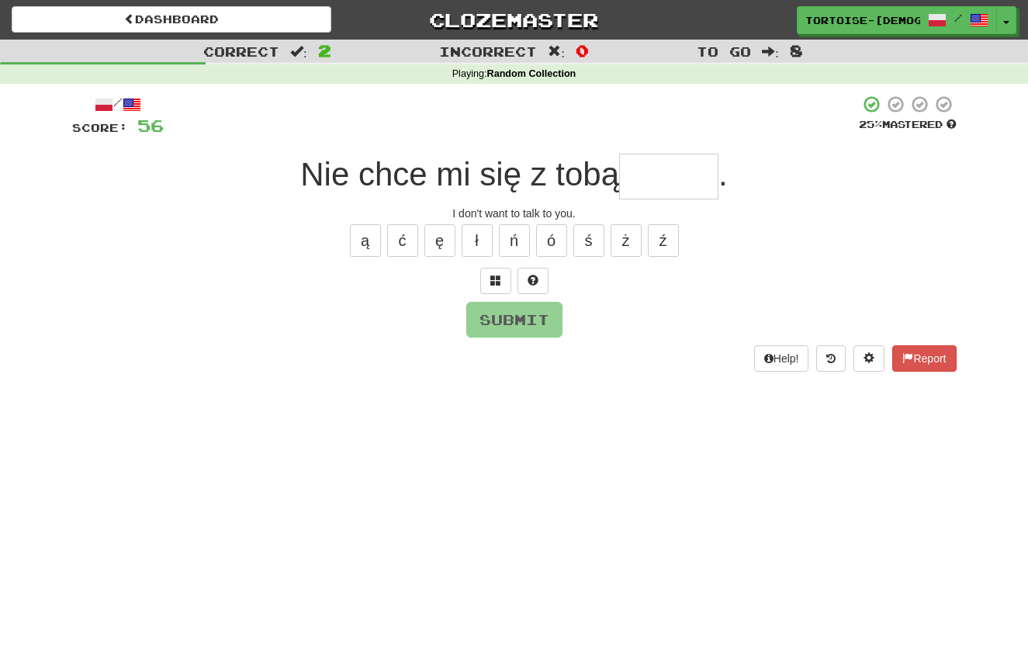
type input "*"
click at [904, 352] on span at bounding box center [907, 357] width 11 height 11
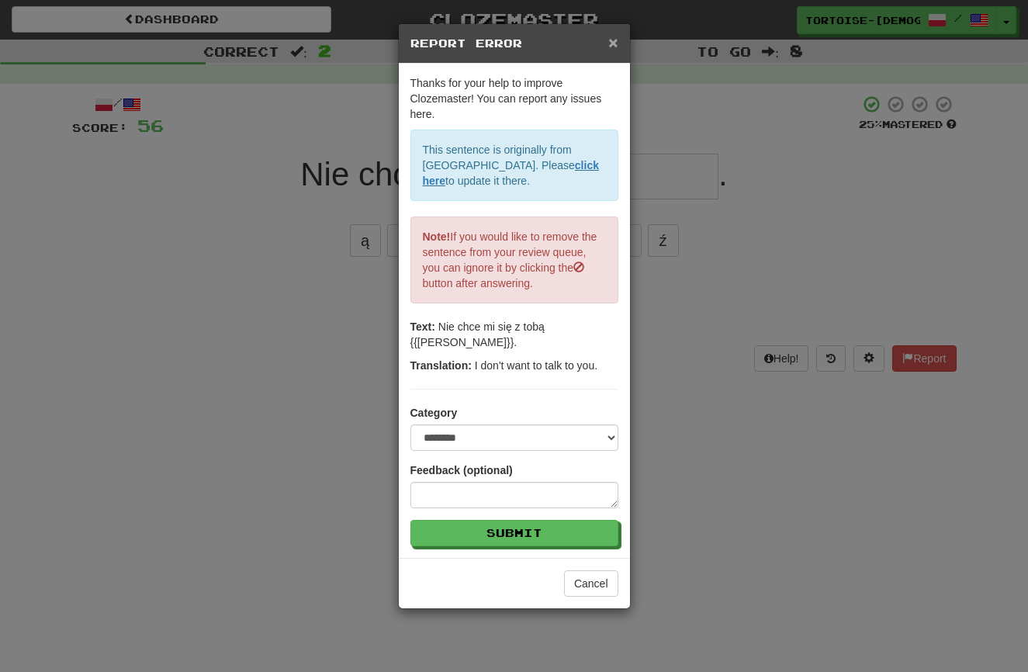
click at [613, 42] on span "×" at bounding box center [612, 42] width 9 height 18
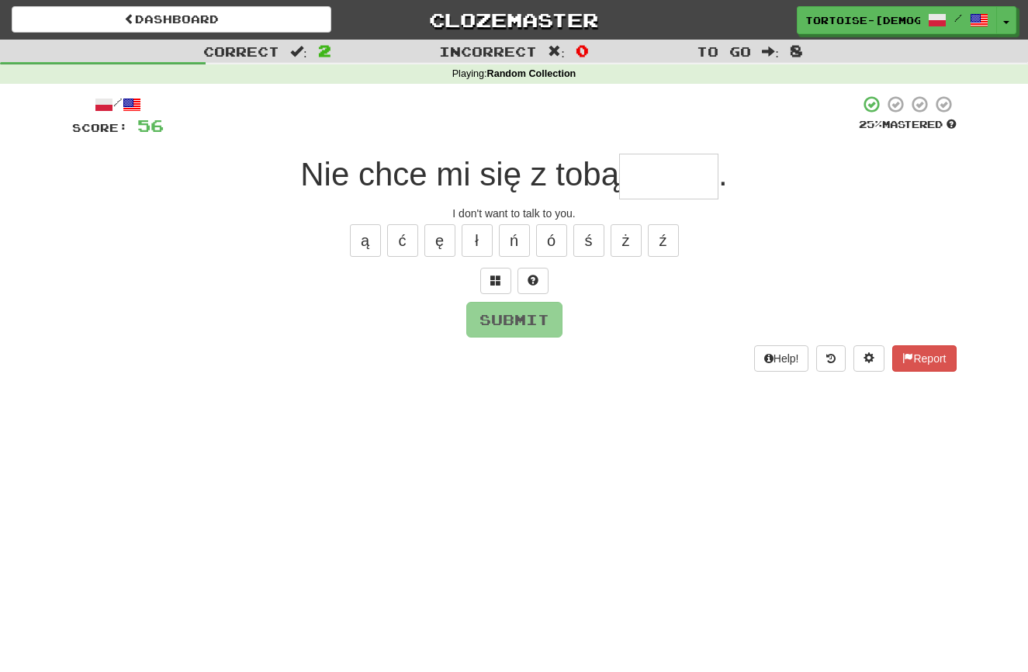
click at [654, 174] on input "text" at bounding box center [668, 177] width 99 height 46
drag, startPoint x: 398, startPoint y: 236, endPoint x: 421, endPoint y: 246, distance: 25.4
click at [400, 237] on button "ć" at bounding box center [402, 240] width 31 height 33
type input "*****"
click at [490, 323] on button "Submit" at bounding box center [515, 320] width 96 height 36
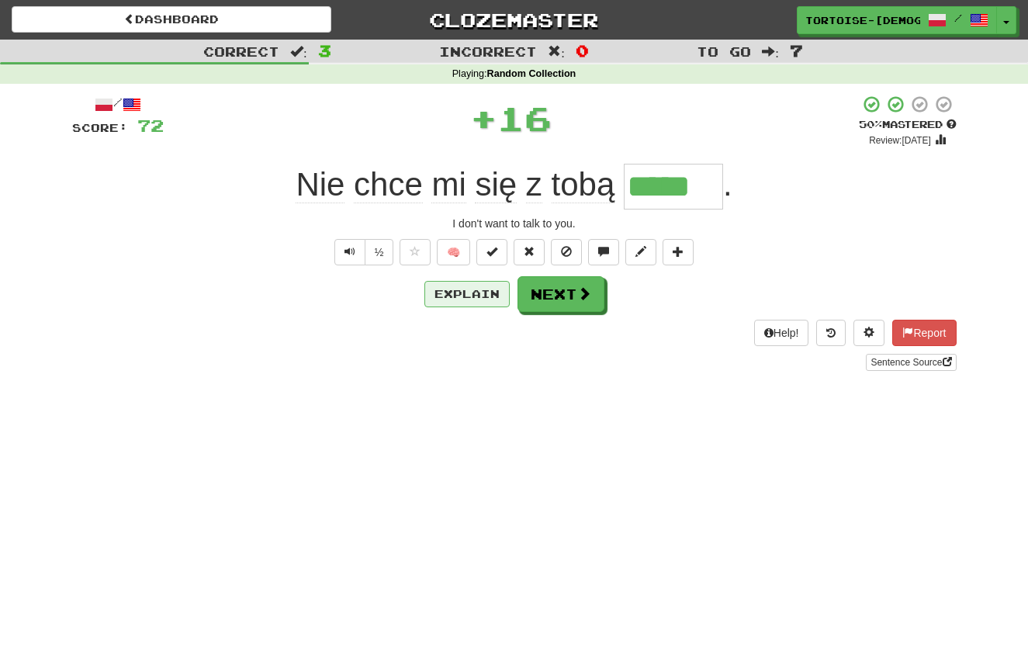
click at [449, 292] on button "Explain" at bounding box center [466, 294] width 85 height 26
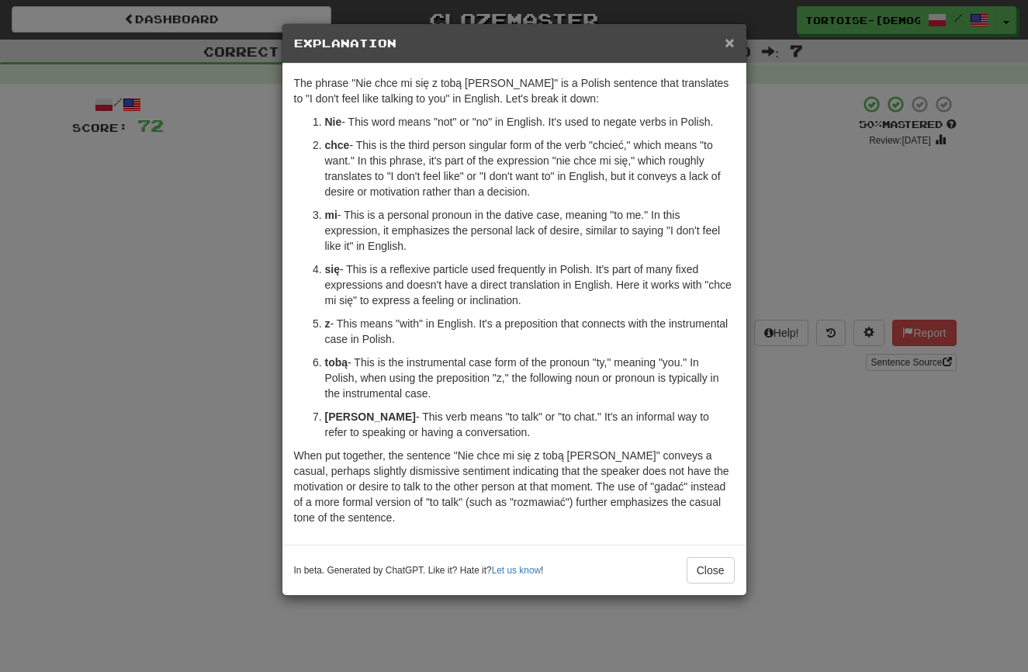
click at [727, 43] on span "×" at bounding box center [728, 42] width 9 height 18
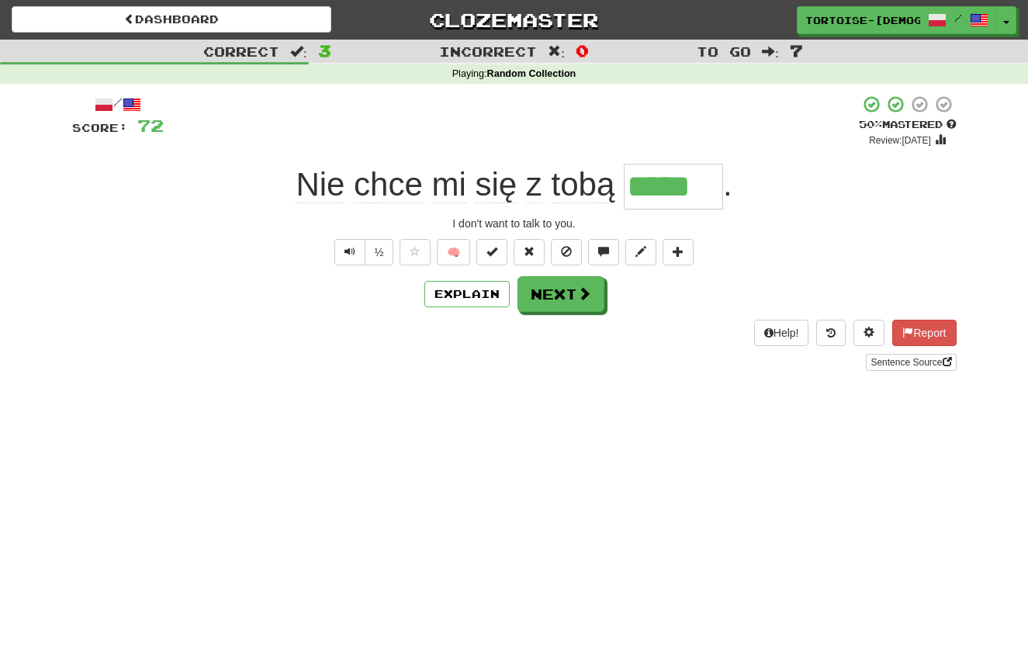
click at [583, 301] on button "Next" at bounding box center [560, 294] width 87 height 36
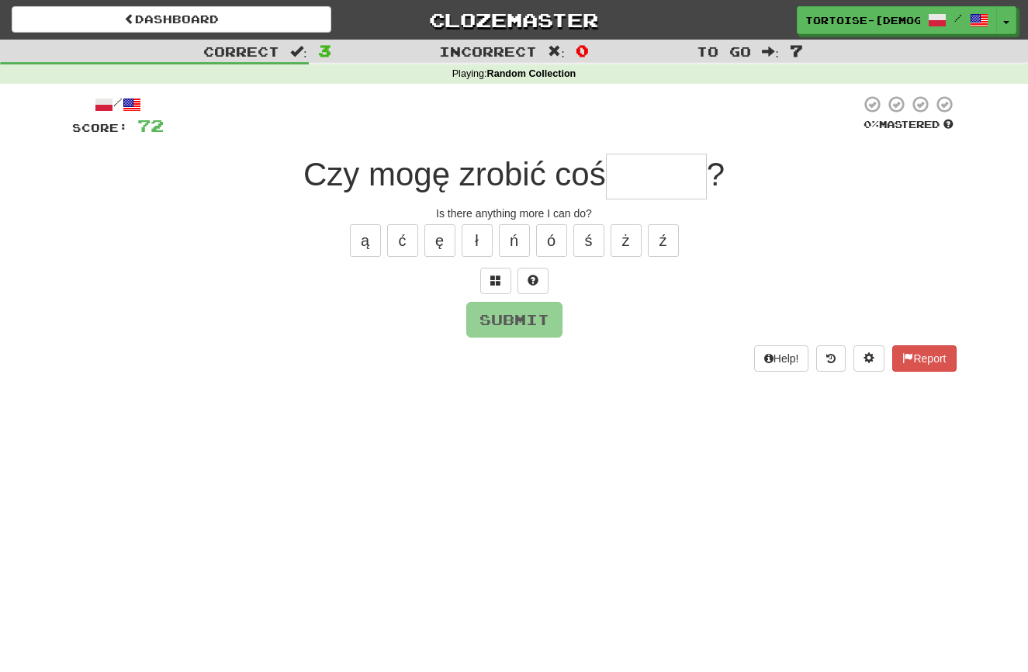
type input "*"
click at [918, 357] on button "Report" at bounding box center [924, 358] width 64 height 26
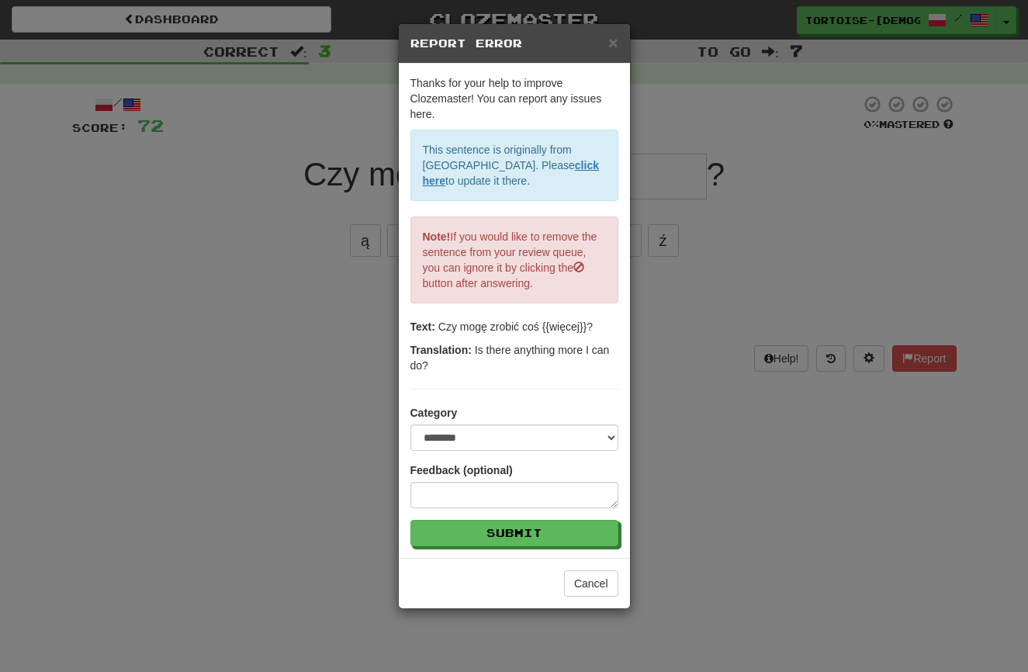
drag, startPoint x: 614, startPoint y: 39, endPoint x: 621, endPoint y: 49, distance: 12.3
click at [615, 40] on span "×" at bounding box center [612, 42] width 9 height 18
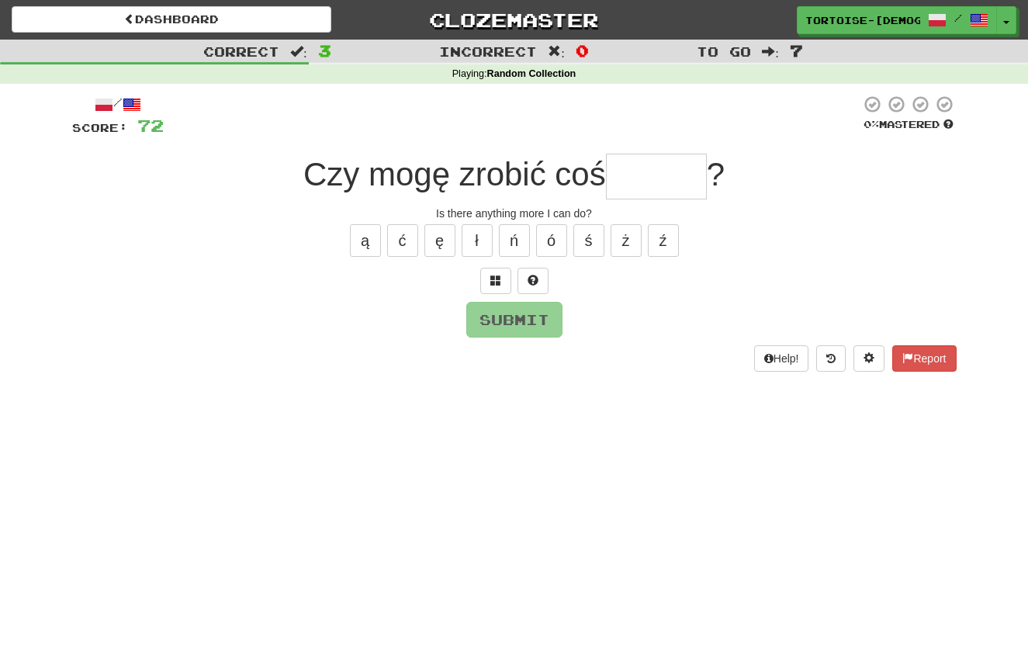
click at [665, 173] on input "text" at bounding box center [656, 177] width 101 height 46
type input "*"
click at [443, 236] on button "ę" at bounding box center [439, 240] width 31 height 33
type input "******"
click at [481, 313] on button "Submit" at bounding box center [515, 320] width 96 height 36
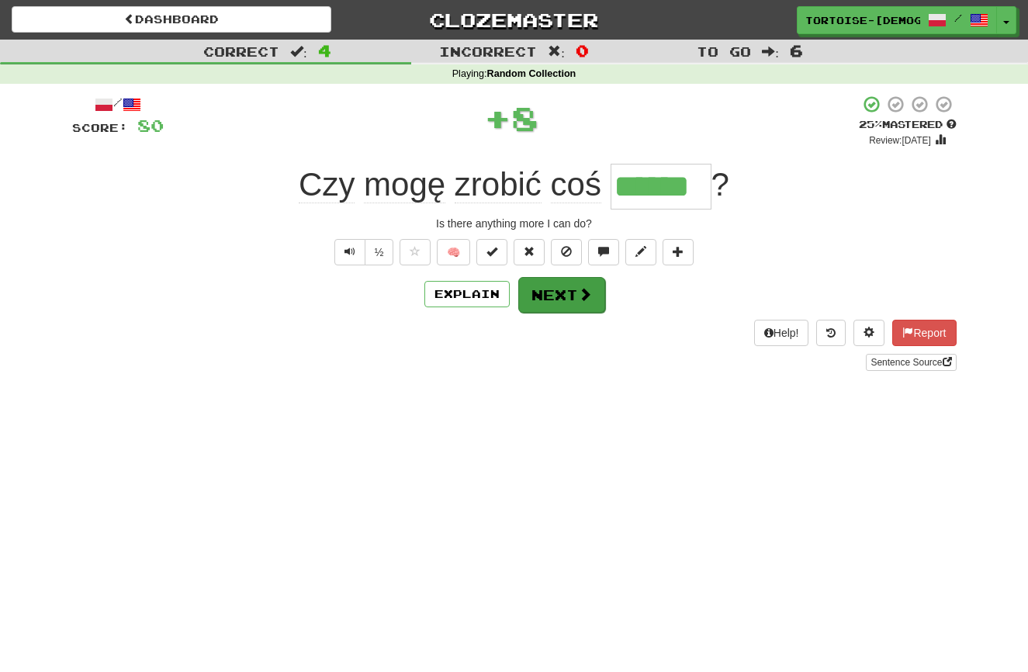
click at [543, 297] on button "Next" at bounding box center [561, 295] width 87 height 36
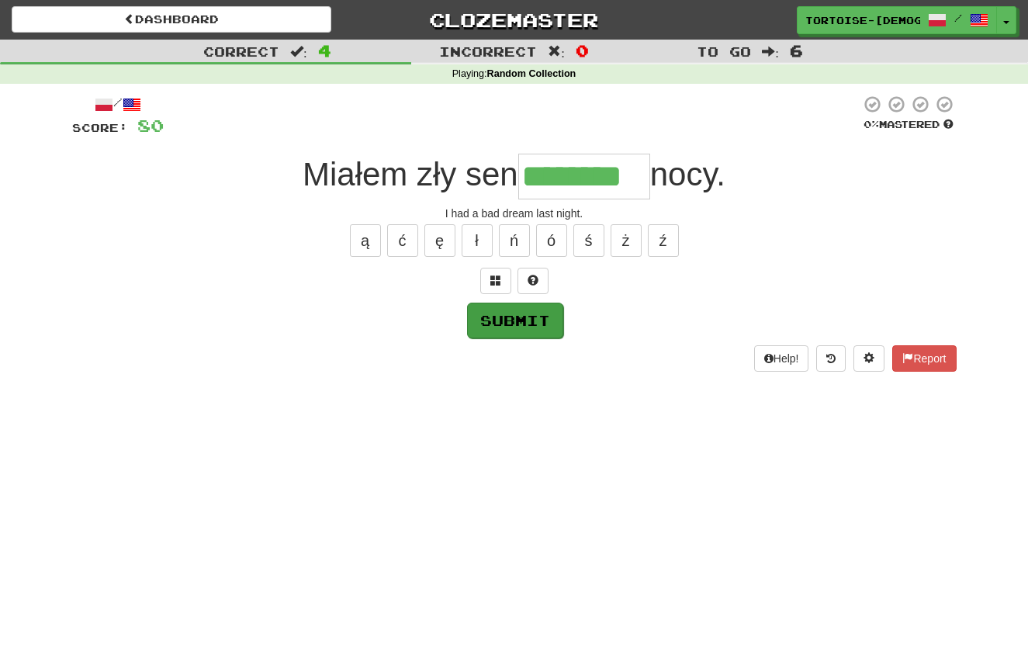
click at [489, 313] on button "Submit" at bounding box center [515, 320] width 96 height 36
click at [635, 168] on input "********" at bounding box center [584, 177] width 132 height 46
type input "*********"
click at [524, 317] on button "Submit" at bounding box center [515, 320] width 96 height 36
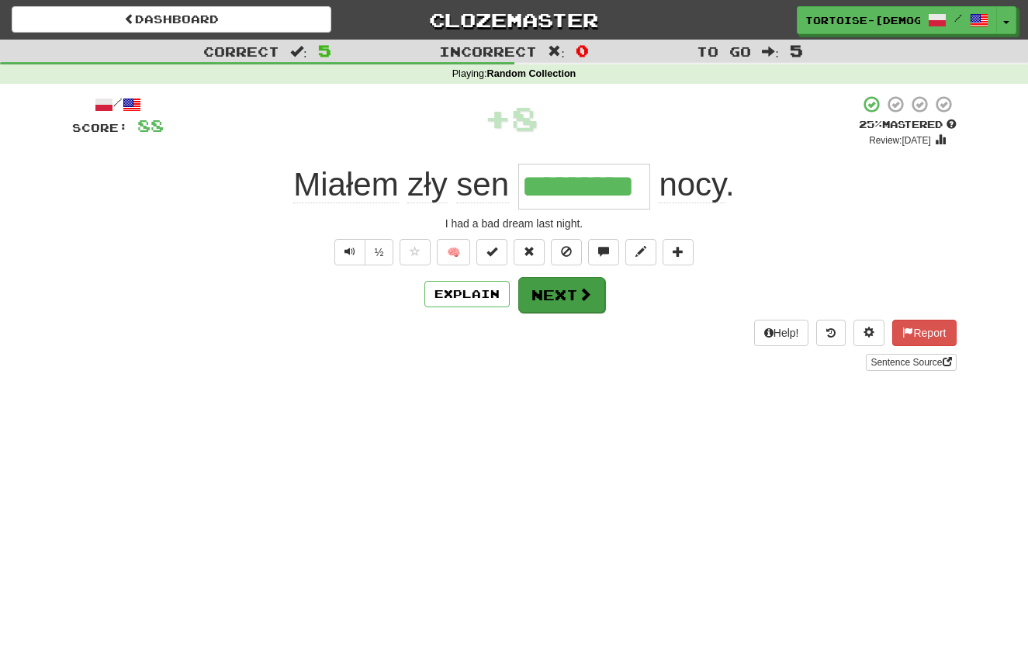
click at [561, 294] on button "Next" at bounding box center [561, 295] width 87 height 36
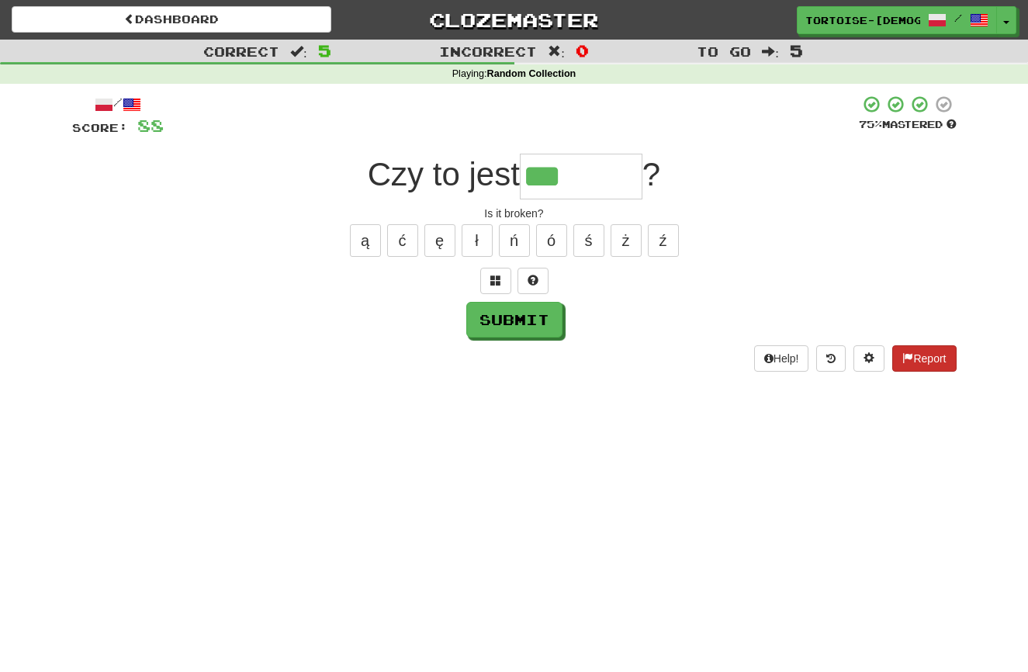
click at [938, 354] on button "Report" at bounding box center [924, 358] width 64 height 26
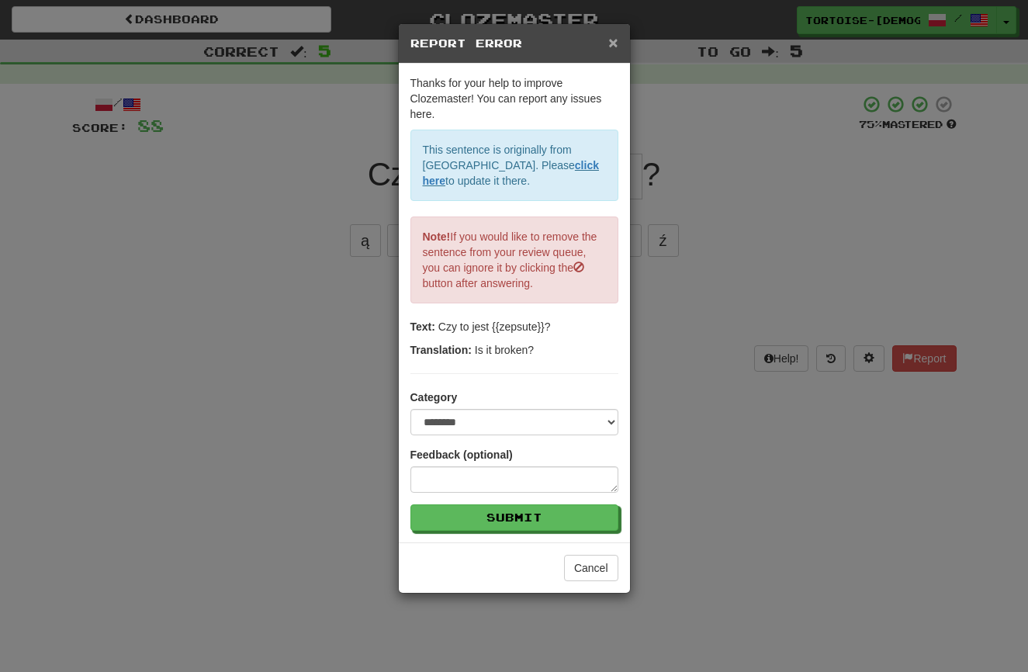
click at [610, 37] on span "×" at bounding box center [612, 42] width 9 height 18
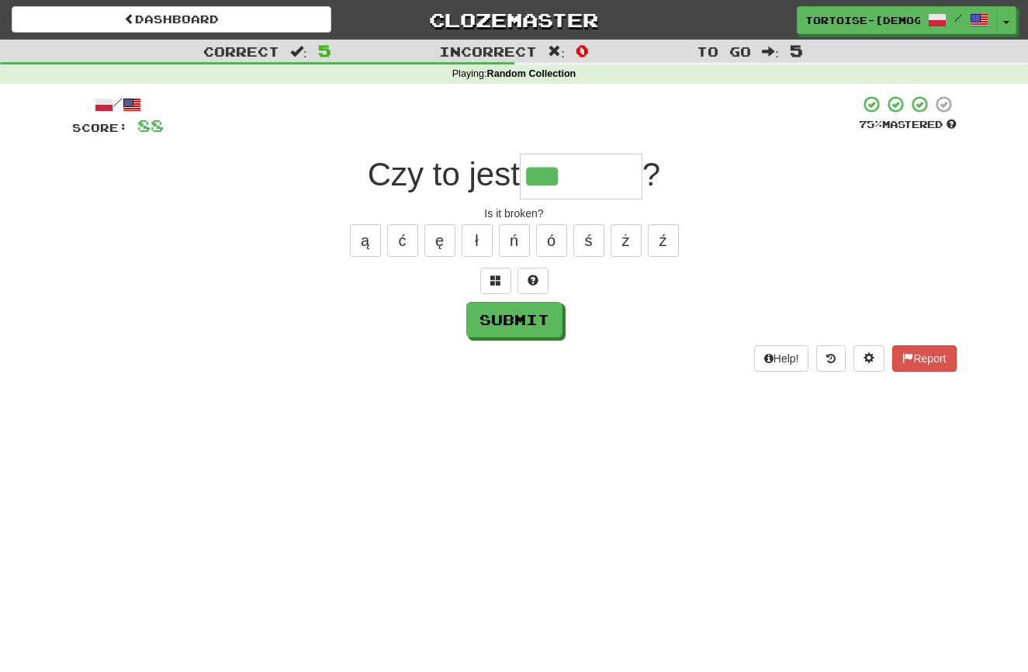
click at [603, 185] on input "***" at bounding box center [581, 177] width 123 height 46
type input "*******"
click at [541, 302] on button "Submit" at bounding box center [515, 320] width 96 height 36
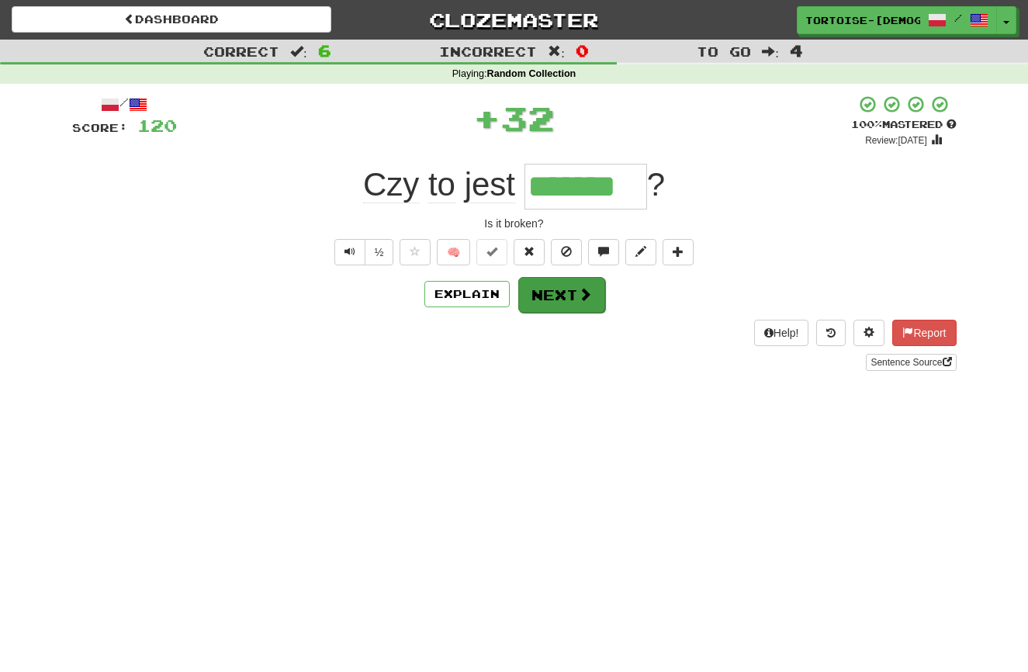
click at [537, 306] on button "Next" at bounding box center [561, 295] width 87 height 36
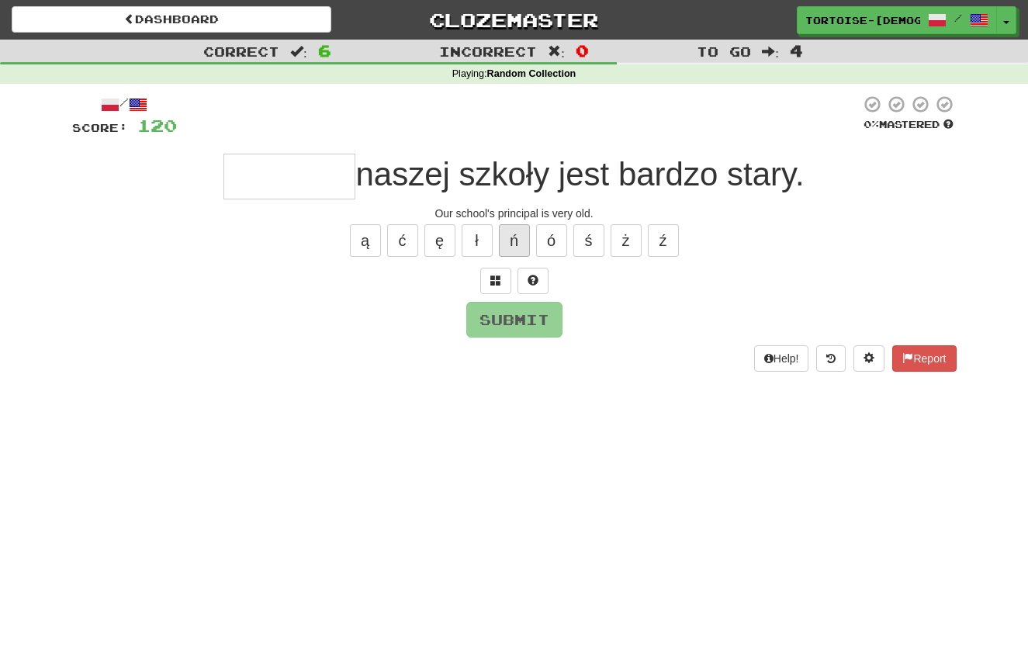
type input "*"
click at [923, 348] on button "Report" at bounding box center [924, 358] width 64 height 26
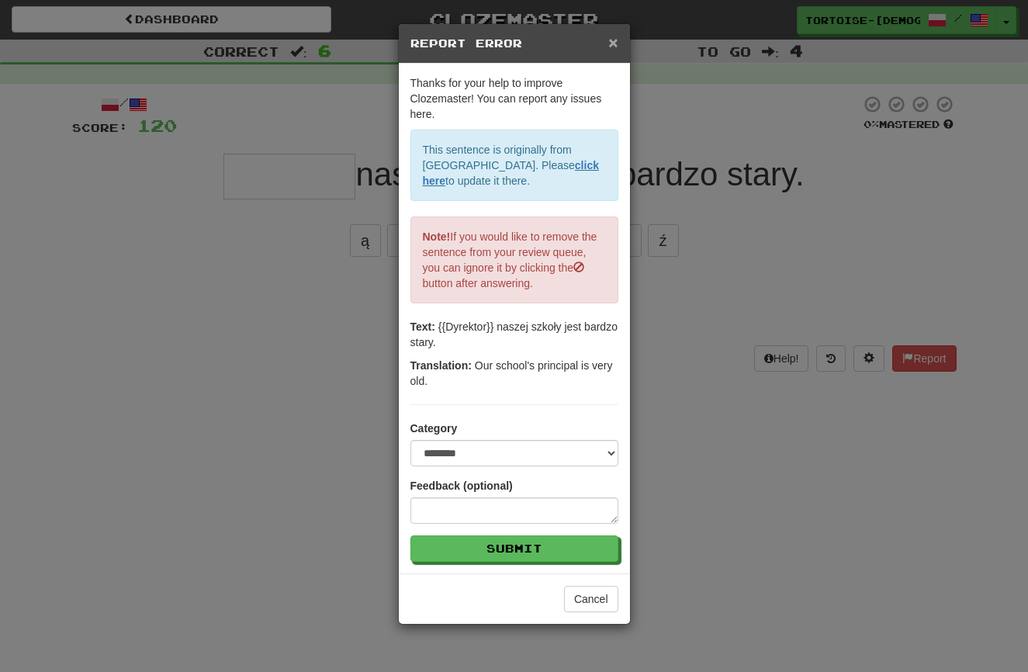
click at [609, 40] on span "×" at bounding box center [612, 42] width 9 height 18
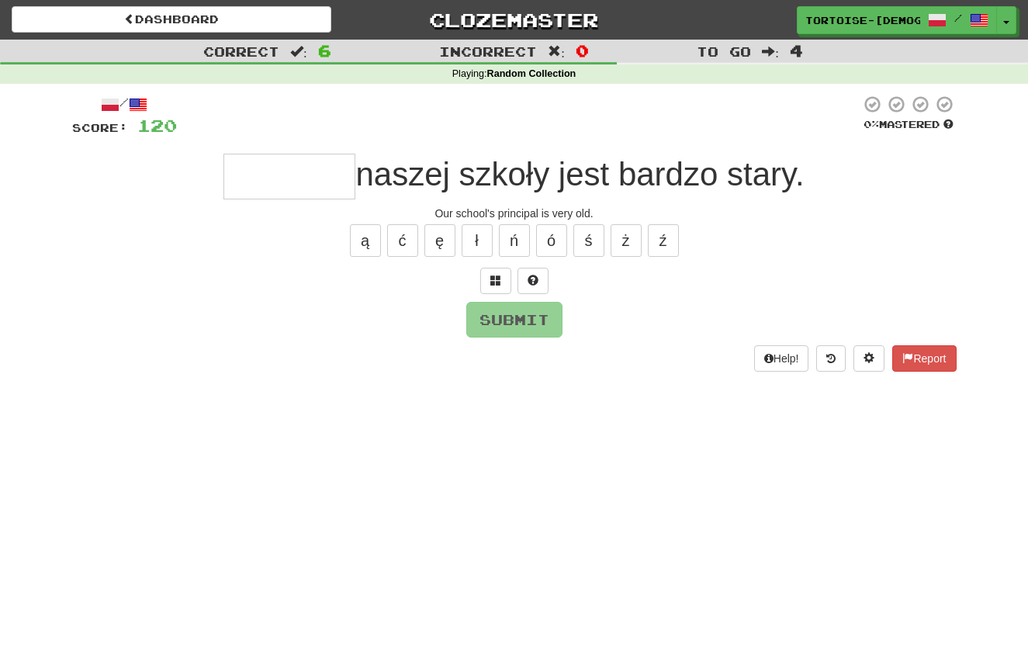
click at [311, 171] on input "text" at bounding box center [289, 177] width 132 height 46
click at [506, 313] on button "Submit" at bounding box center [515, 320] width 96 height 36
type input "********"
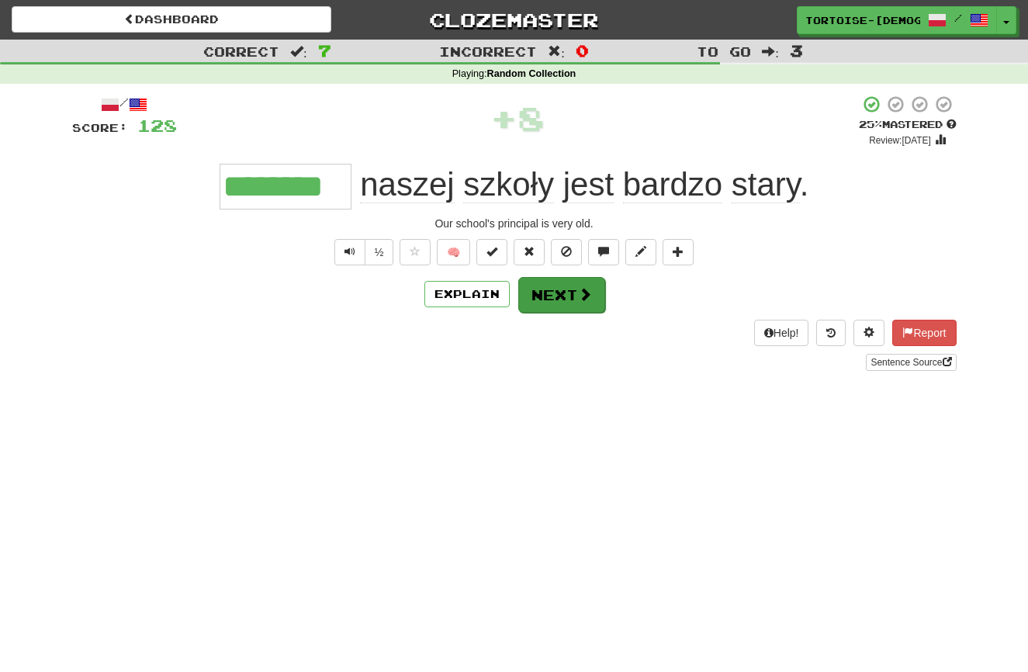
click at [548, 300] on button "Next" at bounding box center [561, 295] width 87 height 36
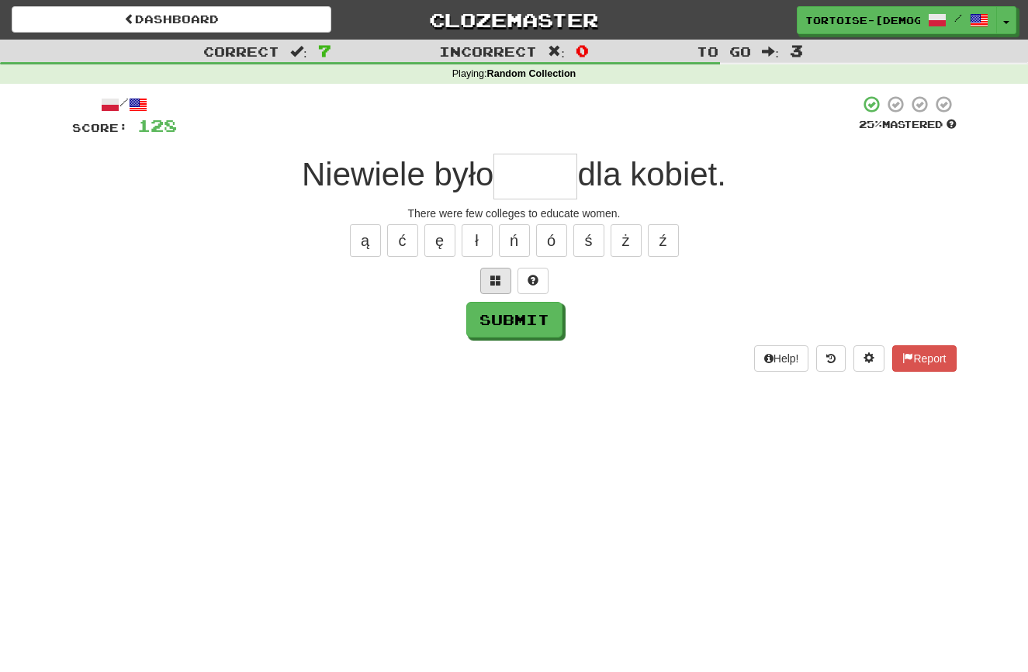
type input "*"
click at [552, 238] on button "ó" at bounding box center [551, 240] width 31 height 33
click at [470, 233] on button "ł" at bounding box center [476, 240] width 31 height 33
type input "*****"
click at [513, 322] on button "Submit" at bounding box center [515, 320] width 96 height 36
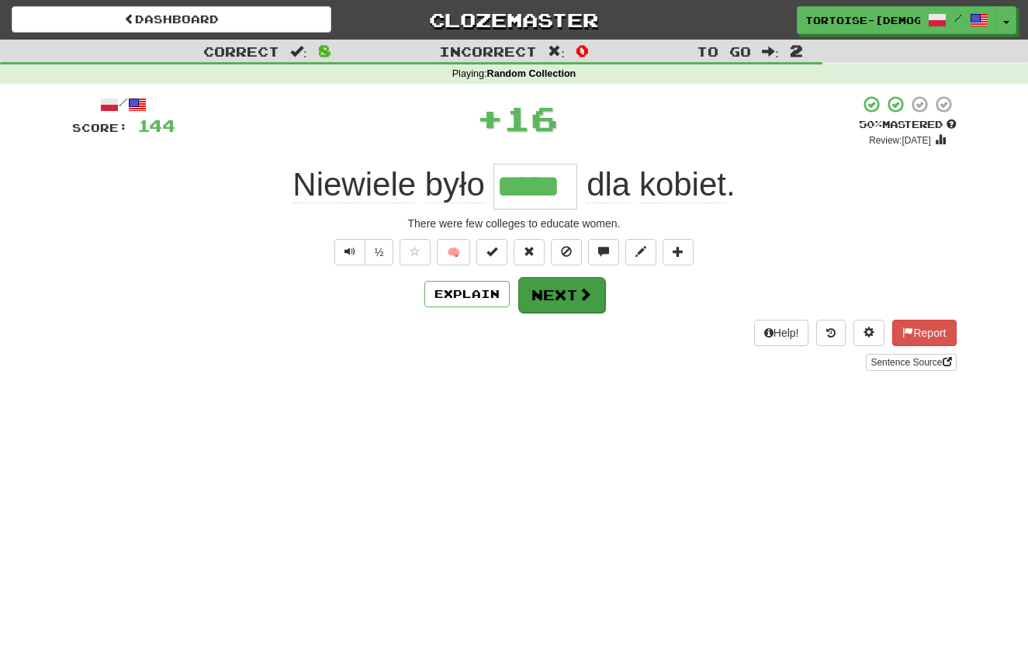
click at [563, 301] on button "Next" at bounding box center [561, 295] width 87 height 36
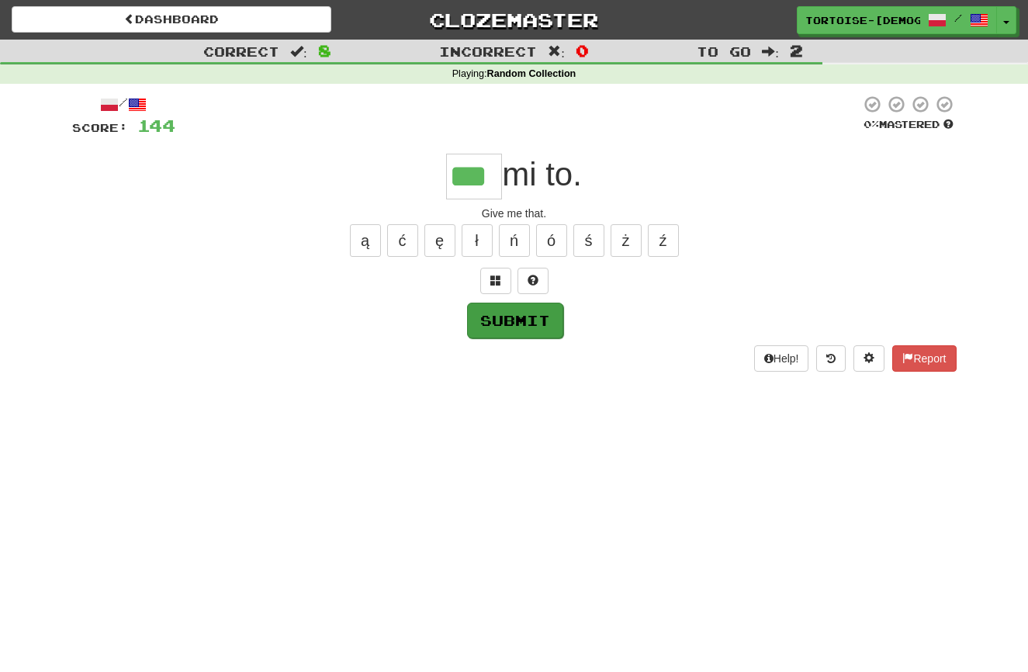
click at [489, 311] on button "Submit" at bounding box center [515, 320] width 96 height 36
type input "***"
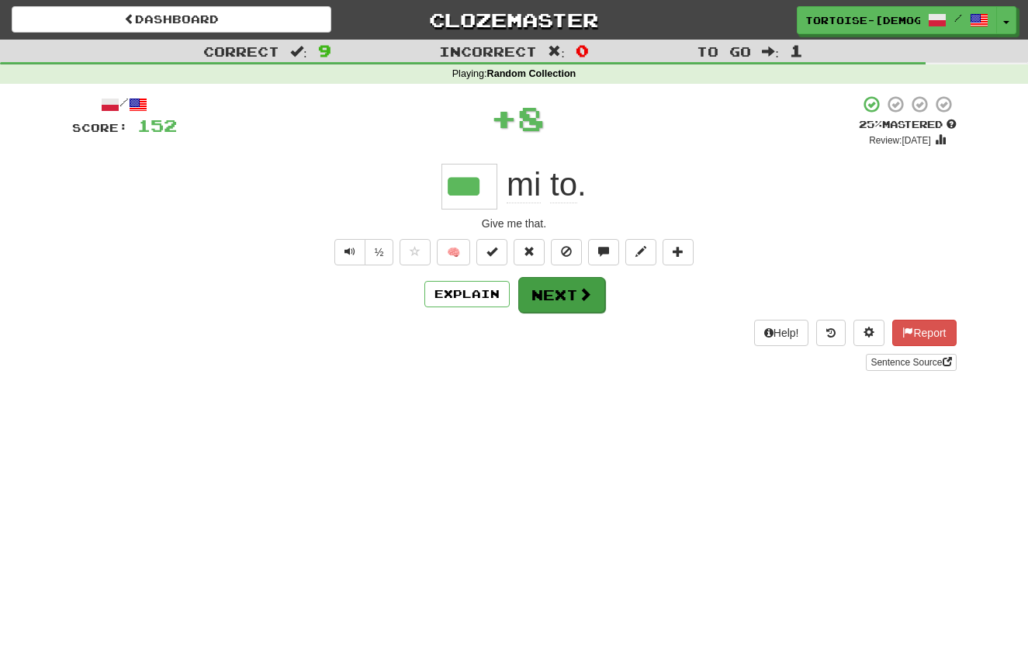
click at [535, 294] on button "Next" at bounding box center [561, 295] width 87 height 36
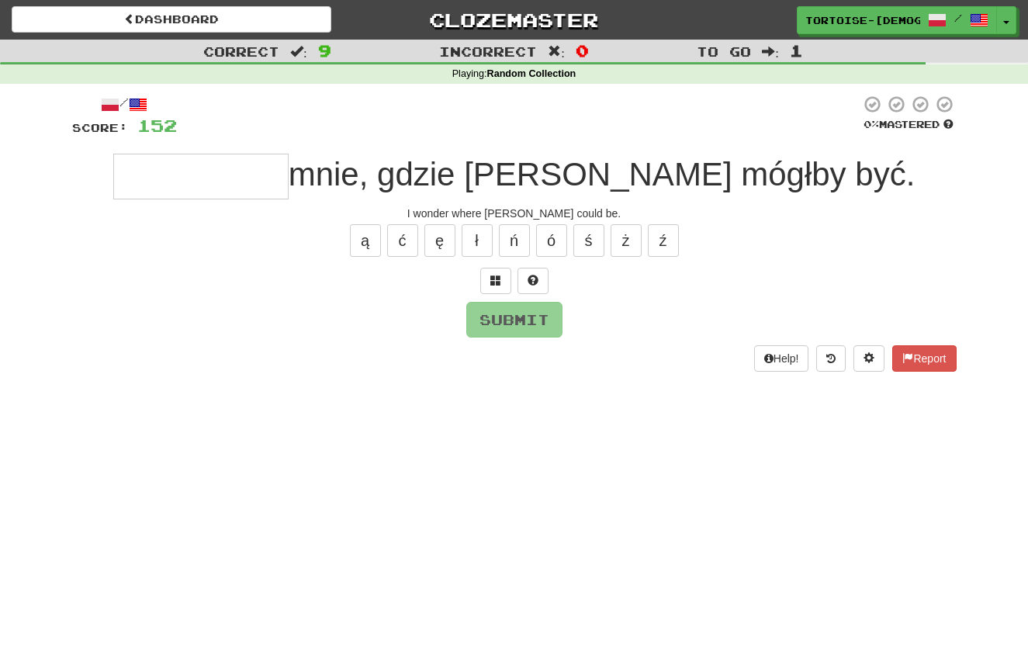
type input "*"
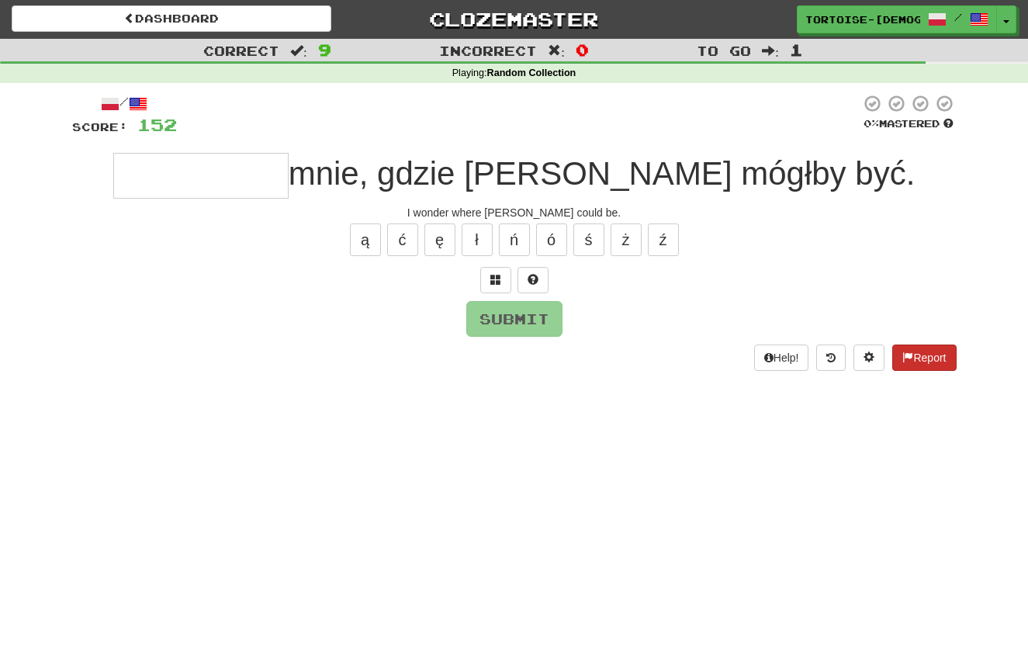
click at [934, 349] on button "Report" at bounding box center [924, 357] width 64 height 26
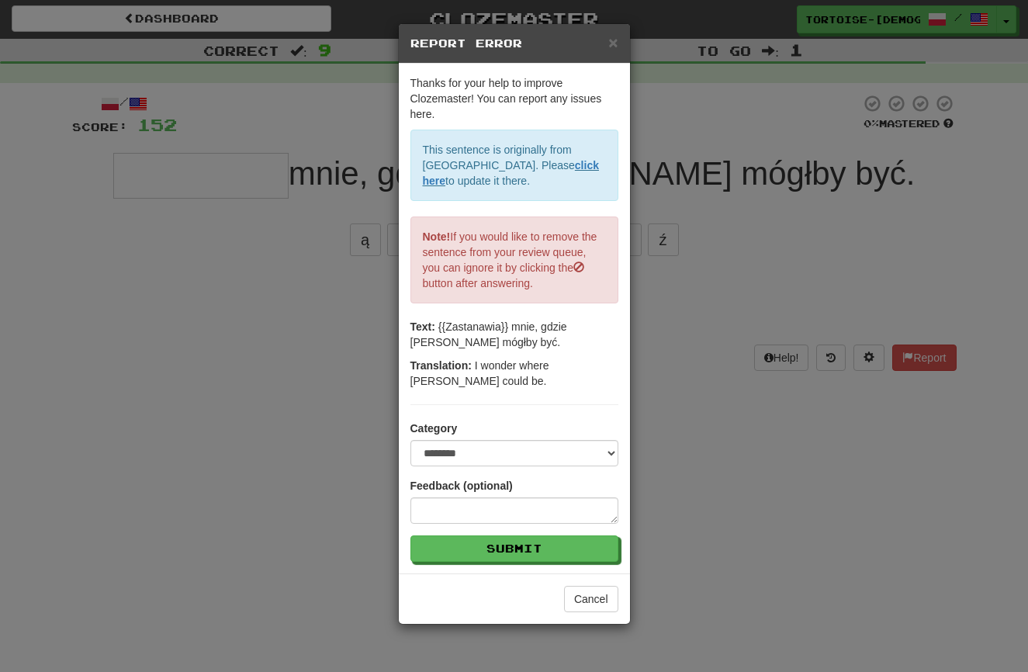
drag, startPoint x: 611, startPoint y: 42, endPoint x: 599, endPoint y: 48, distance: 13.2
click at [611, 42] on span "×" at bounding box center [612, 42] width 9 height 18
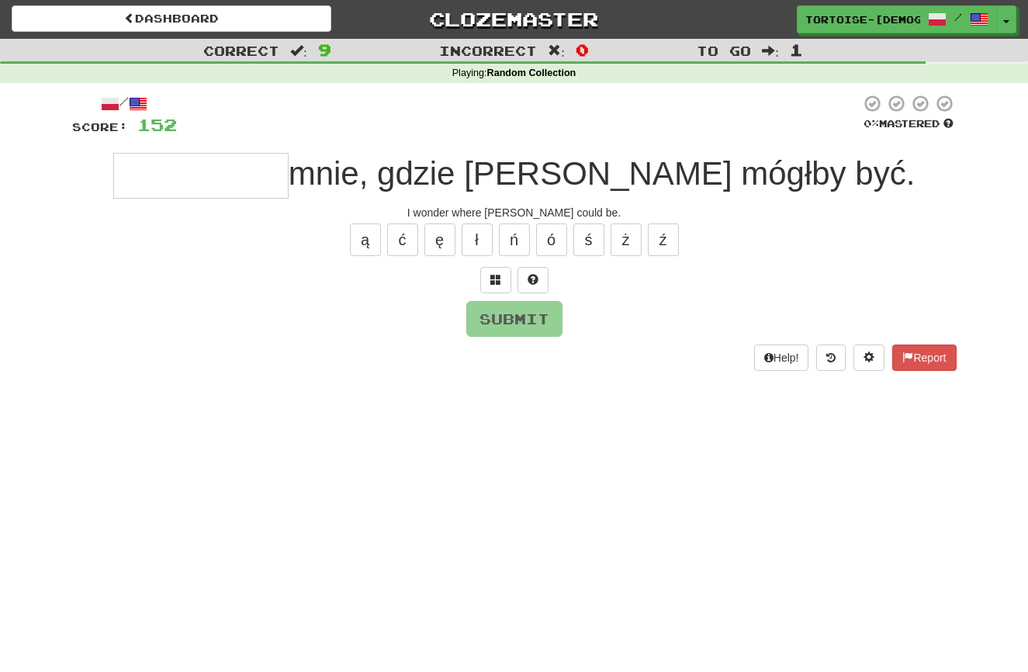
click at [288, 185] on input "text" at bounding box center [200, 176] width 175 height 46
click at [501, 318] on button "Submit" at bounding box center [515, 320] width 96 height 36
type input "**********"
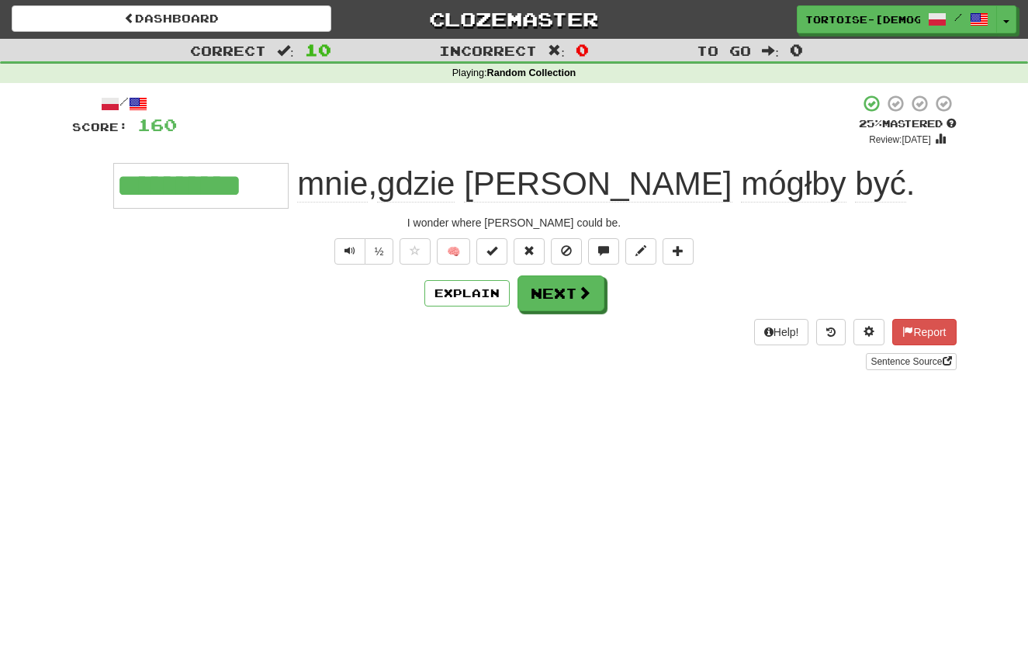
click at [500, 316] on div "**********" at bounding box center [514, 232] width 884 height 276
click at [542, 292] on button "Next" at bounding box center [561, 294] width 87 height 36
